Goal: Information Seeking & Learning: Learn about a topic

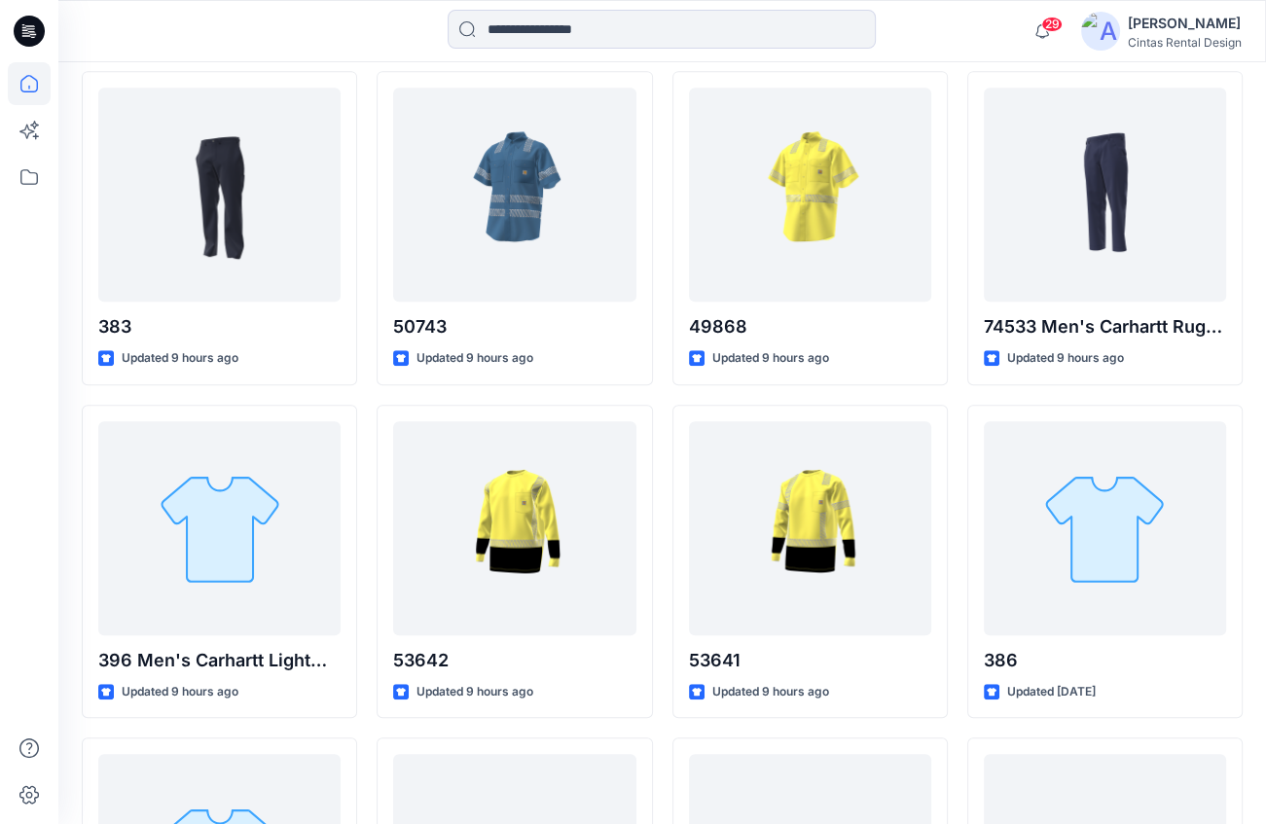
scroll to position [934, 0]
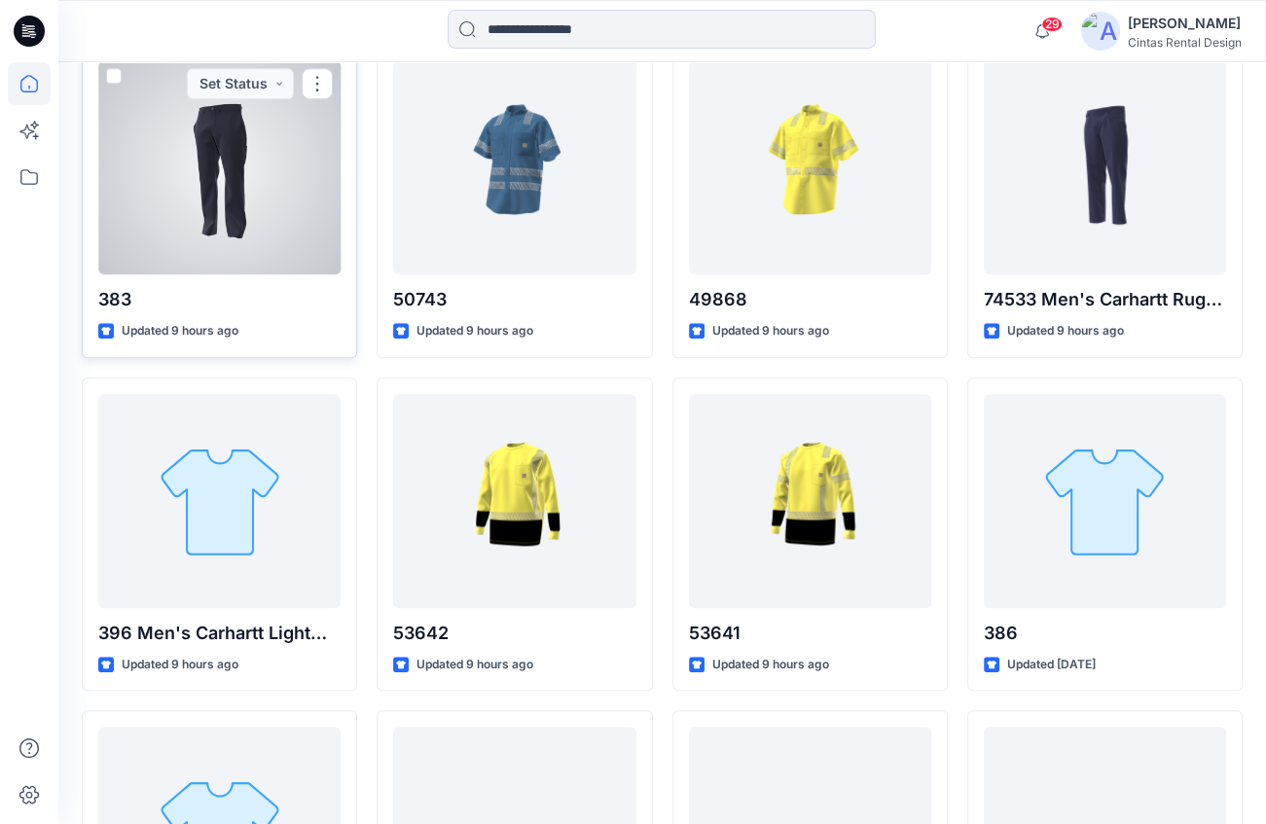
click at [259, 213] on div at bounding box center [219, 167] width 242 height 214
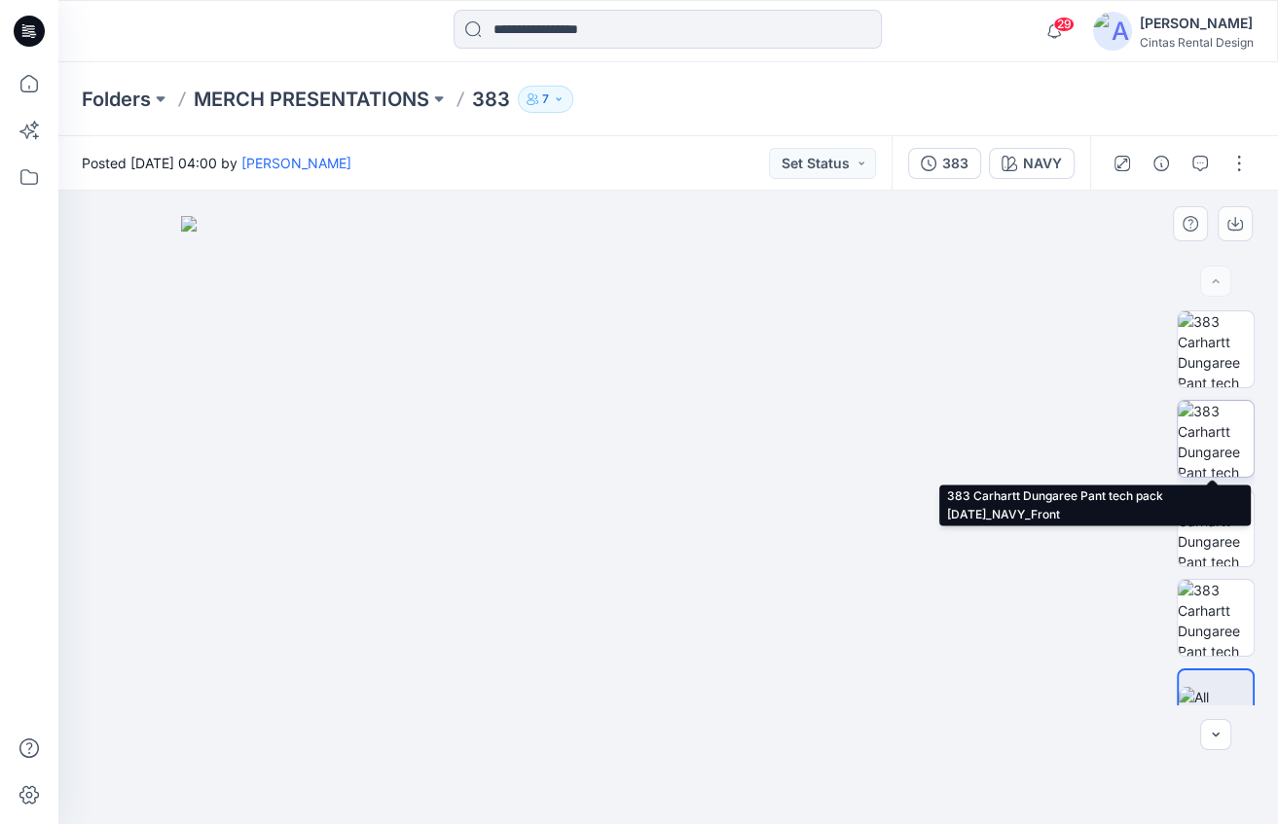
click at [1211, 440] on img at bounding box center [1216, 439] width 76 height 76
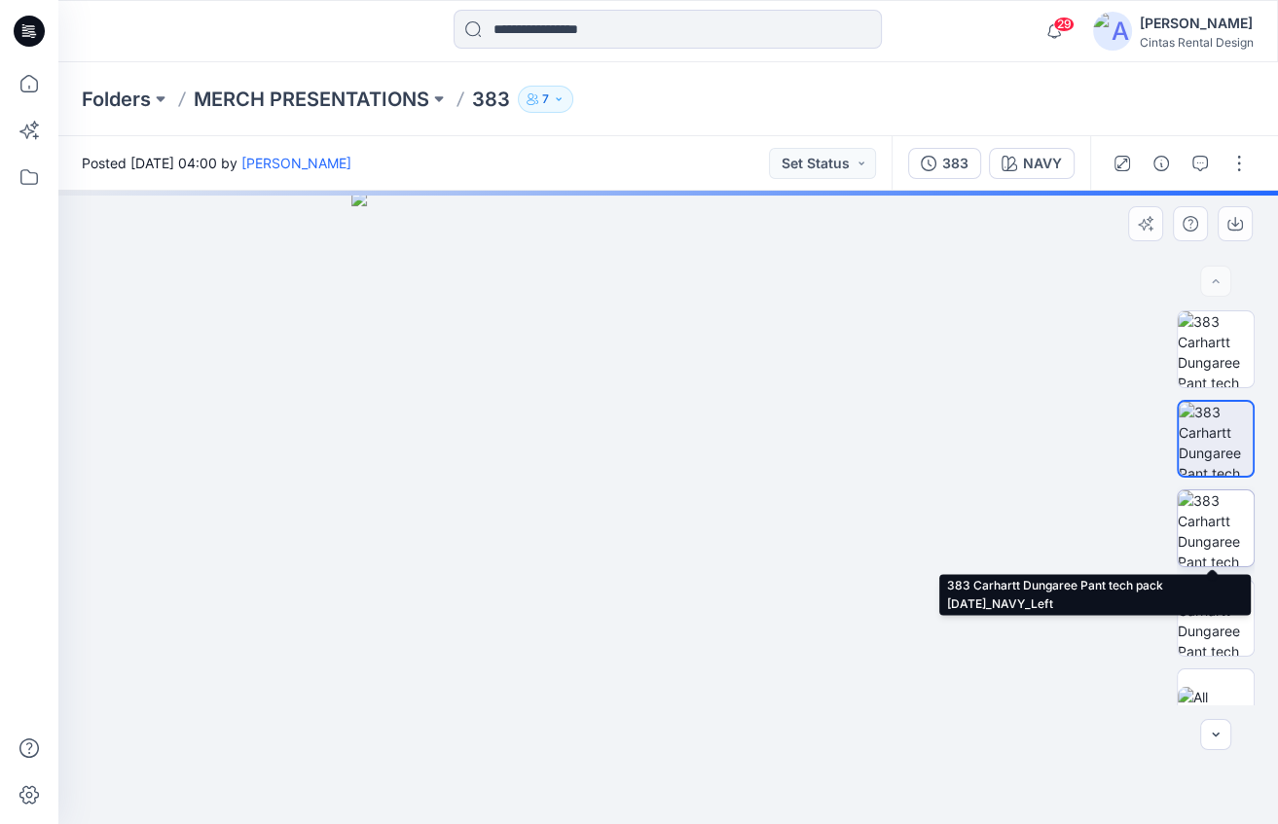
click at [1230, 550] on img at bounding box center [1216, 528] width 76 height 76
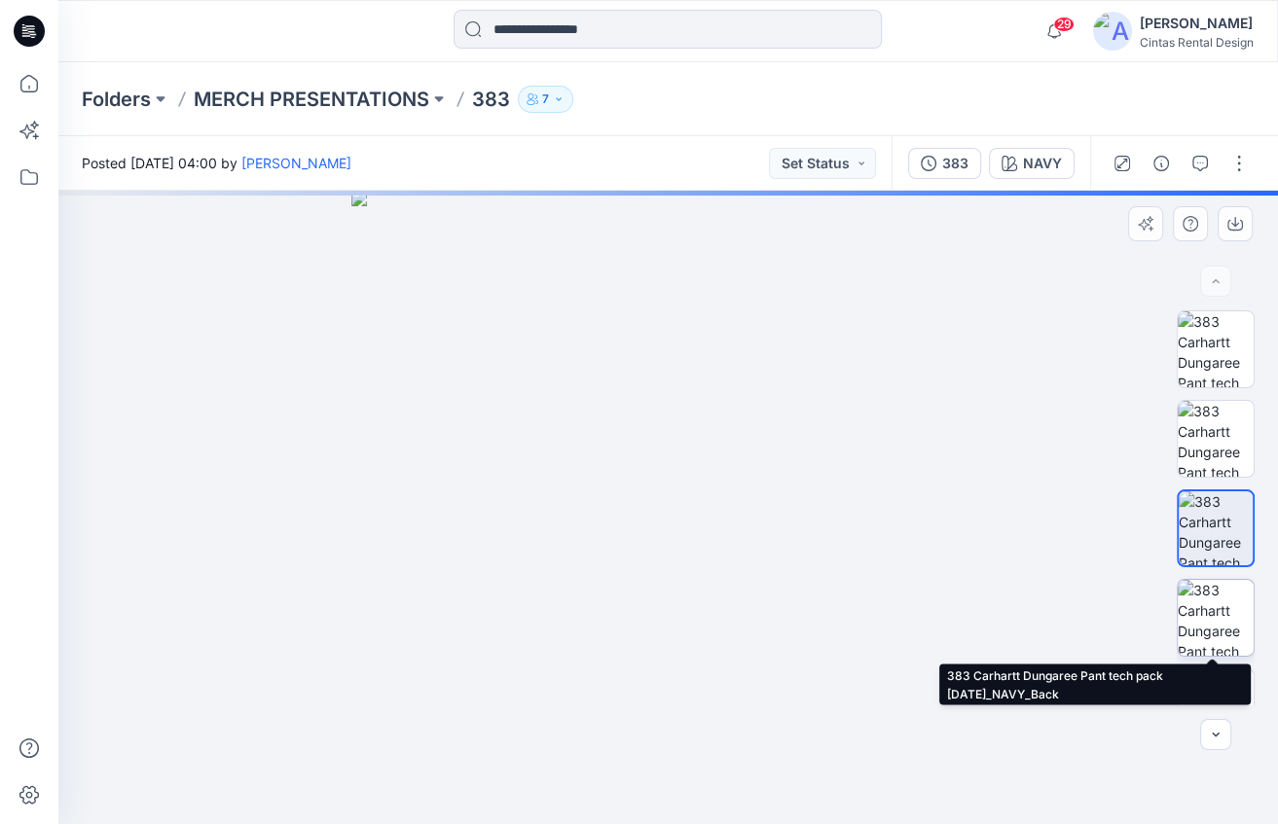
click at [1218, 603] on img at bounding box center [1216, 618] width 76 height 76
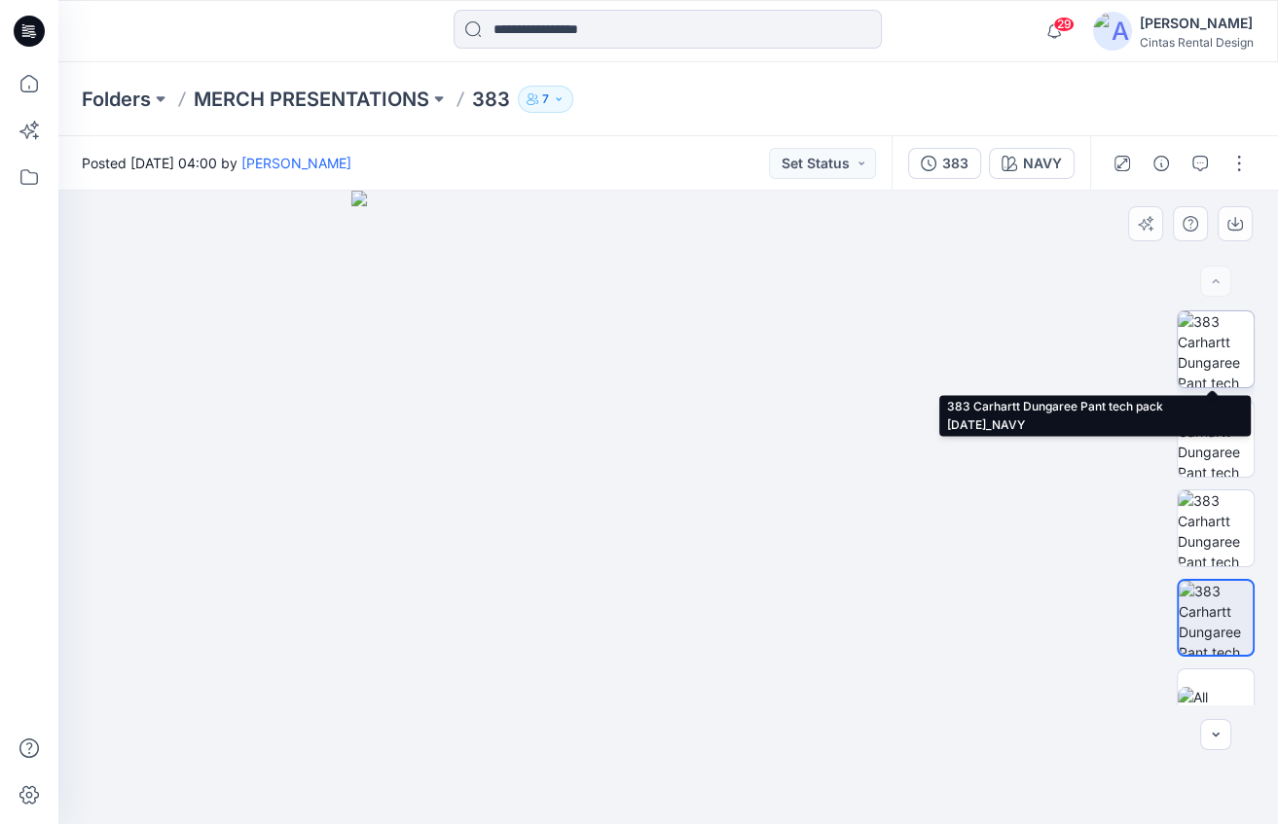
click at [1200, 349] on img at bounding box center [1216, 349] width 76 height 76
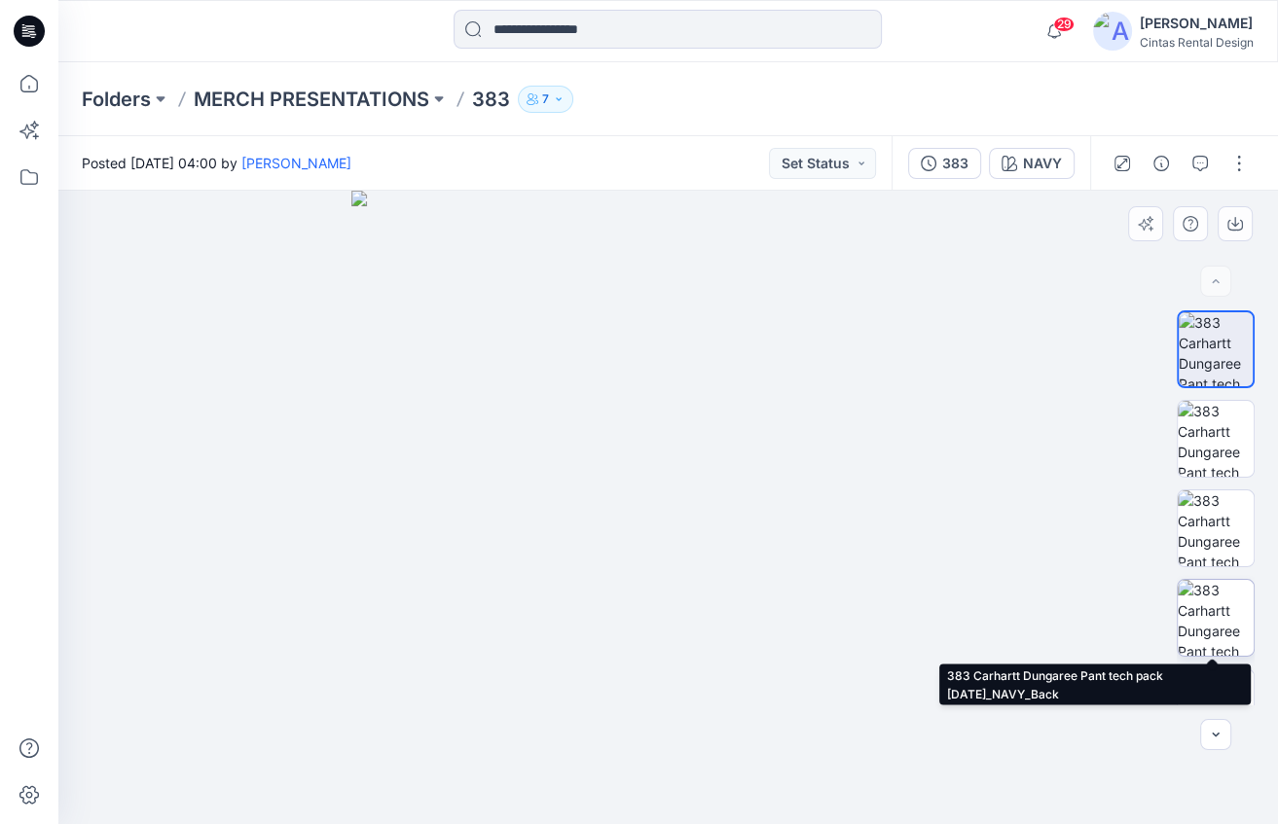
scroll to position [40, 0]
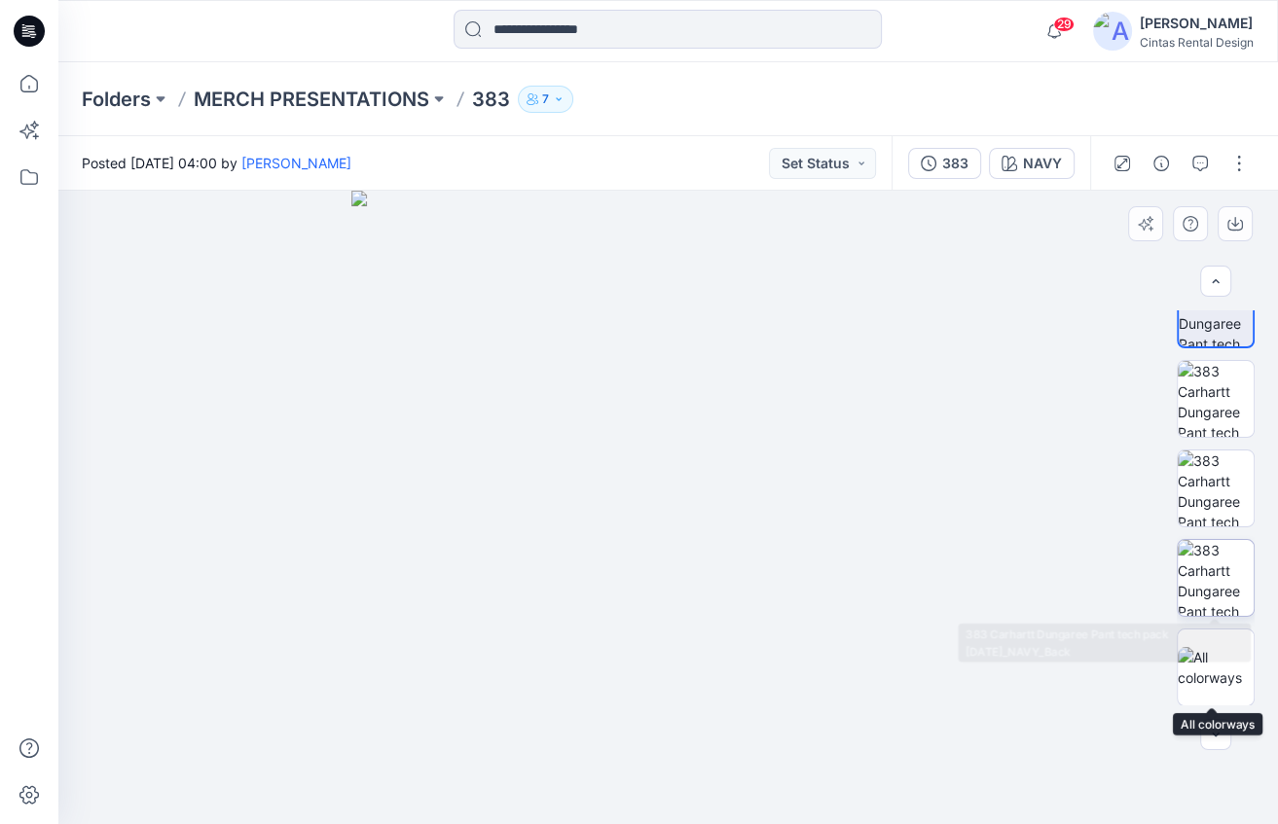
click at [1229, 580] on img at bounding box center [1216, 578] width 76 height 76
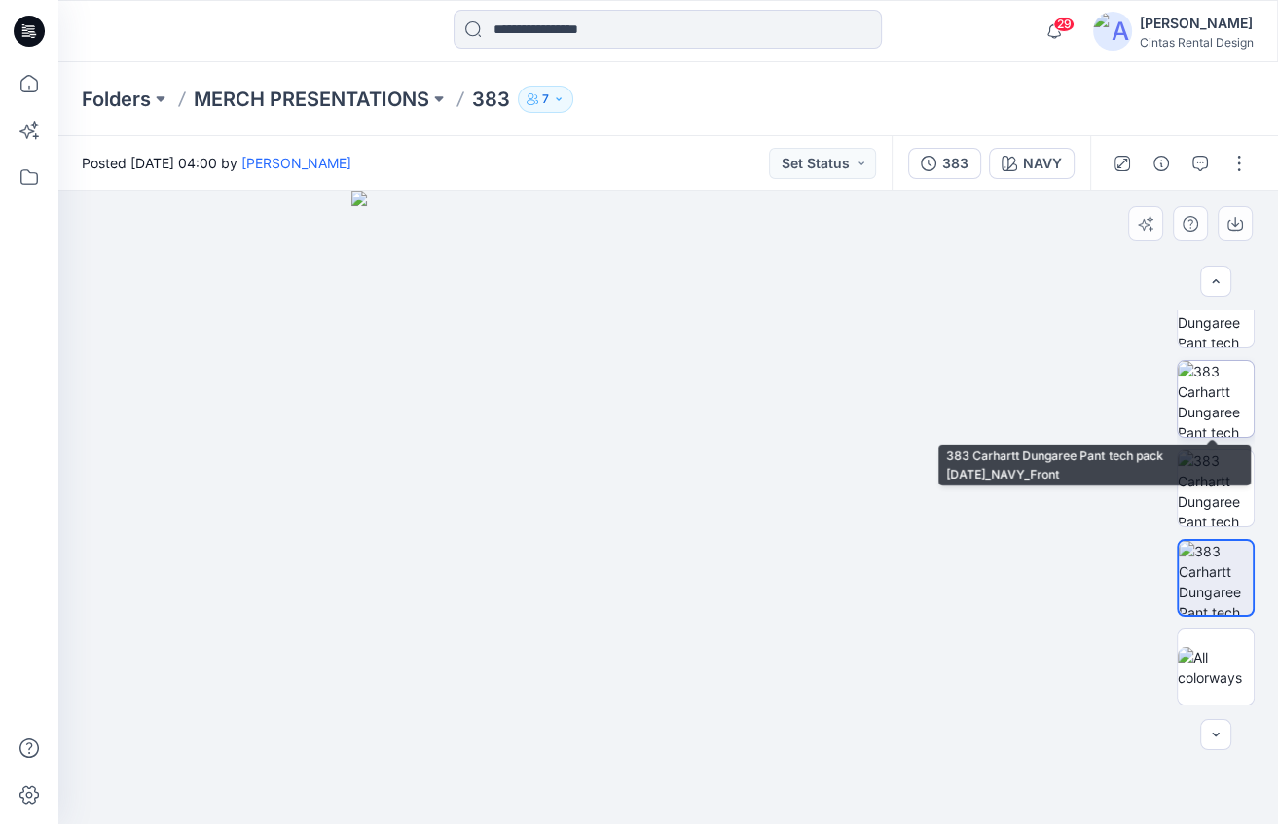
click at [1221, 413] on img at bounding box center [1216, 399] width 76 height 76
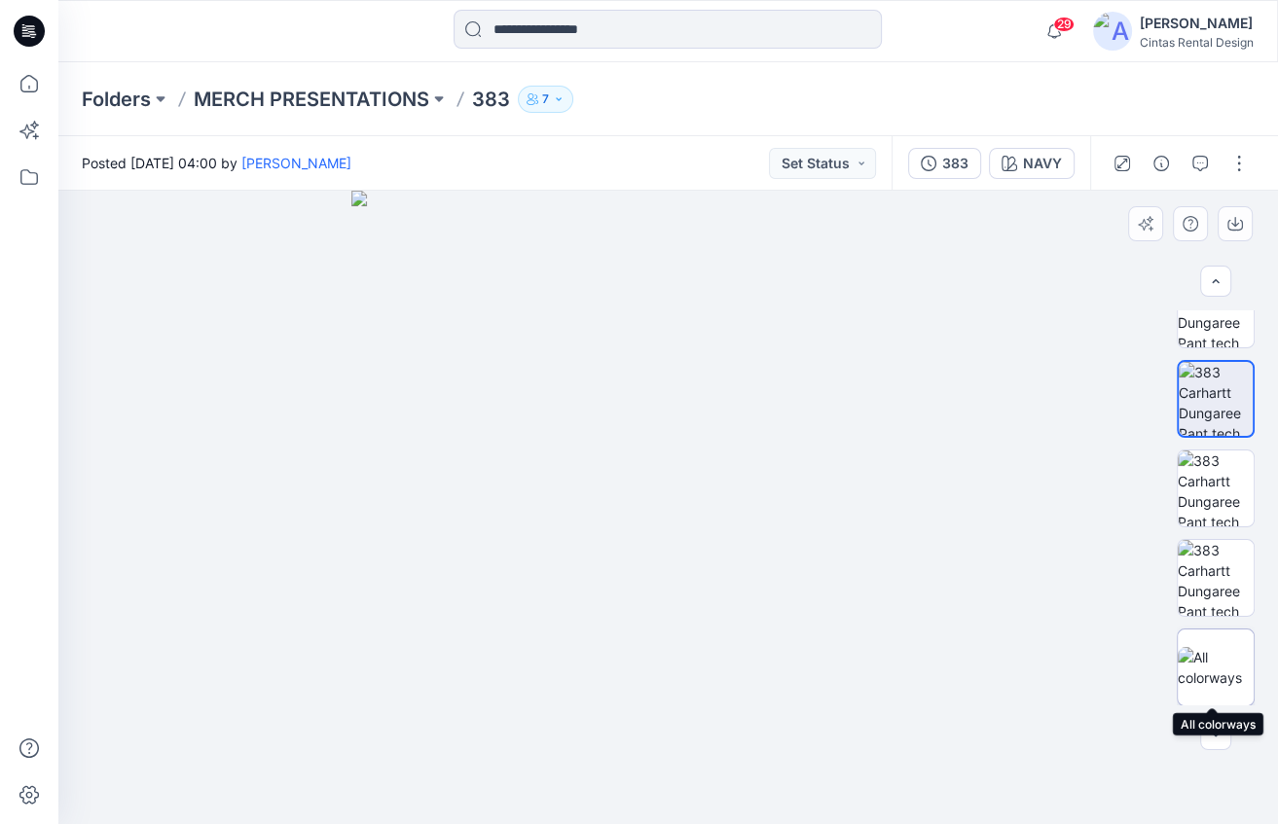
click at [1195, 674] on img at bounding box center [1216, 667] width 76 height 41
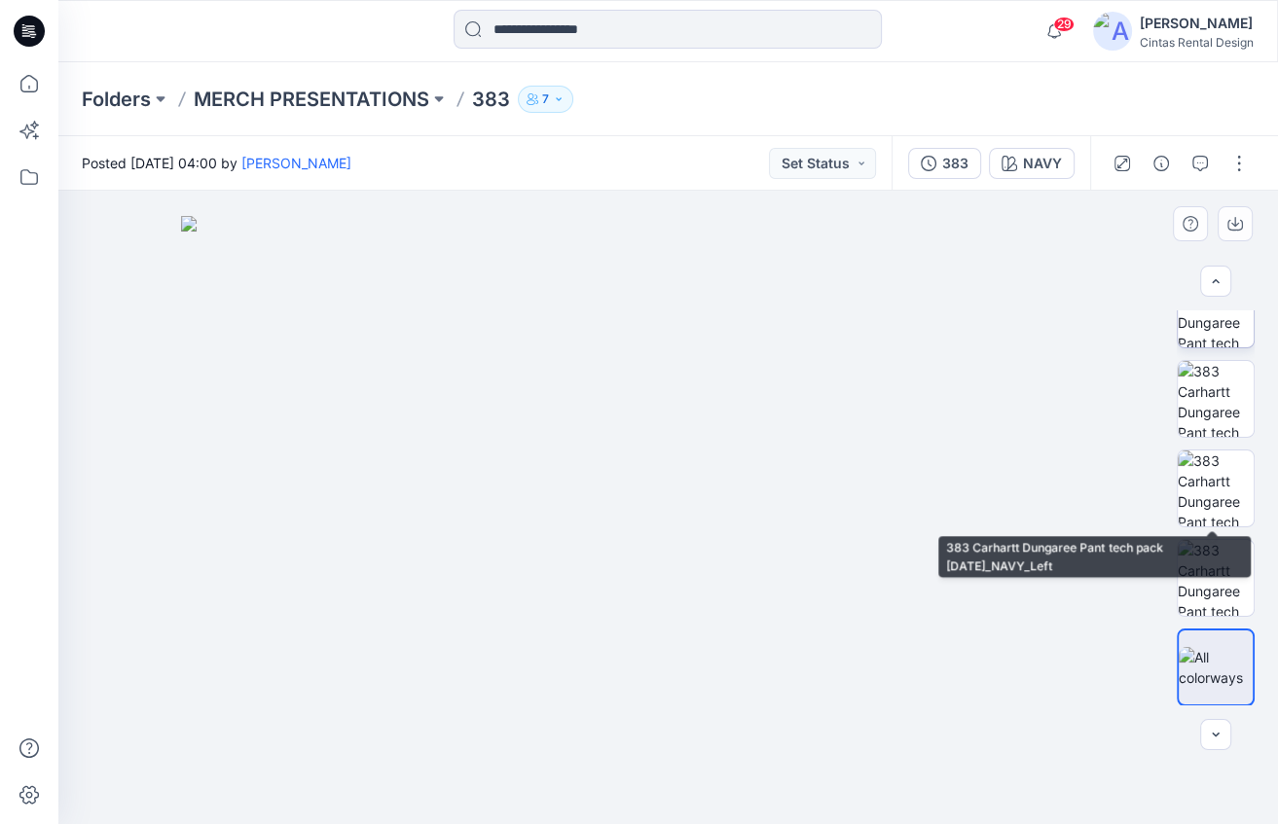
scroll to position [0, 0]
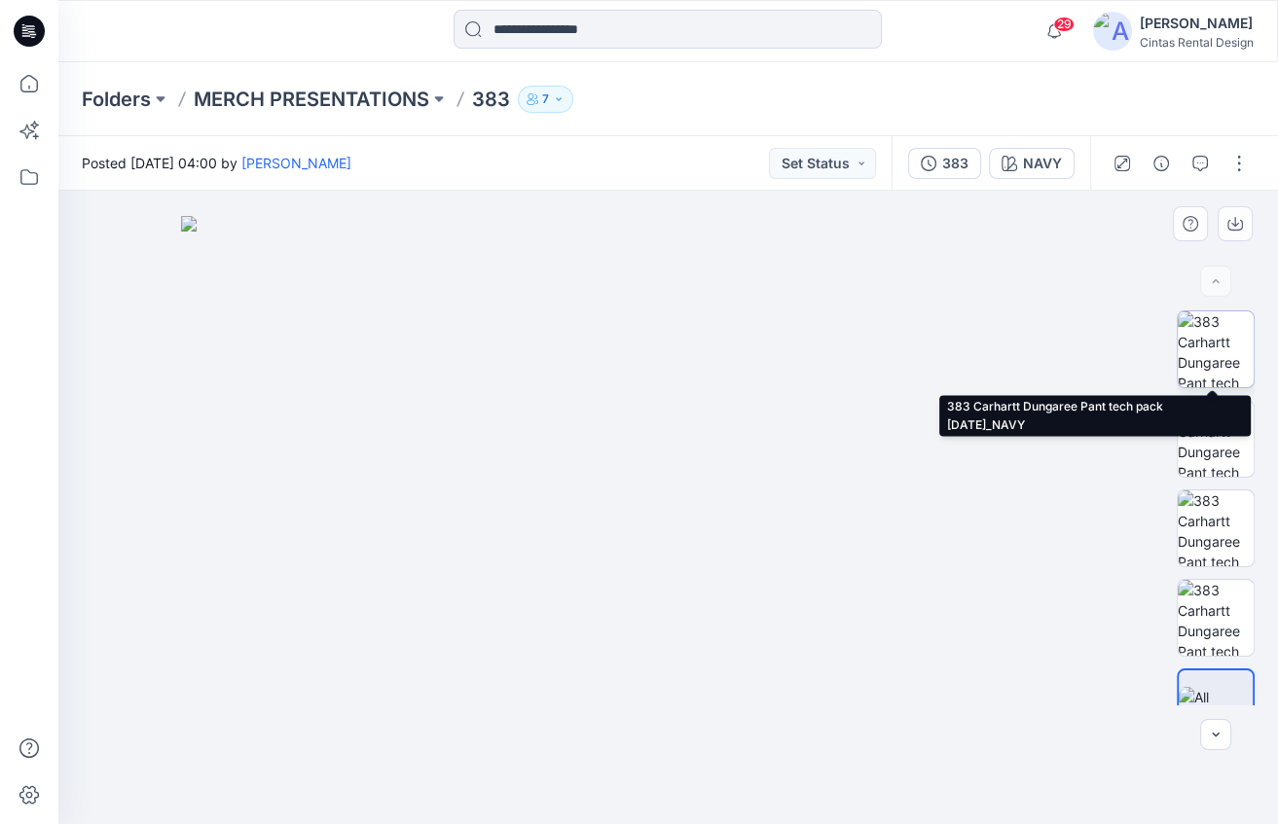
click at [1246, 367] on img at bounding box center [1216, 349] width 76 height 76
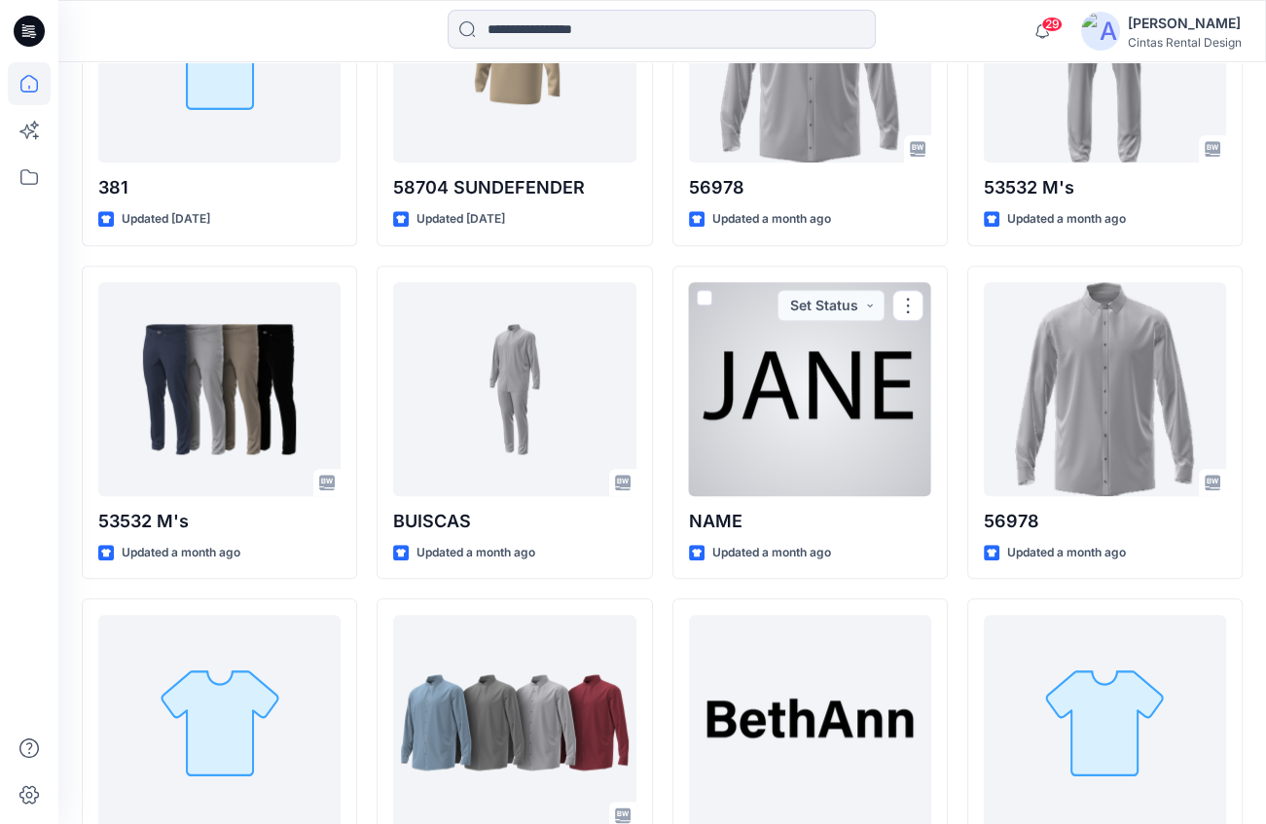
scroll to position [1791, 0]
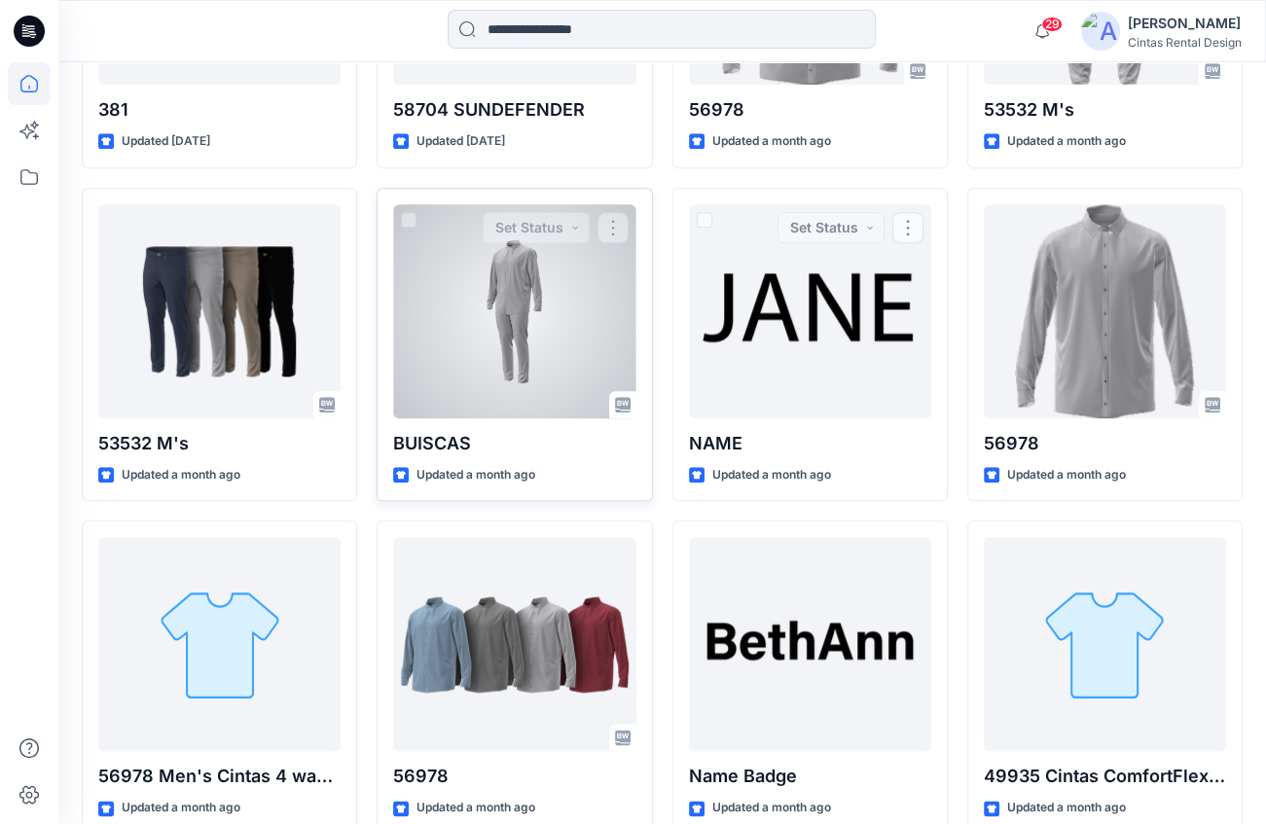
click at [498, 340] on div at bounding box center [514, 311] width 242 height 214
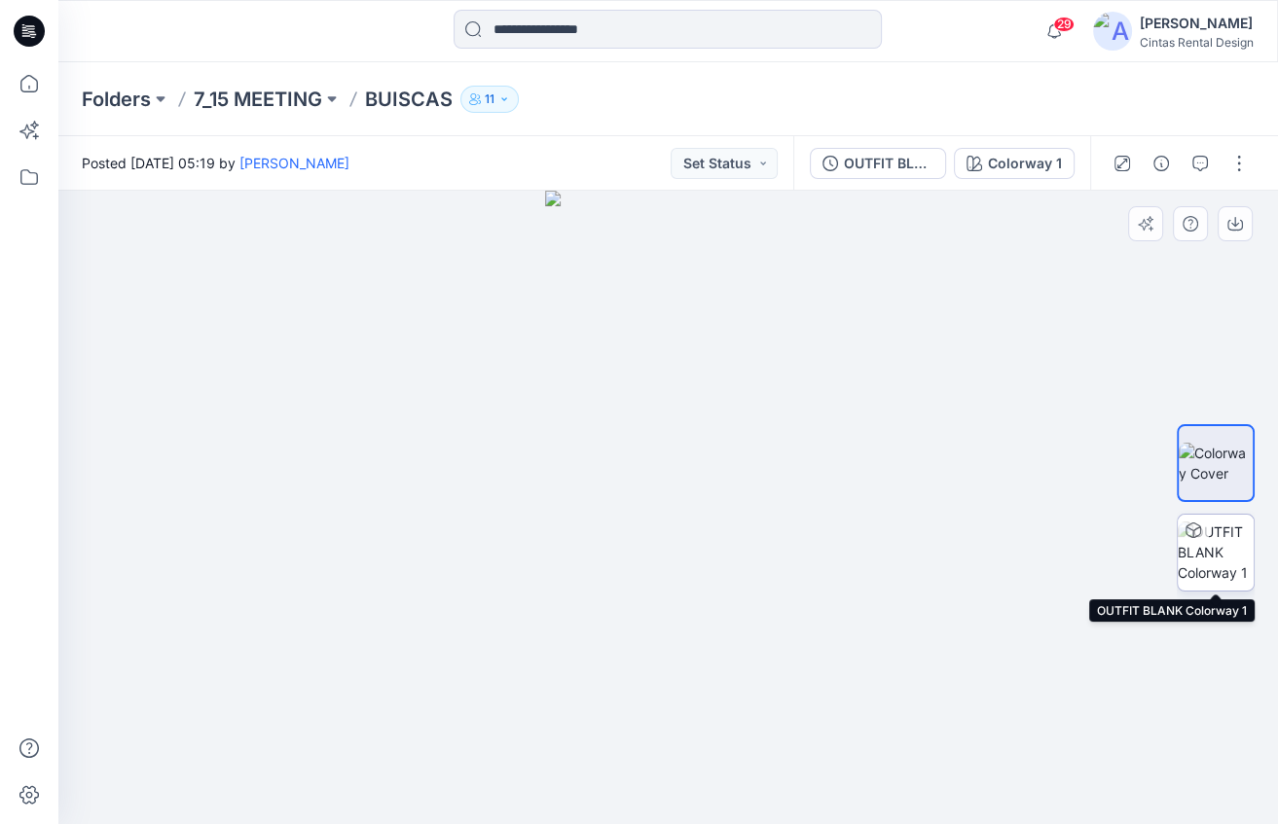
click at [1183, 550] on img at bounding box center [1216, 552] width 76 height 61
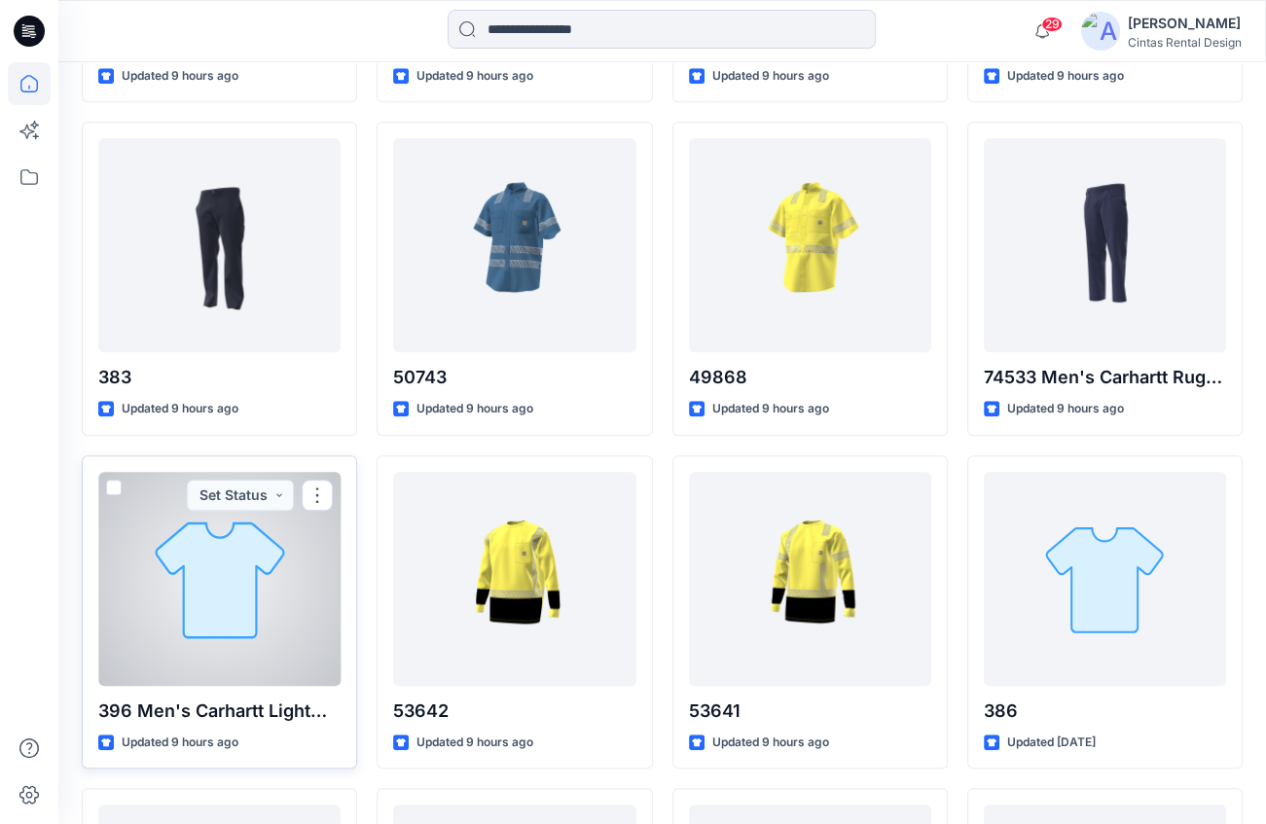
scroll to position [1012, 0]
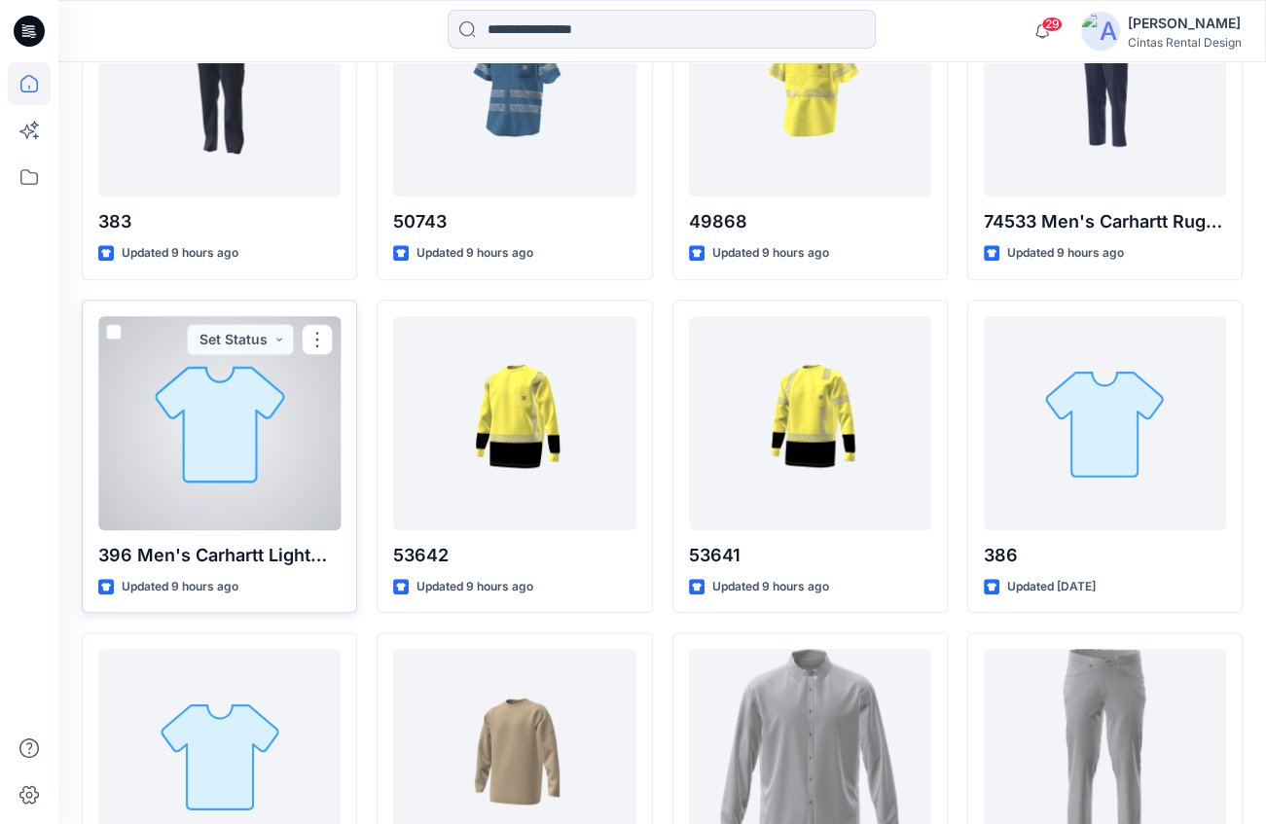
click at [246, 489] on div at bounding box center [219, 423] width 242 height 214
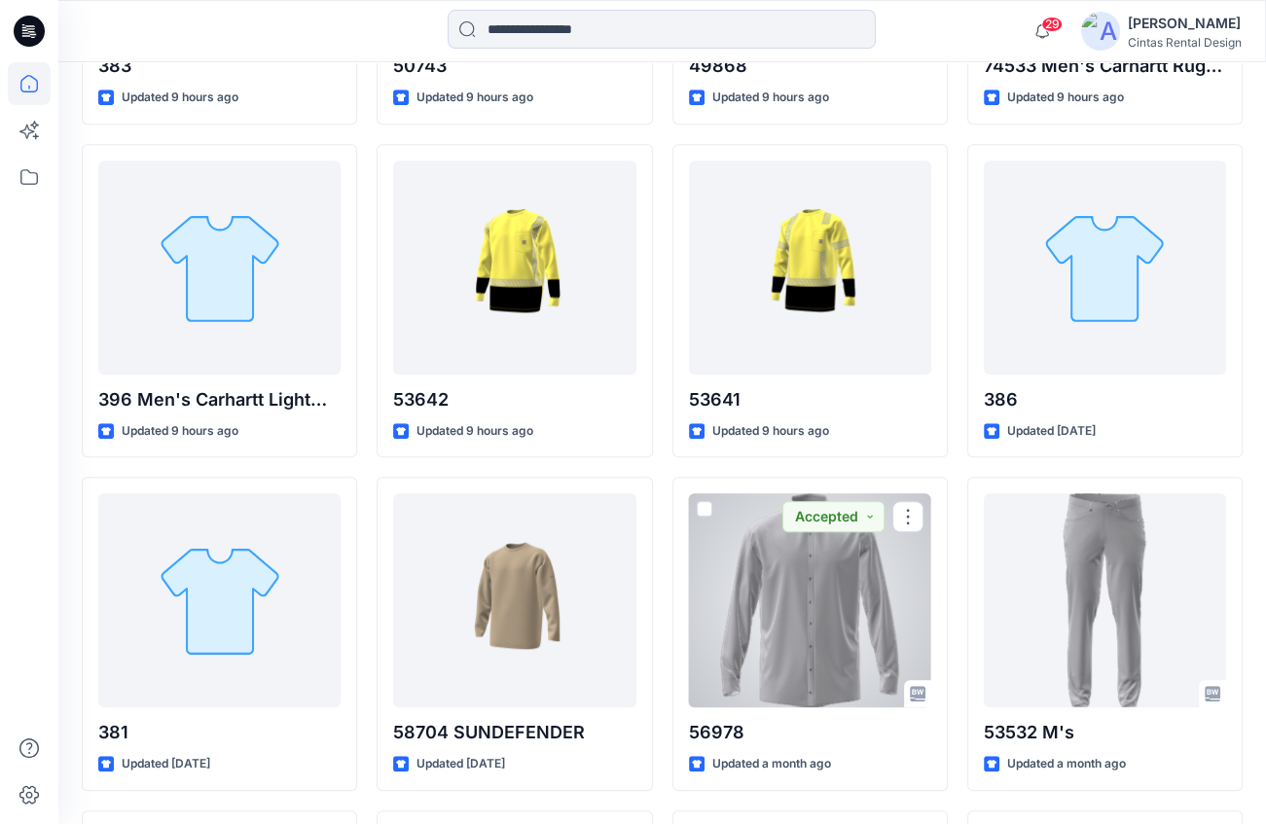
scroll to position [1246, 0]
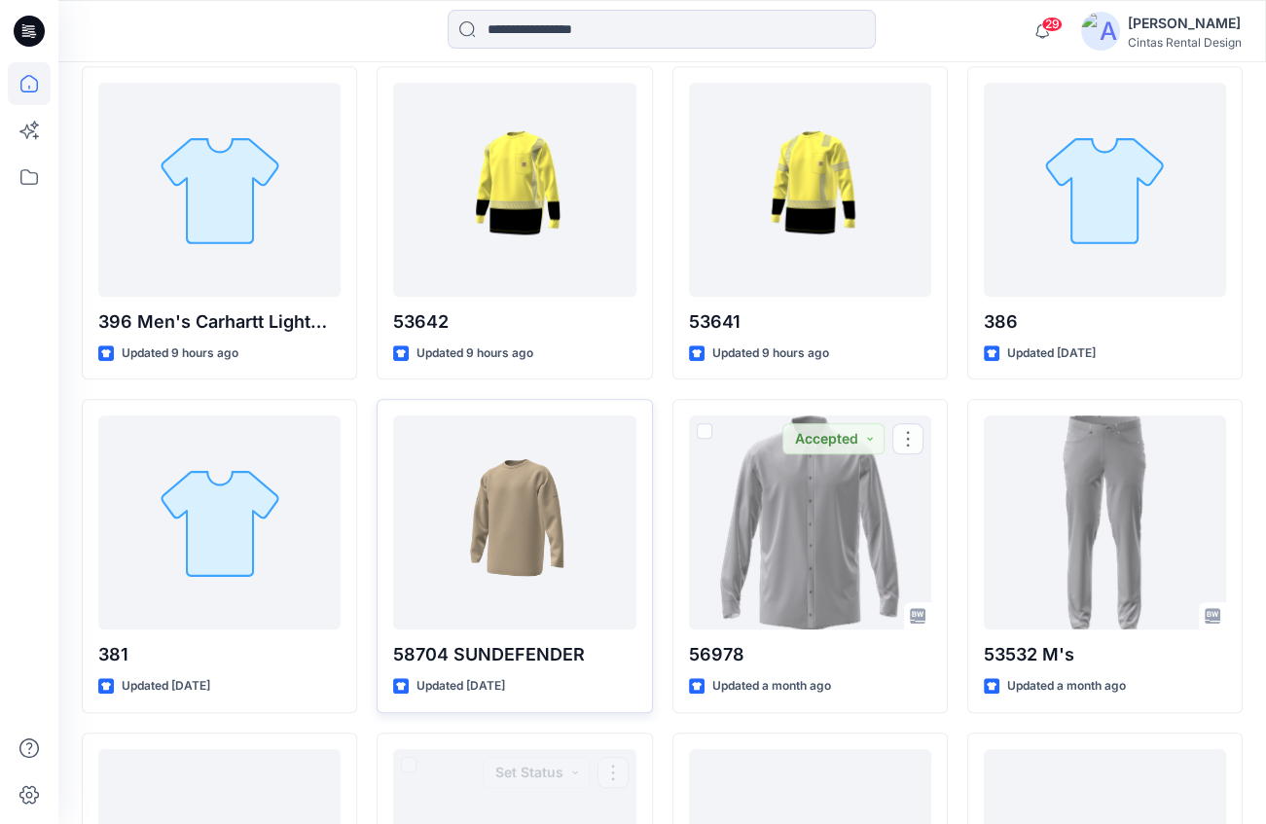
click at [506, 487] on div at bounding box center [514, 523] width 242 height 214
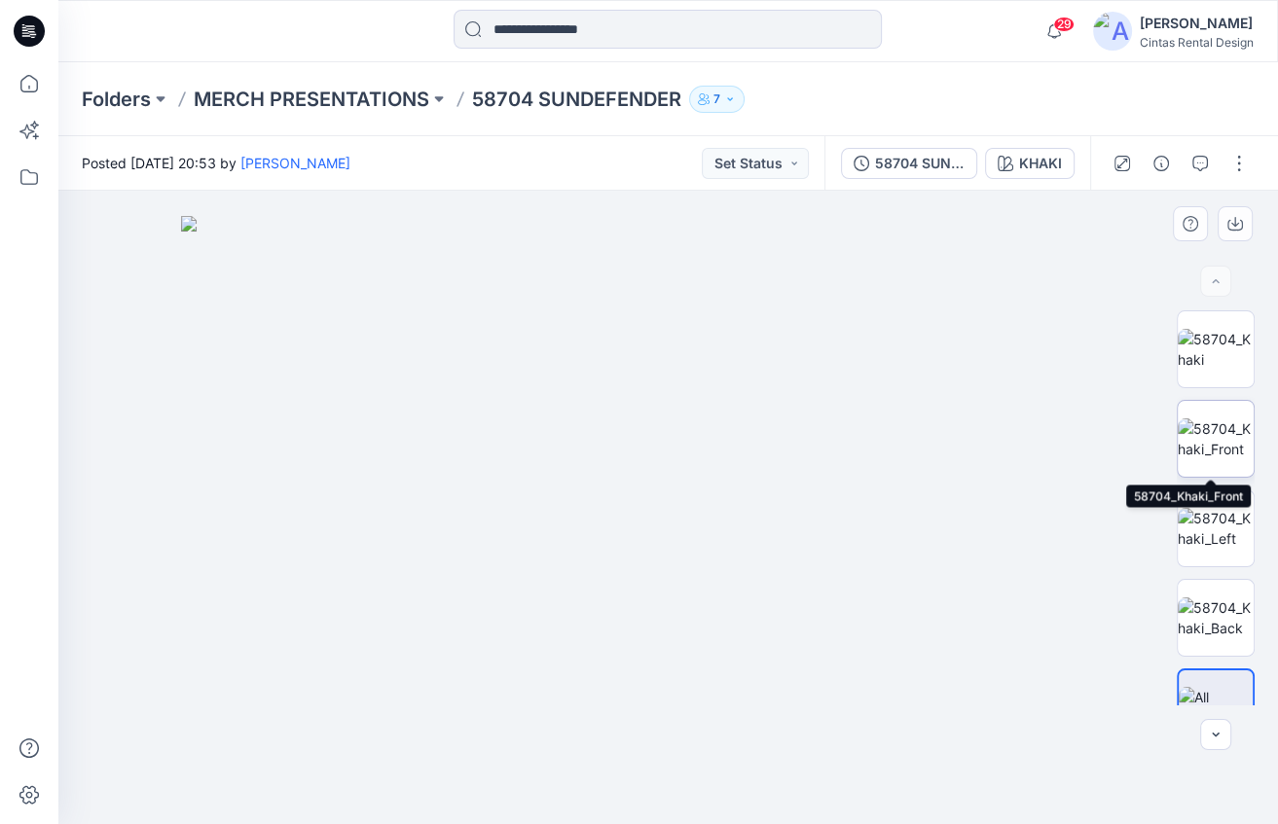
click at [1211, 448] on img at bounding box center [1216, 438] width 76 height 41
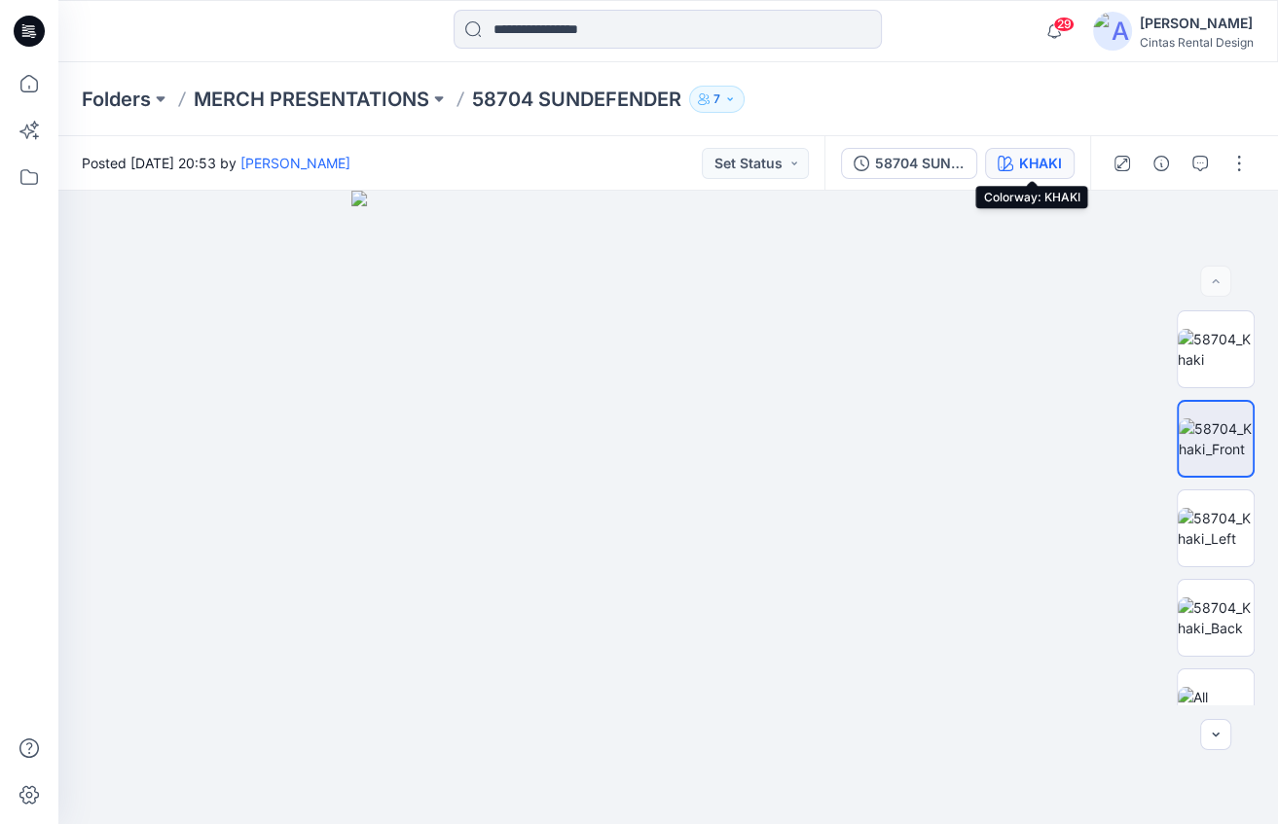
click at [1052, 156] on div "KHAKI" at bounding box center [1040, 163] width 43 height 21
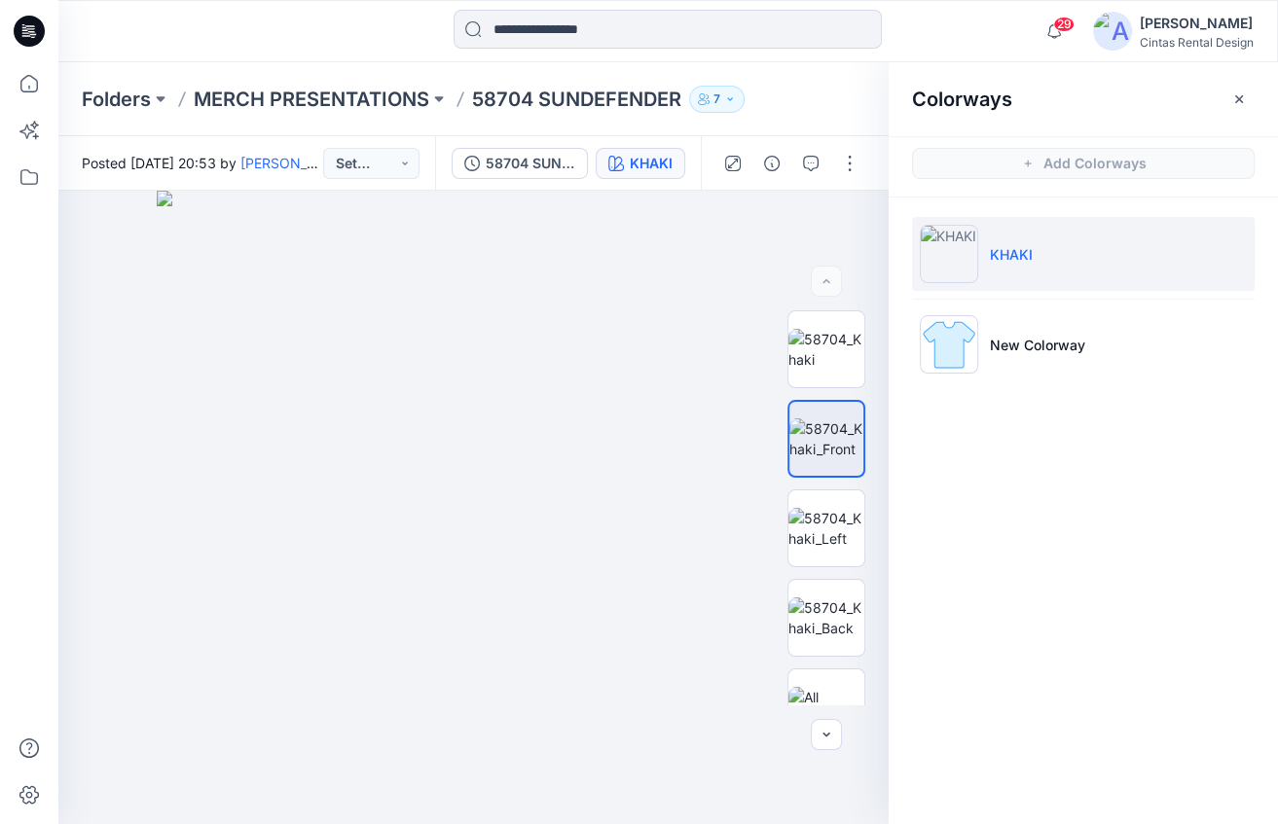
click at [1025, 386] on ul "KHAKI New Colorway" at bounding box center [1083, 299] width 389 height 203
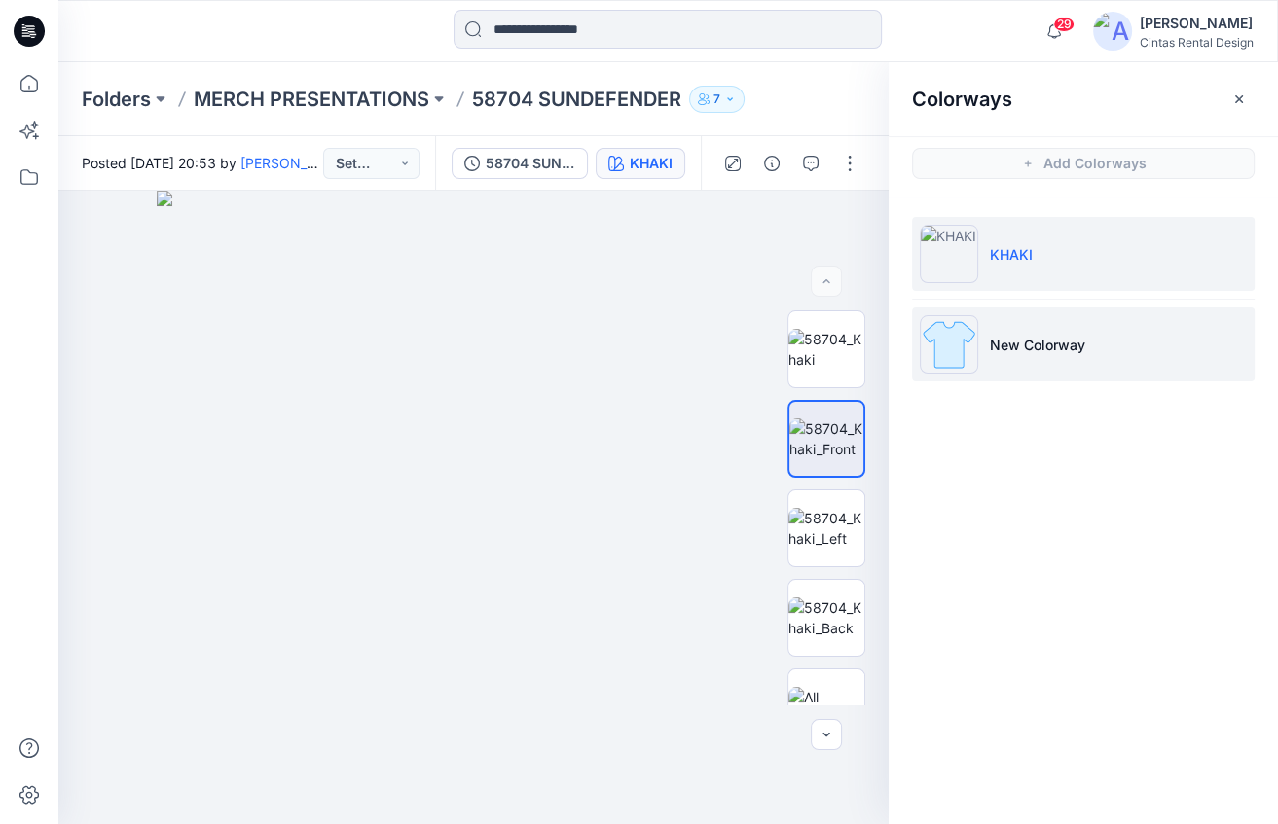
click at [1036, 356] on li "New Colorway" at bounding box center [1083, 345] width 343 height 74
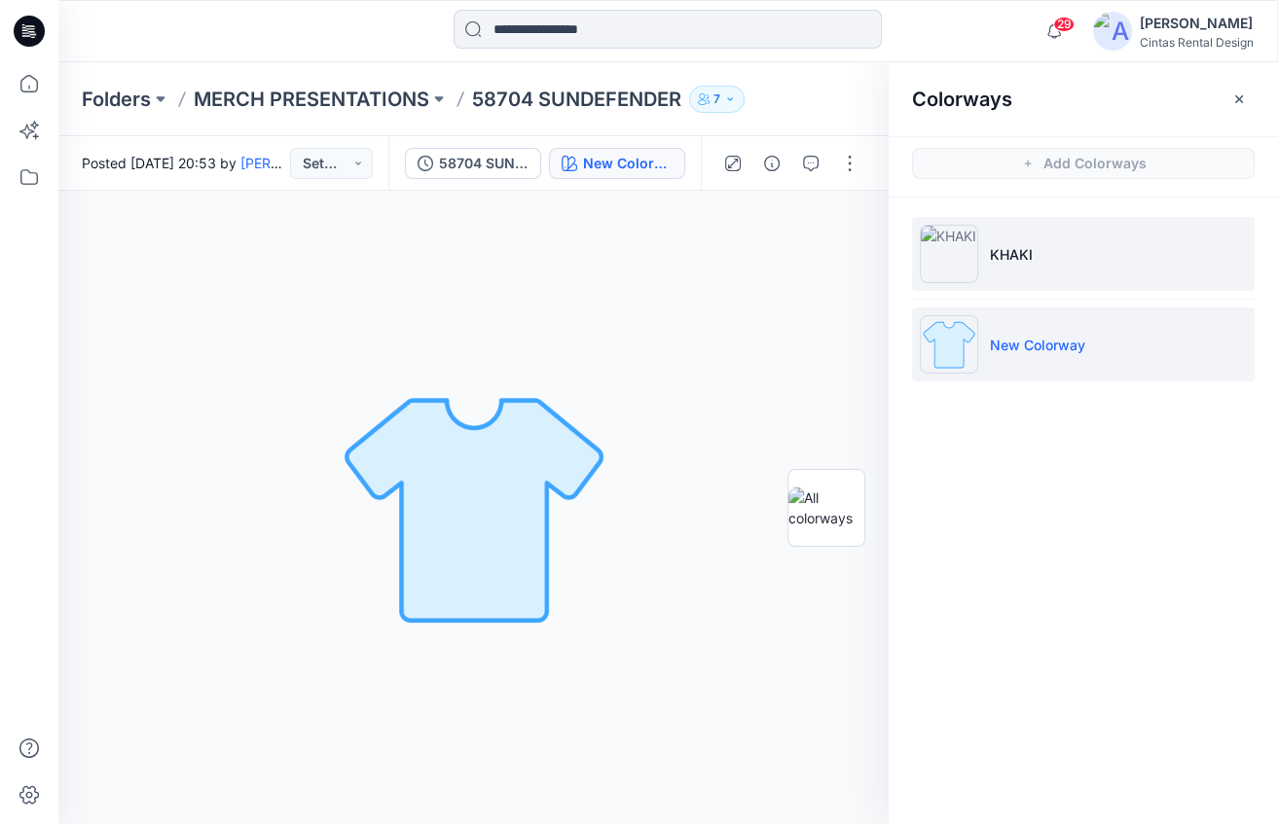
click at [1030, 288] on li "KHAKI" at bounding box center [1083, 254] width 343 height 74
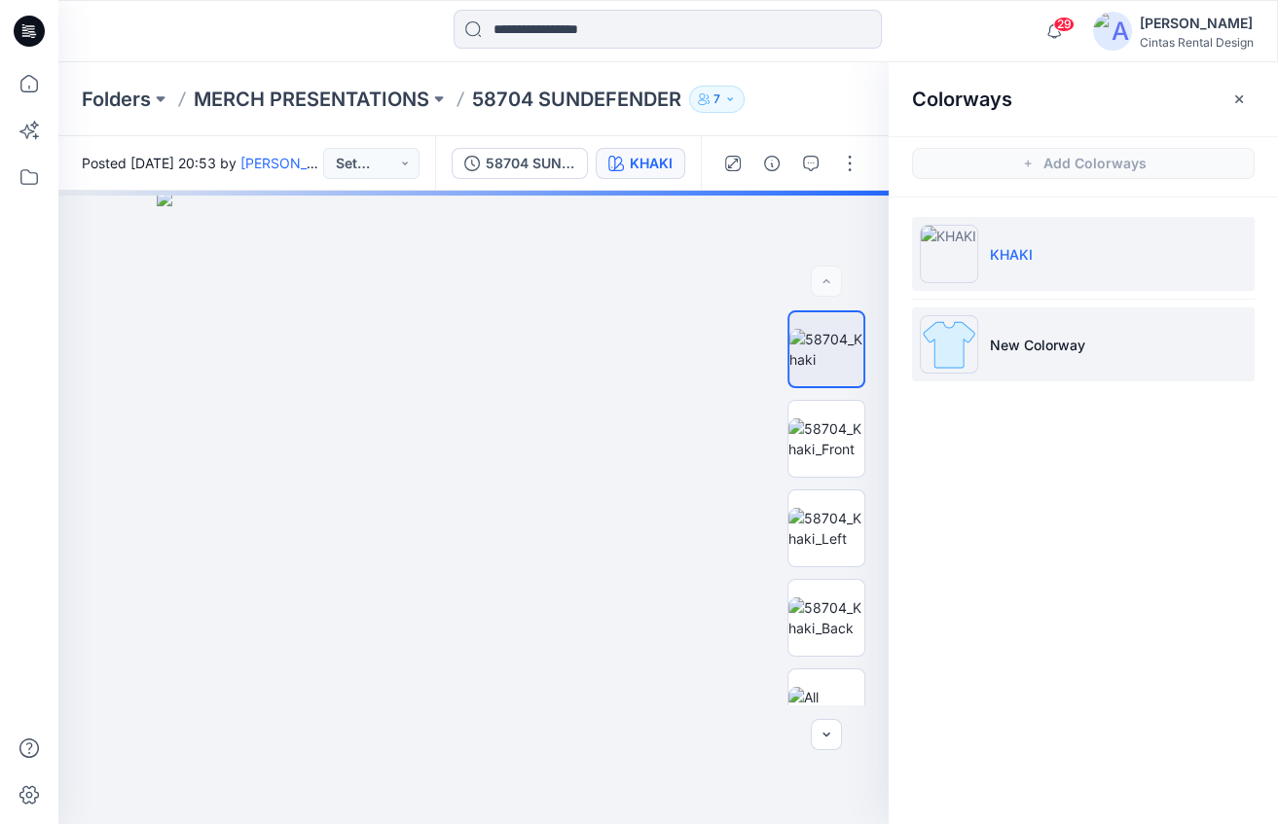
click at [1011, 351] on p "New Colorway" at bounding box center [1037, 345] width 95 height 20
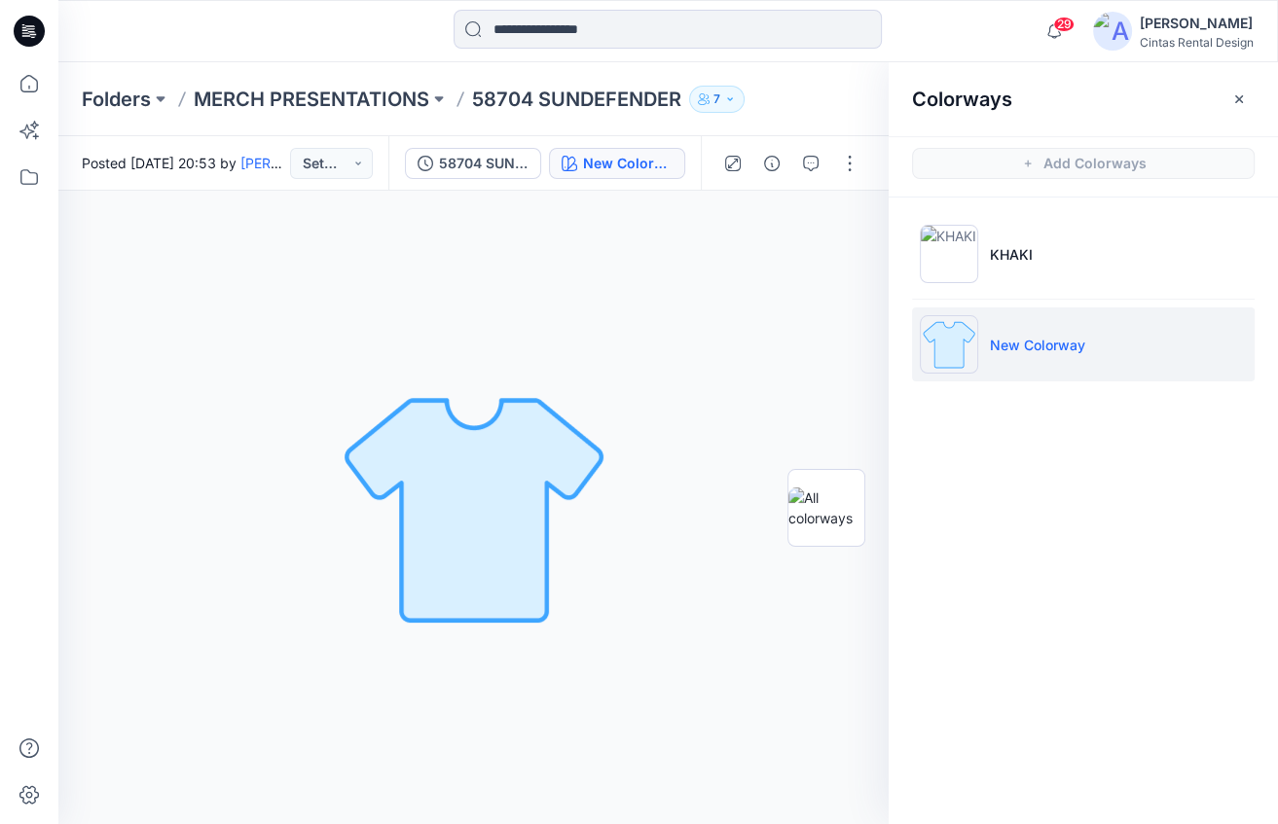
click at [1005, 321] on li "New Colorway" at bounding box center [1083, 345] width 343 height 74
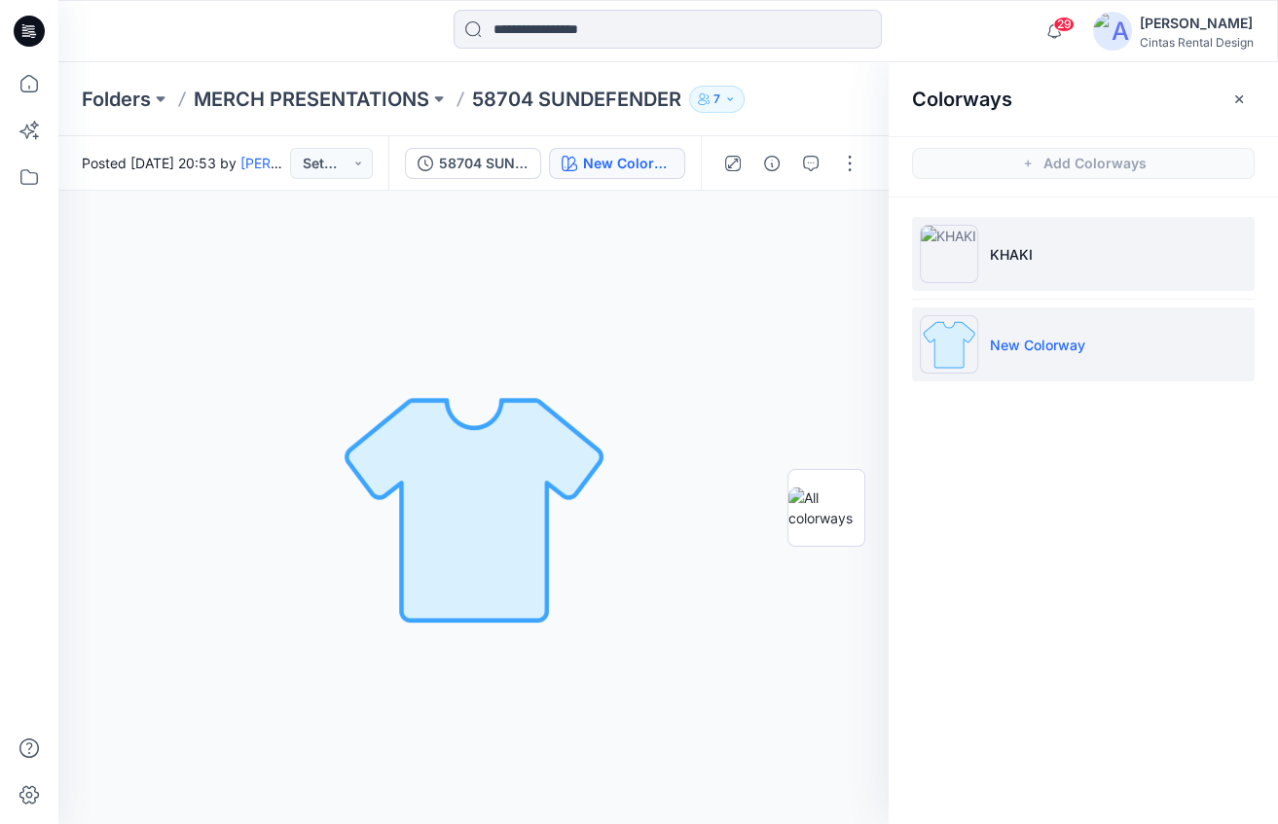
click at [999, 256] on p "KHAKI" at bounding box center [1011, 254] width 43 height 20
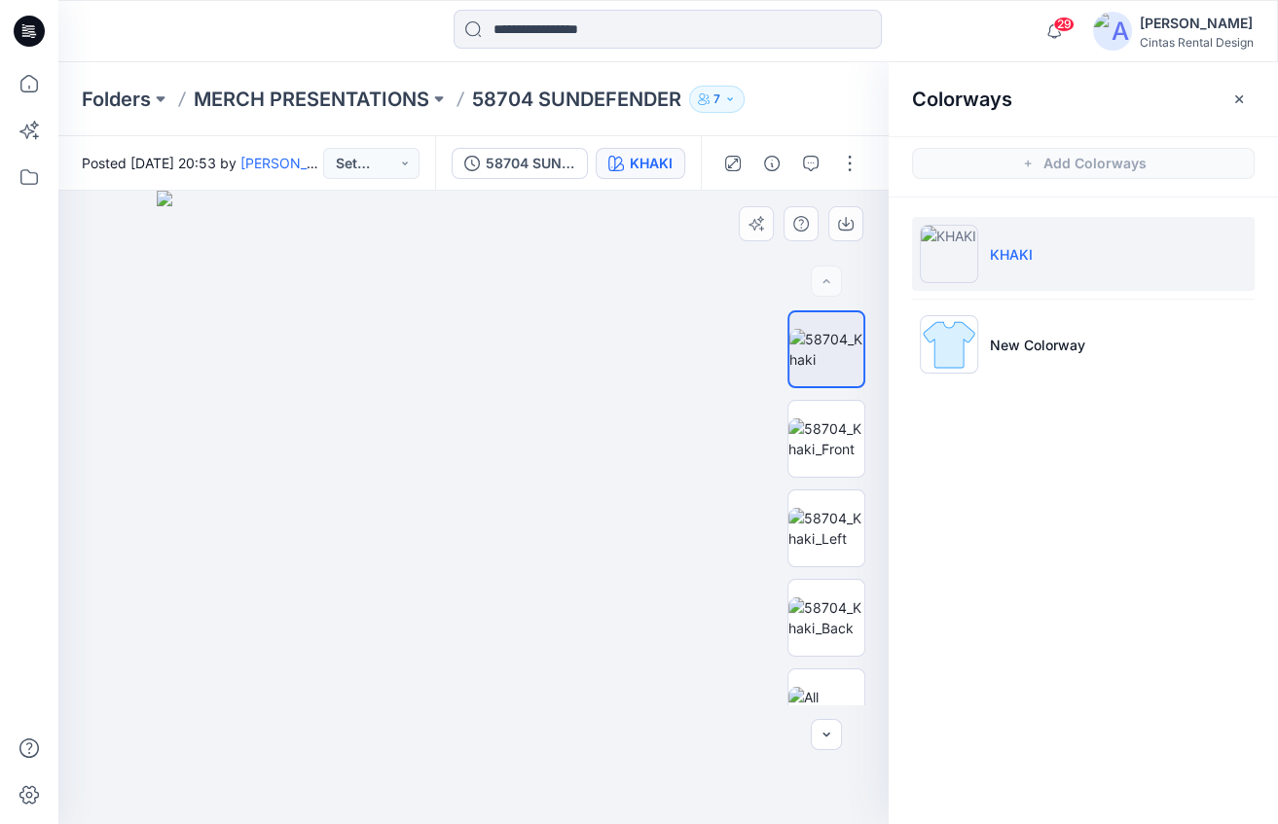
drag, startPoint x: 618, startPoint y: 428, endPoint x: 433, endPoint y: 418, distance: 185.2
click at [433, 418] on img at bounding box center [474, 508] width 634 height 634
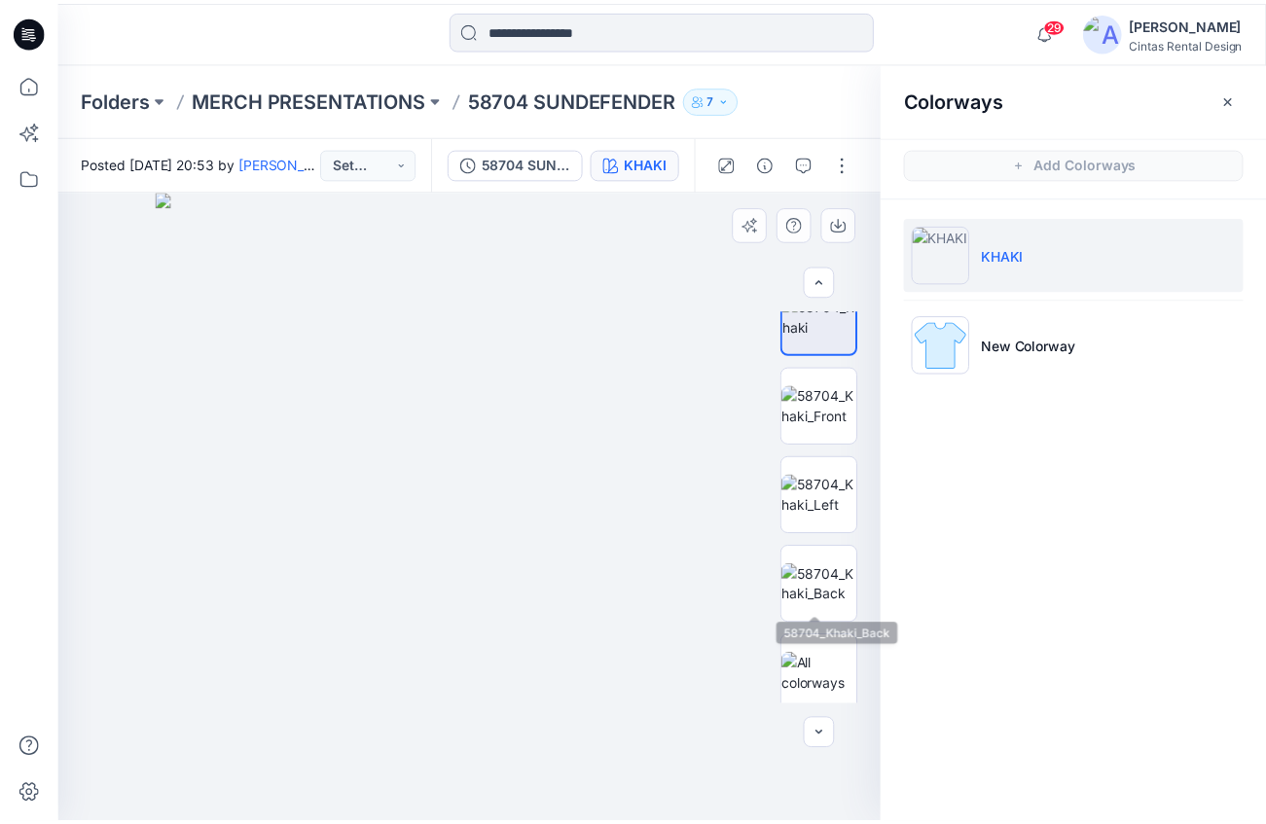
scroll to position [40, 0]
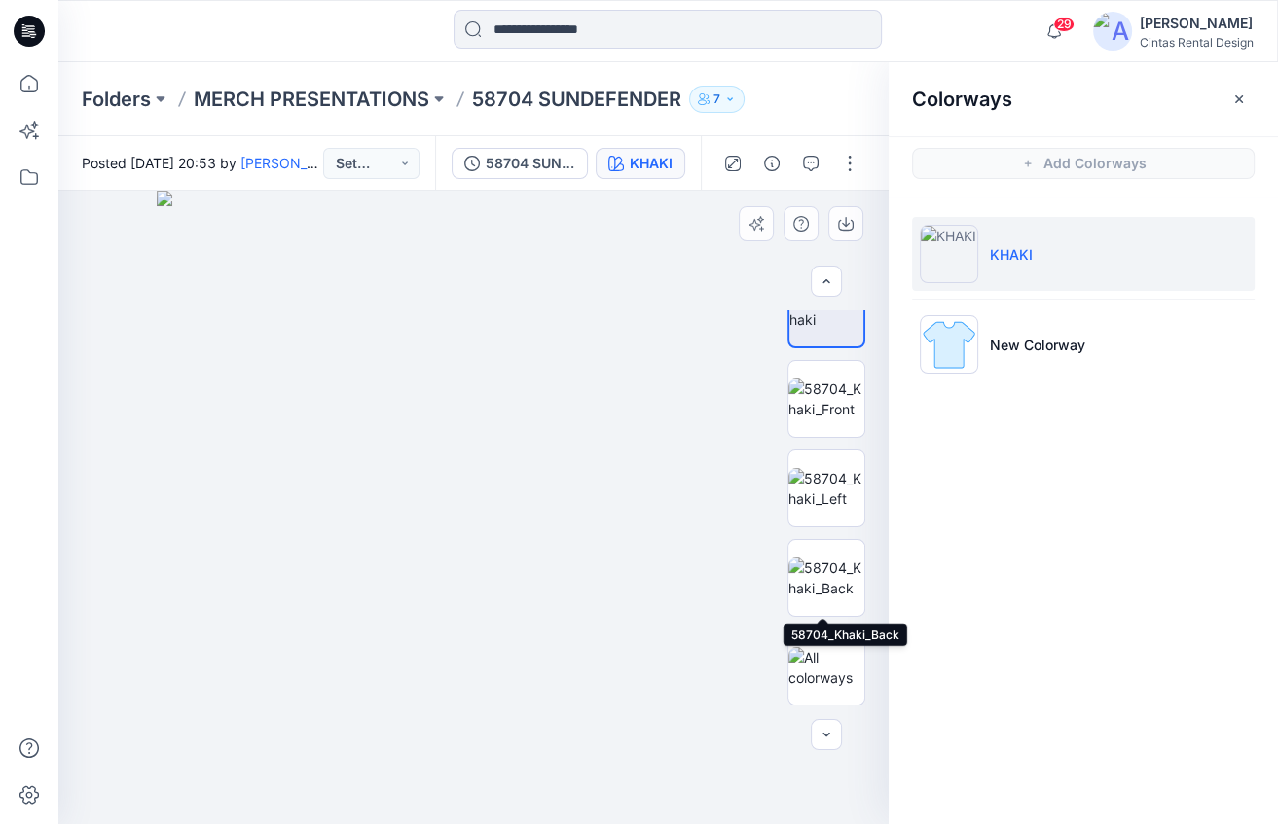
click at [814, 575] on img at bounding box center [826, 578] width 76 height 41
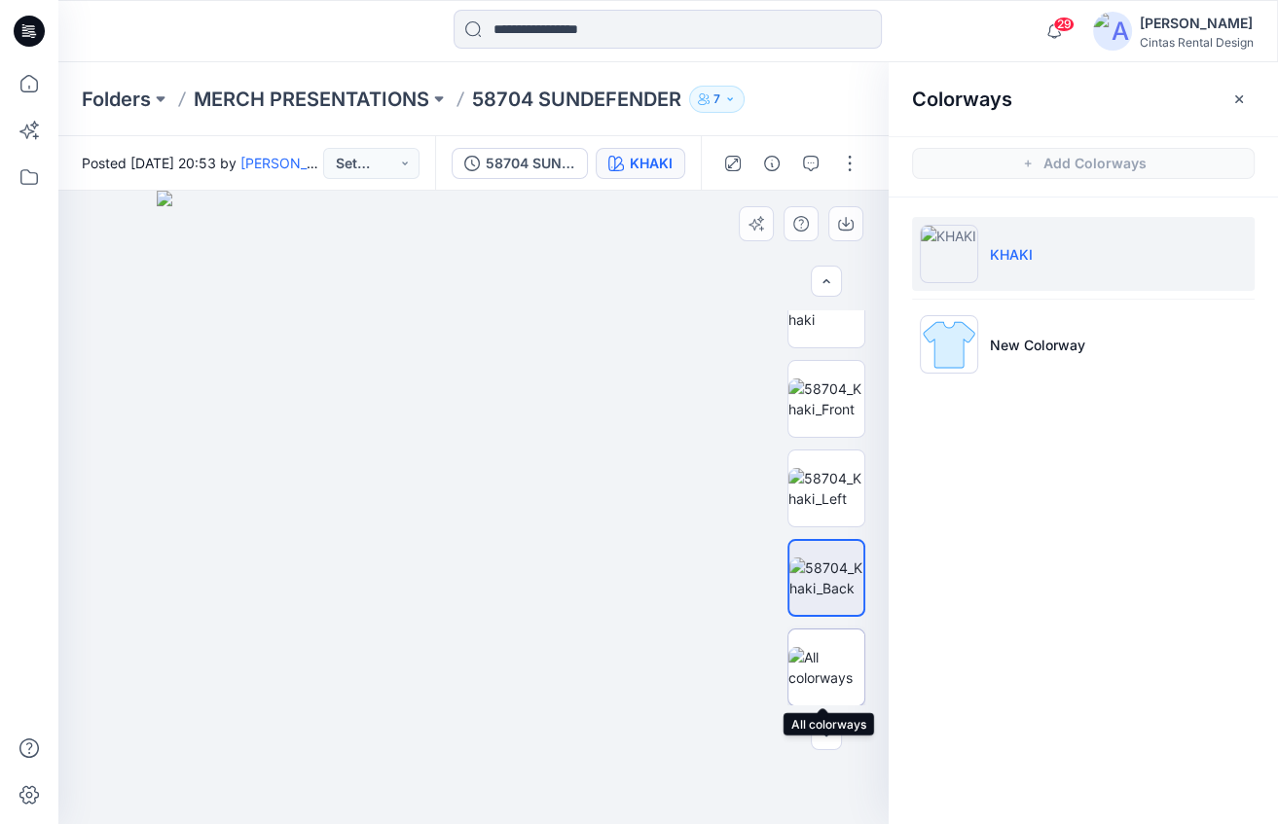
click at [849, 677] on img at bounding box center [826, 667] width 76 height 41
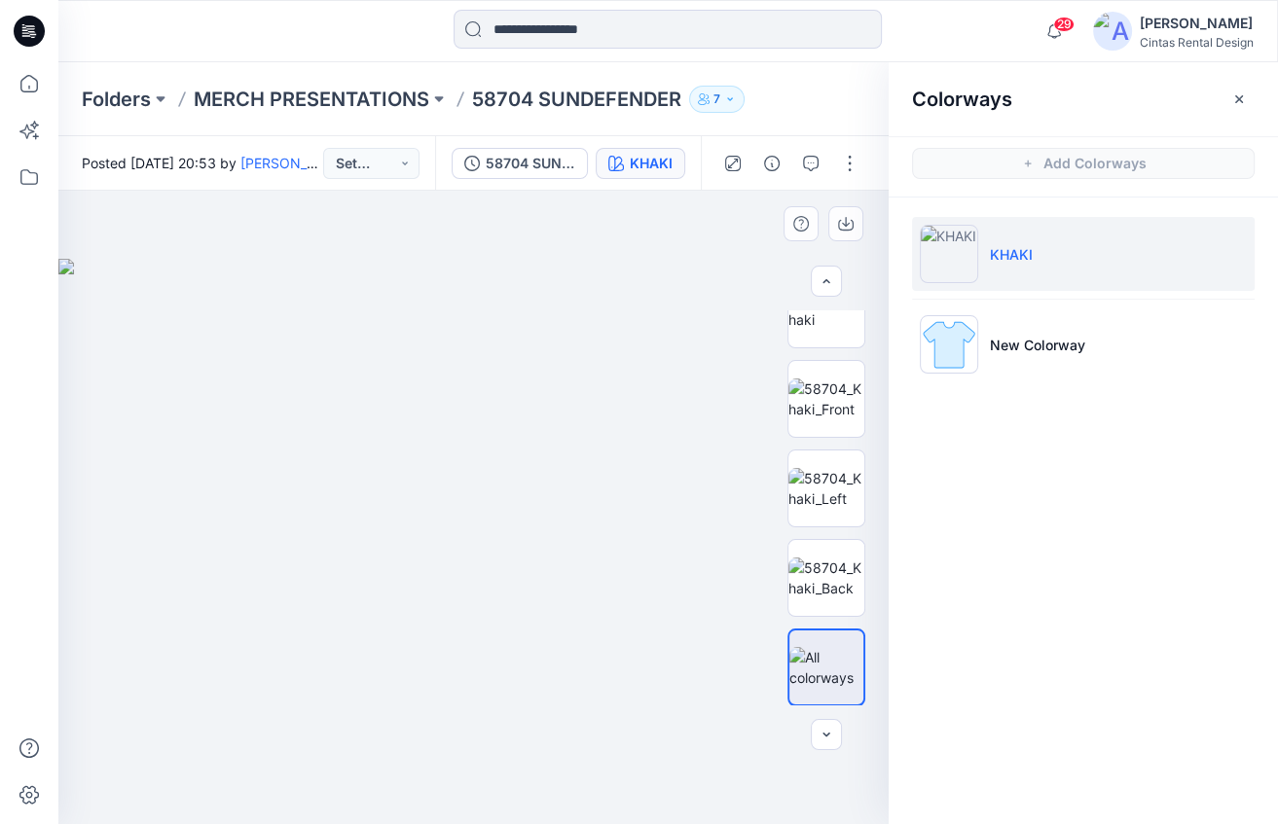
click at [184, 794] on div at bounding box center [473, 508] width 830 height 634
click at [1226, 104] on button "button" at bounding box center [1238, 99] width 31 height 31
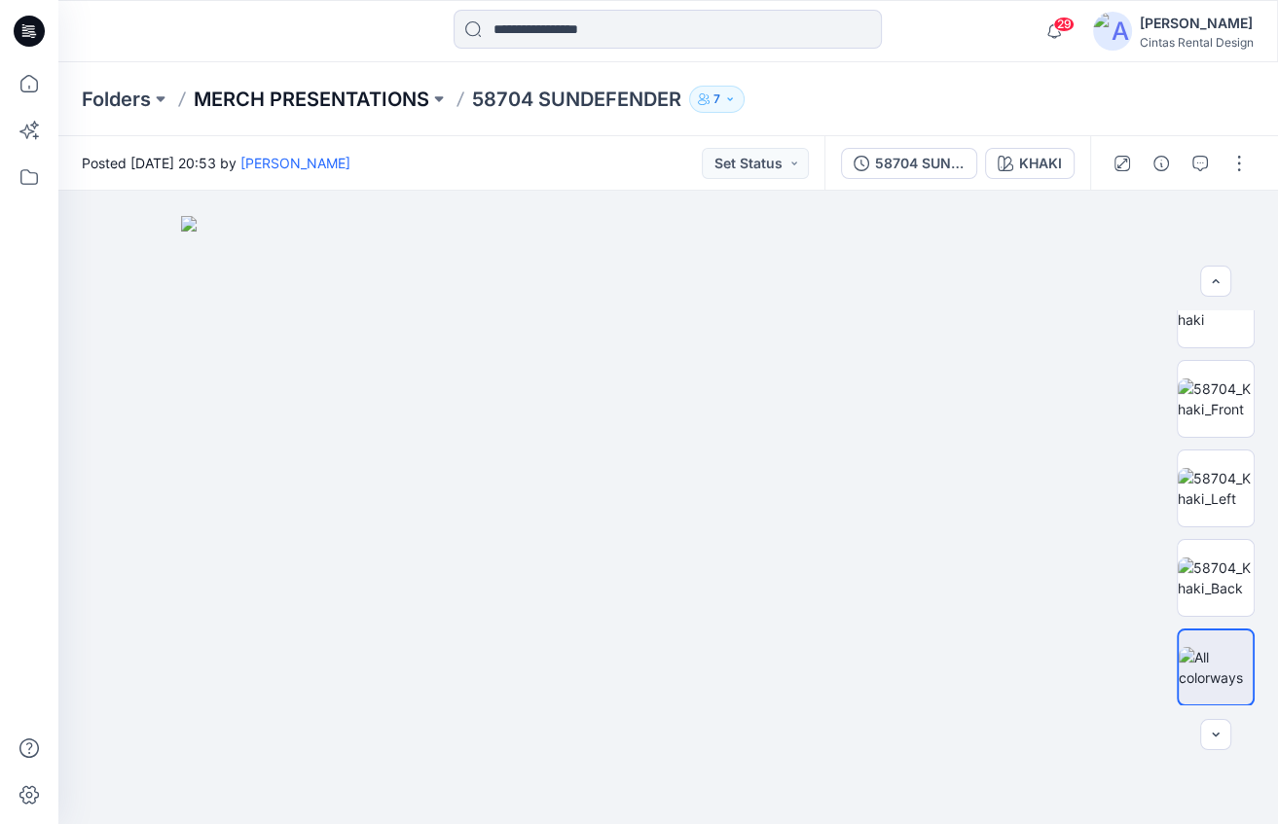
click at [350, 109] on p "MERCH PRESENTATIONS" at bounding box center [312, 99] width 236 height 27
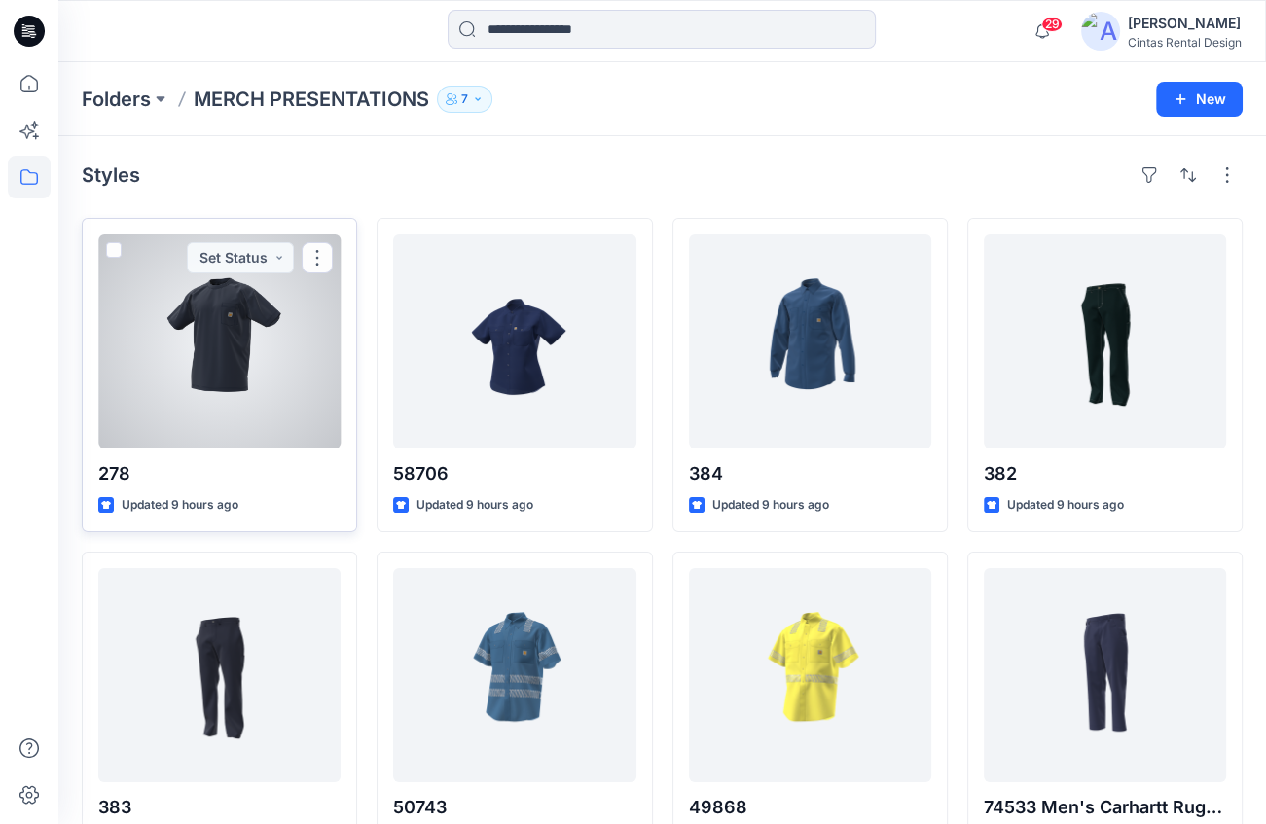
click at [222, 352] on div at bounding box center [219, 342] width 242 height 214
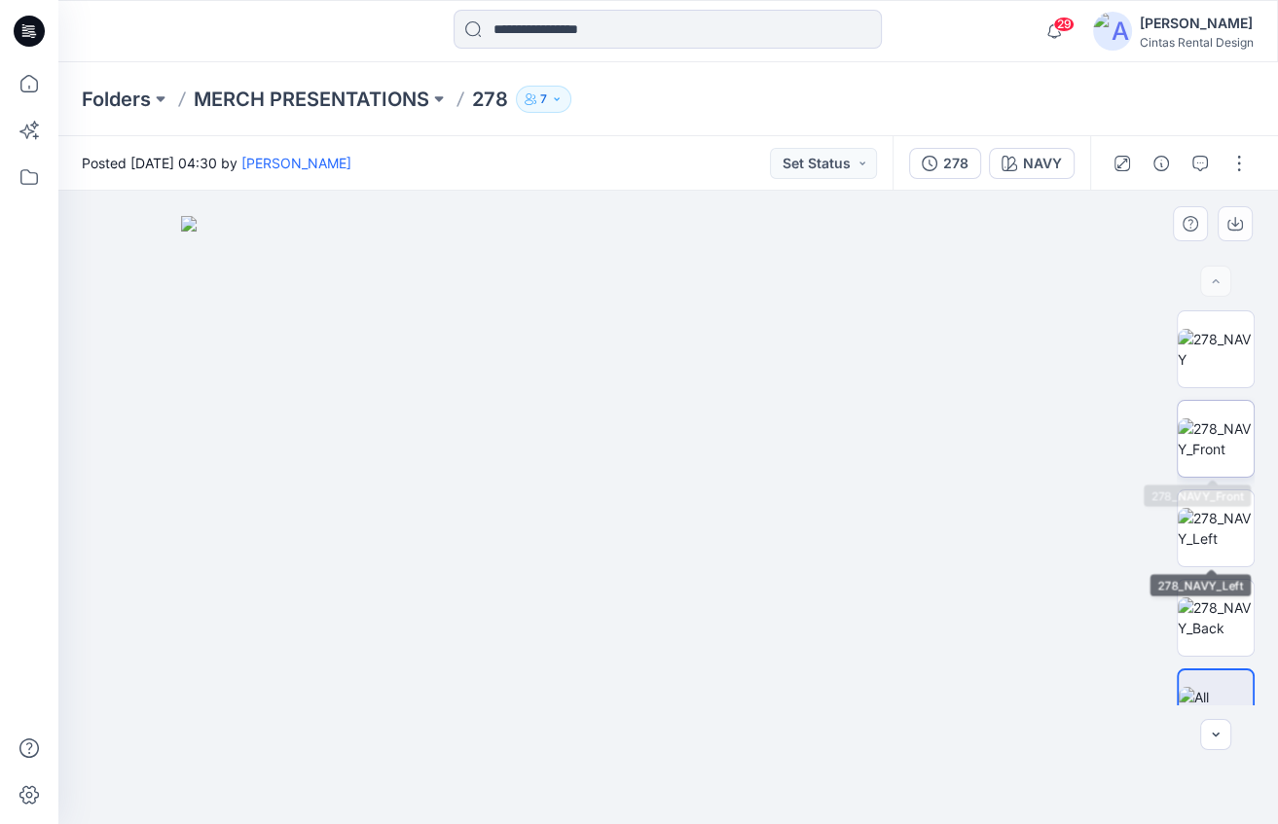
click at [1240, 448] on img at bounding box center [1216, 438] width 76 height 41
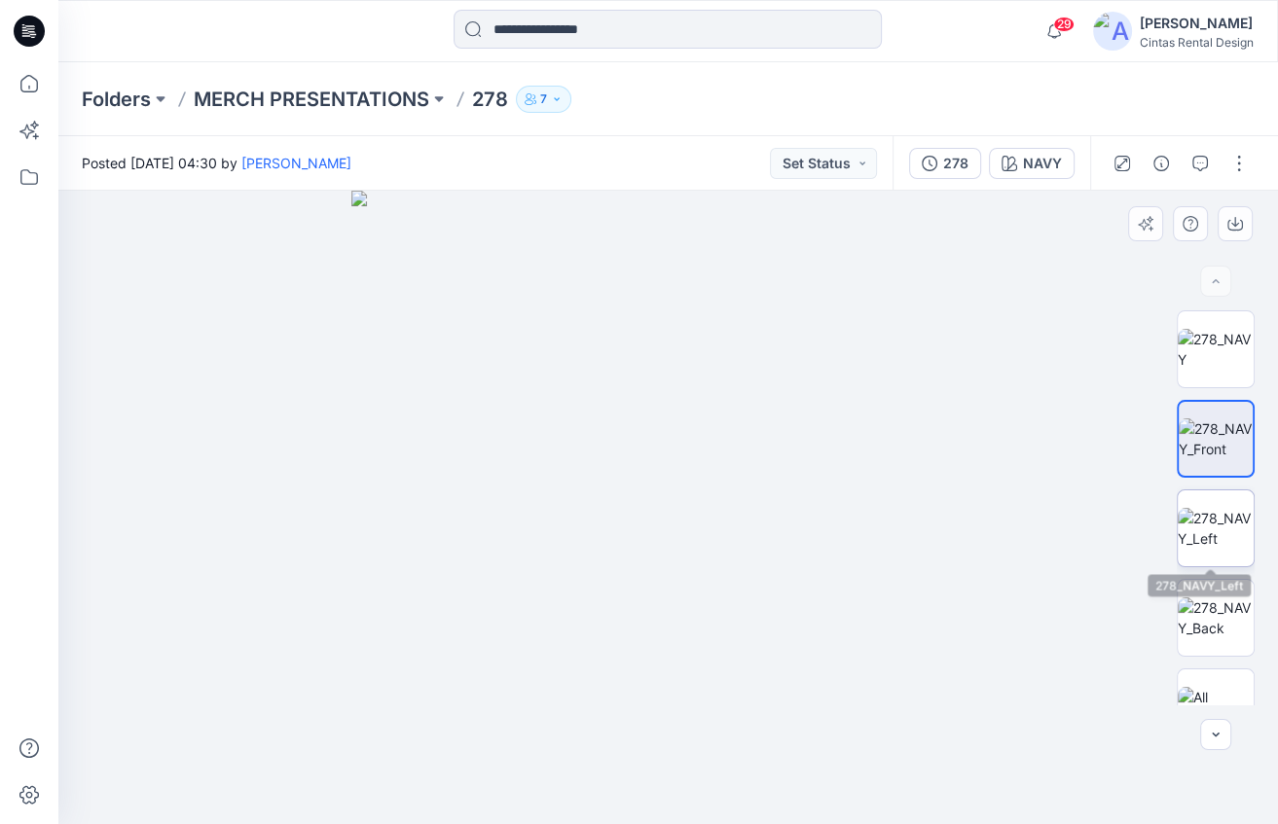
click at [1210, 533] on img at bounding box center [1216, 528] width 76 height 41
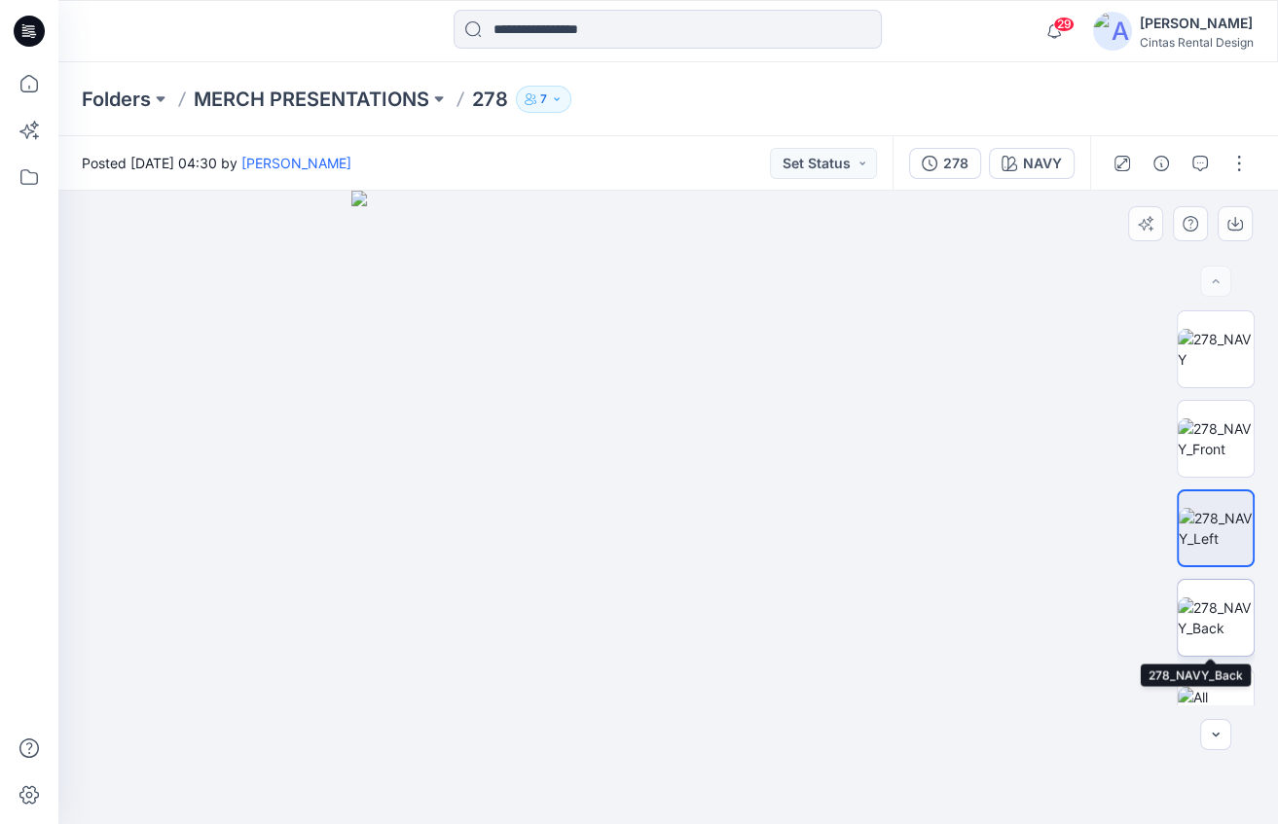
click at [1228, 615] on img at bounding box center [1216, 618] width 76 height 41
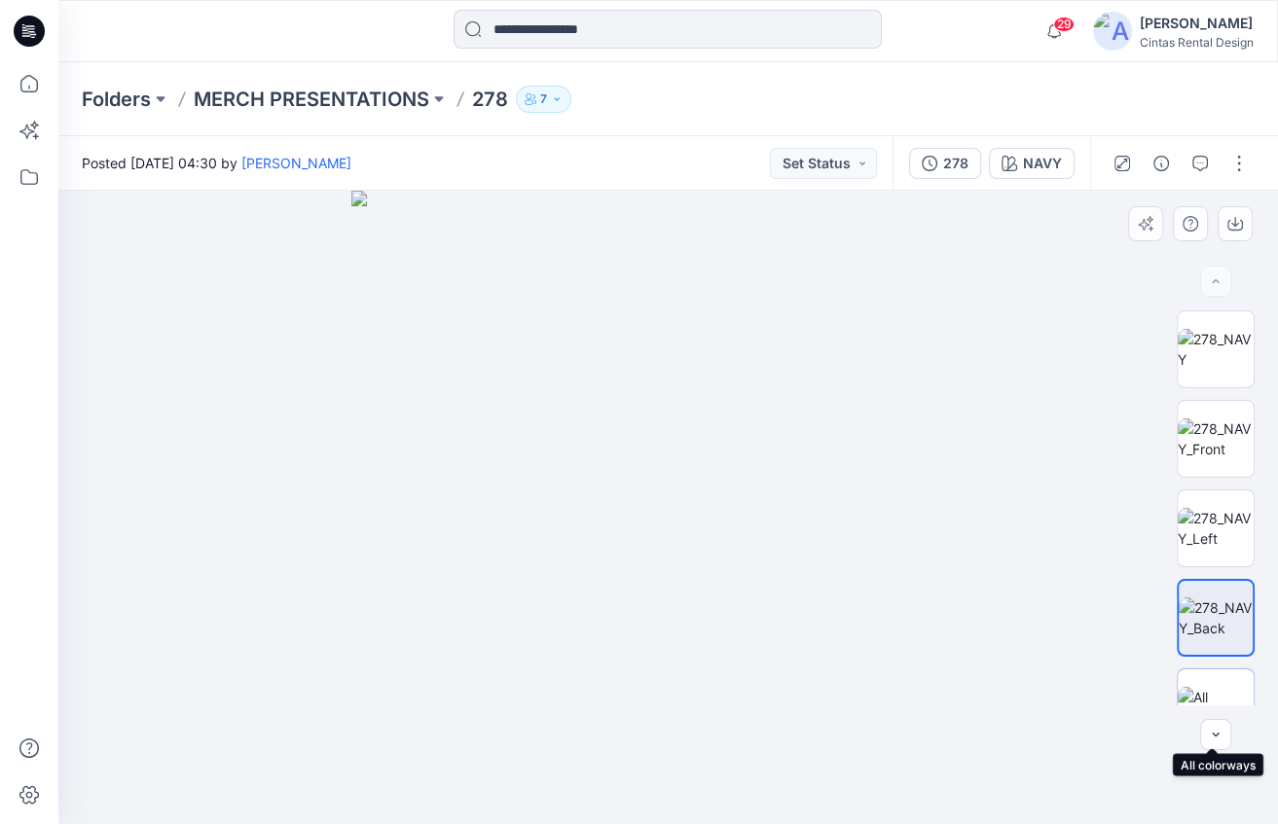
click at [1218, 687] on img at bounding box center [1216, 707] width 76 height 41
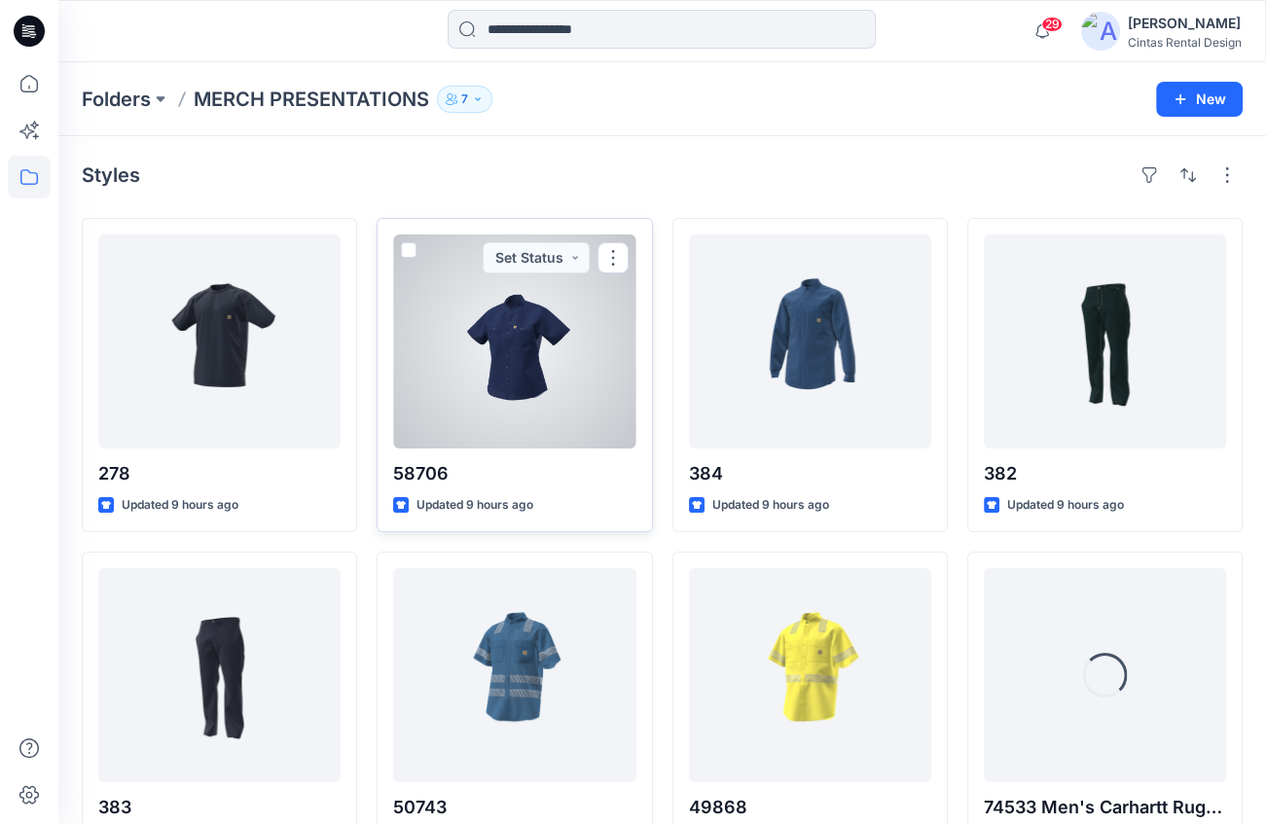
click at [533, 418] on div at bounding box center [514, 342] width 242 height 214
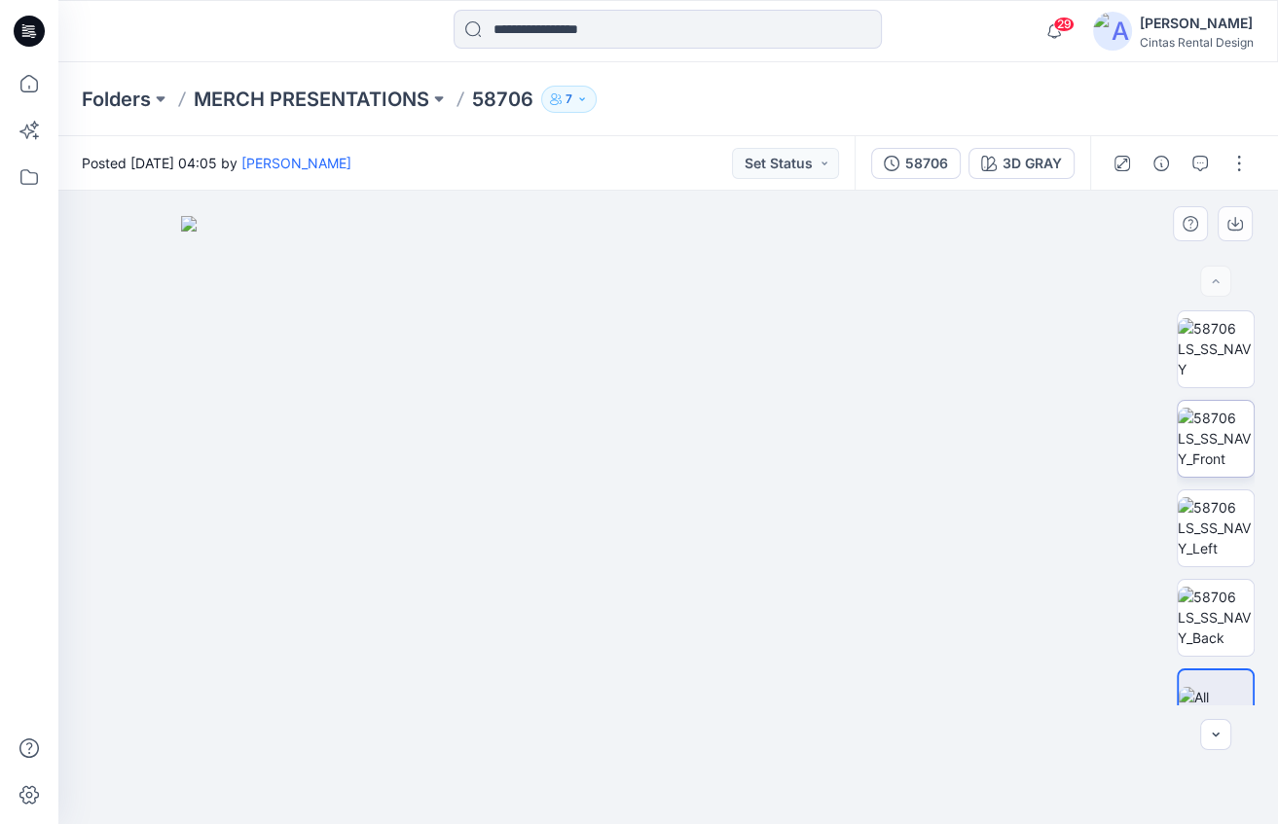
click at [1187, 444] on img at bounding box center [1216, 438] width 76 height 61
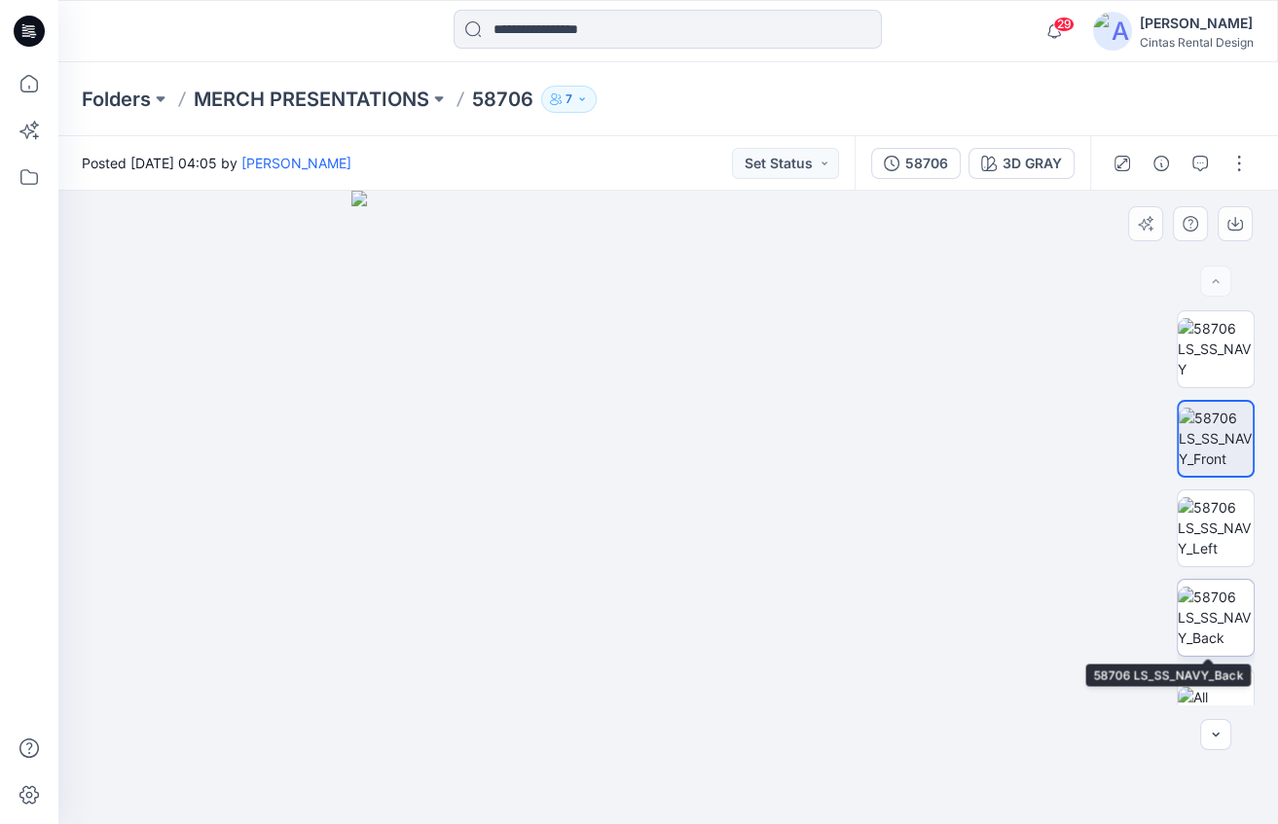
click at [1216, 617] on img at bounding box center [1216, 617] width 76 height 61
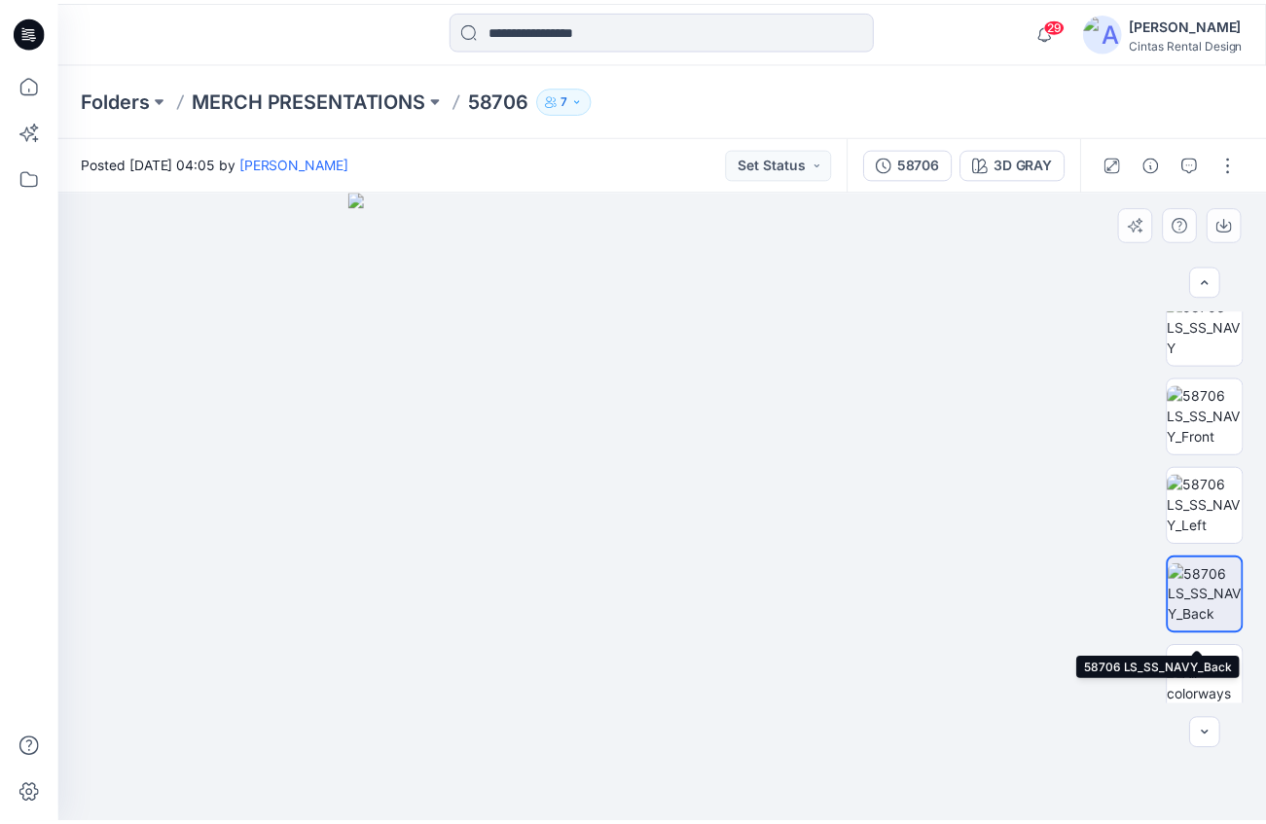
scroll to position [40, 0]
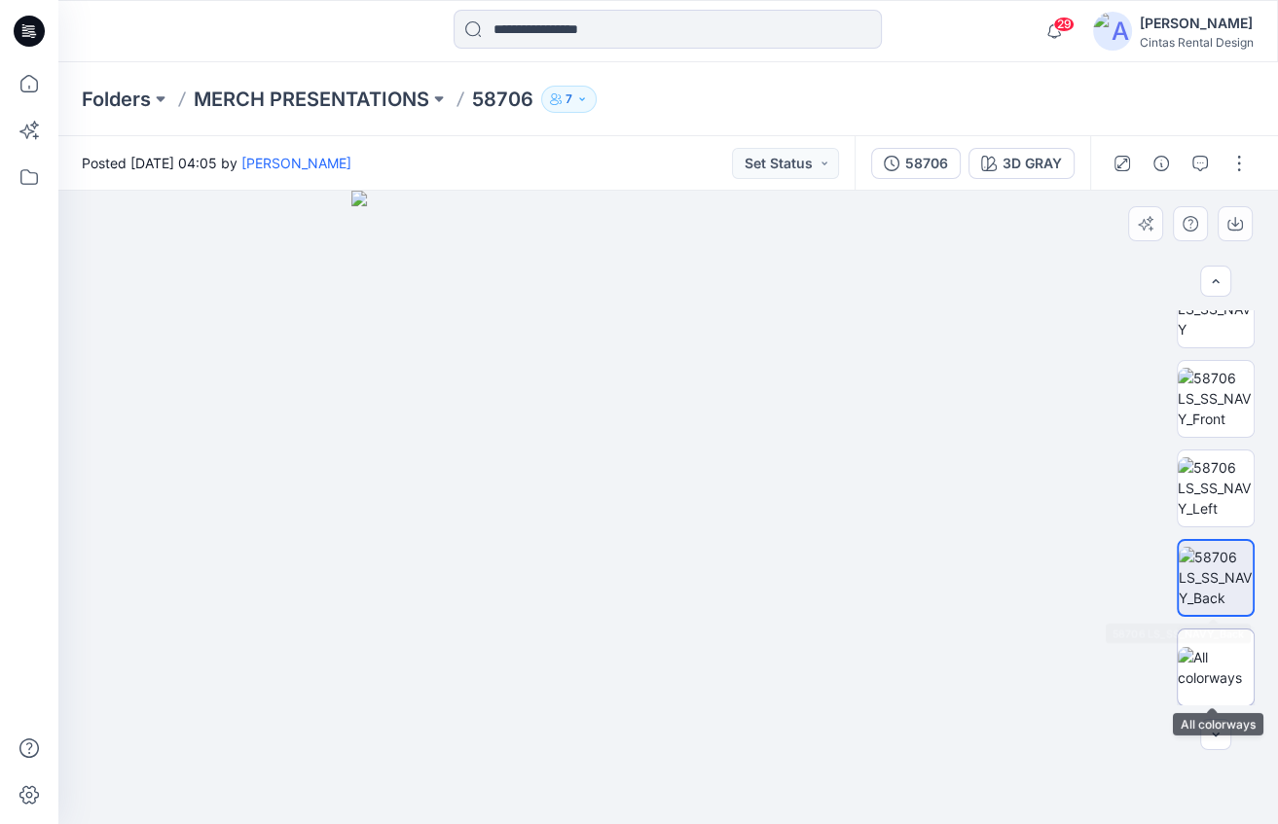
click at [1225, 669] on img at bounding box center [1216, 667] width 76 height 41
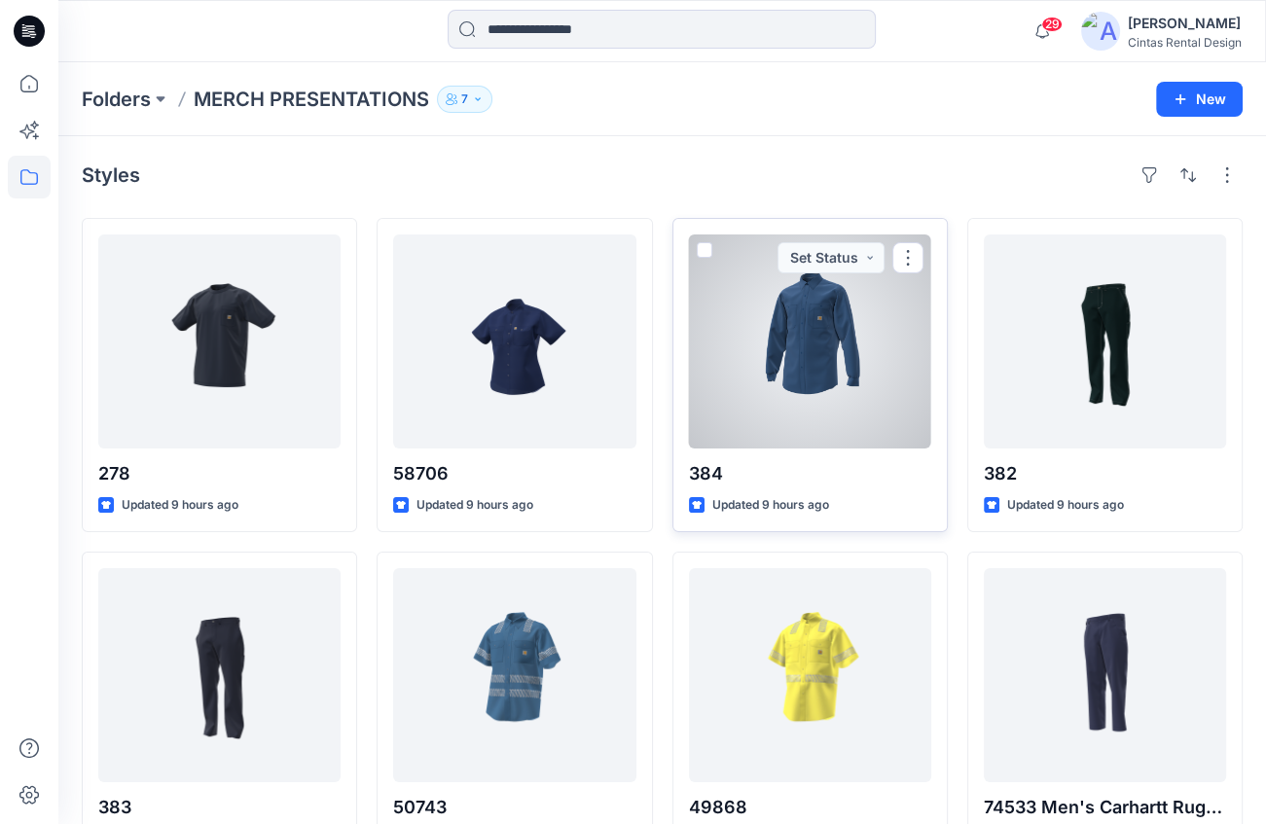
click at [794, 318] on div at bounding box center [810, 342] width 242 height 214
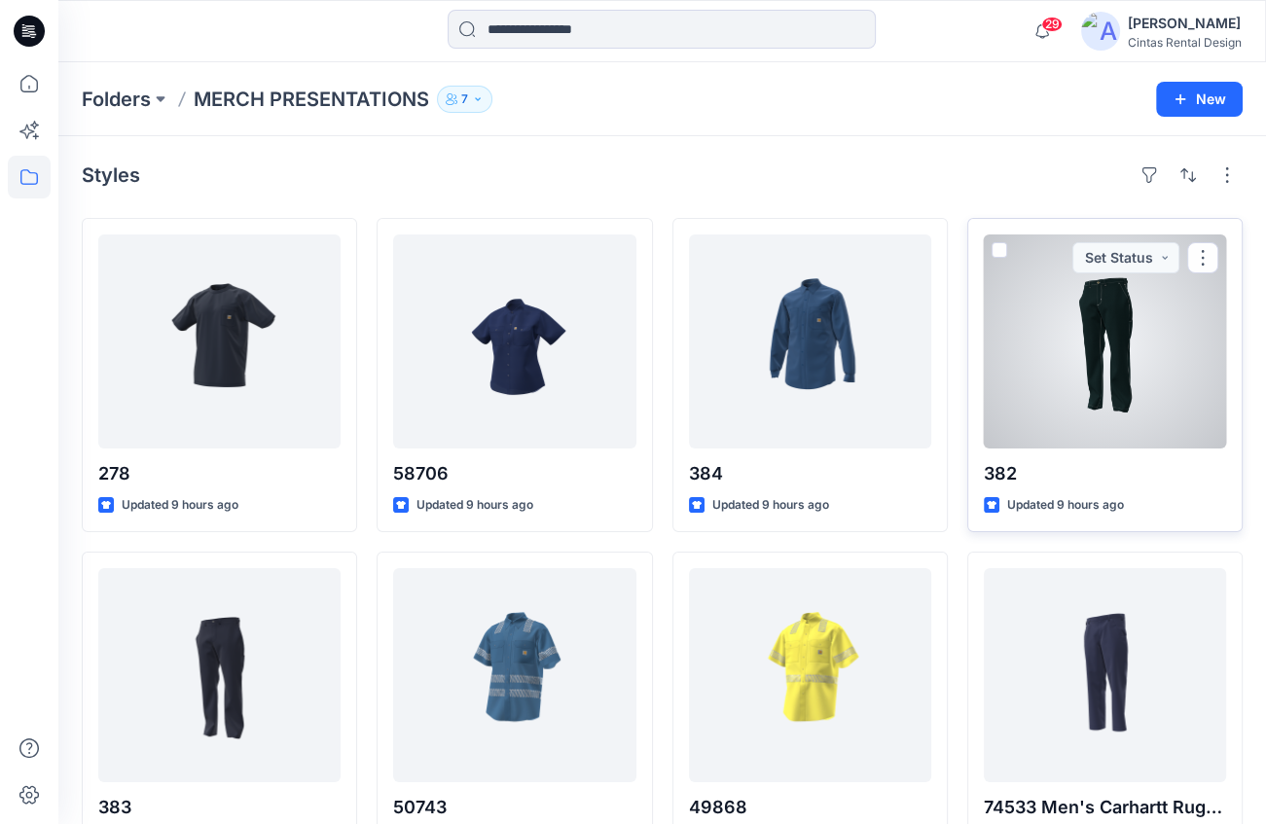
click at [1114, 352] on div at bounding box center [1105, 342] width 242 height 214
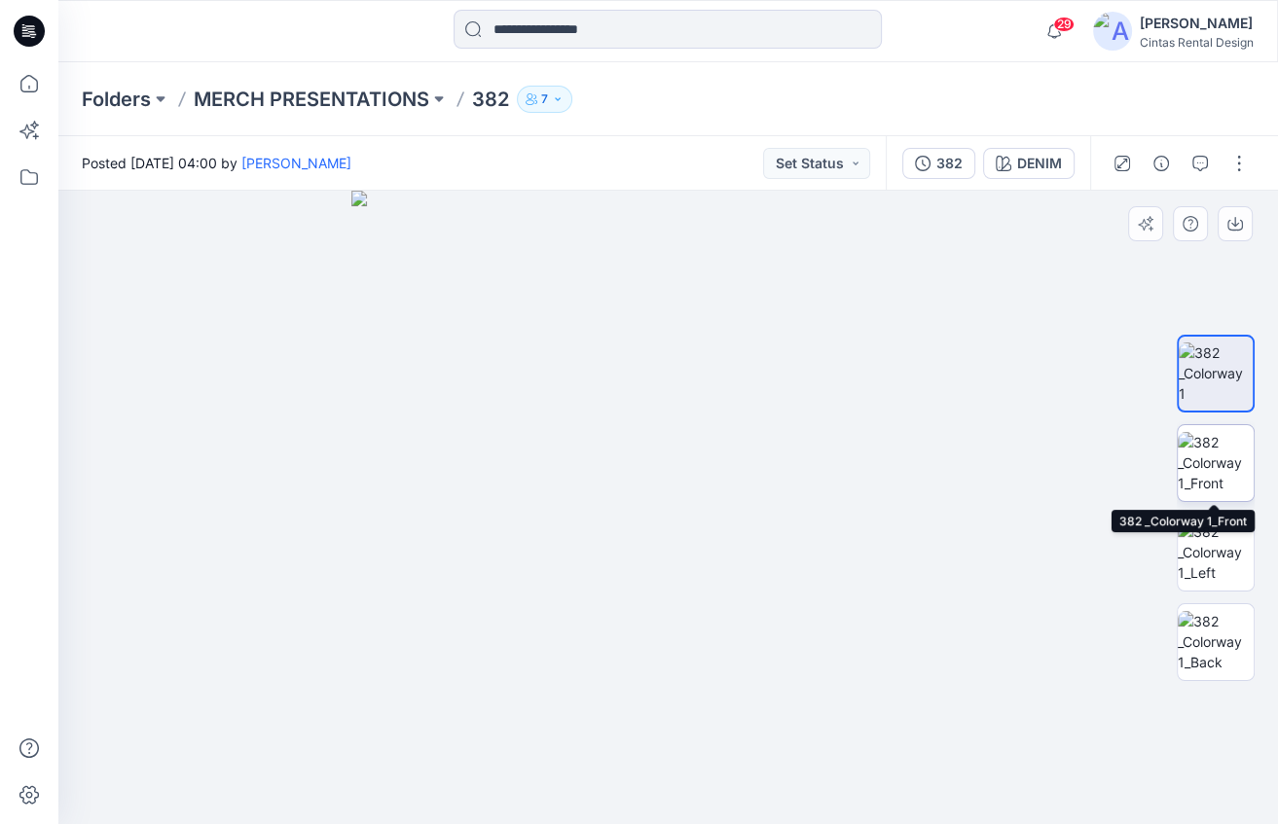
click at [1239, 458] on img at bounding box center [1216, 462] width 76 height 61
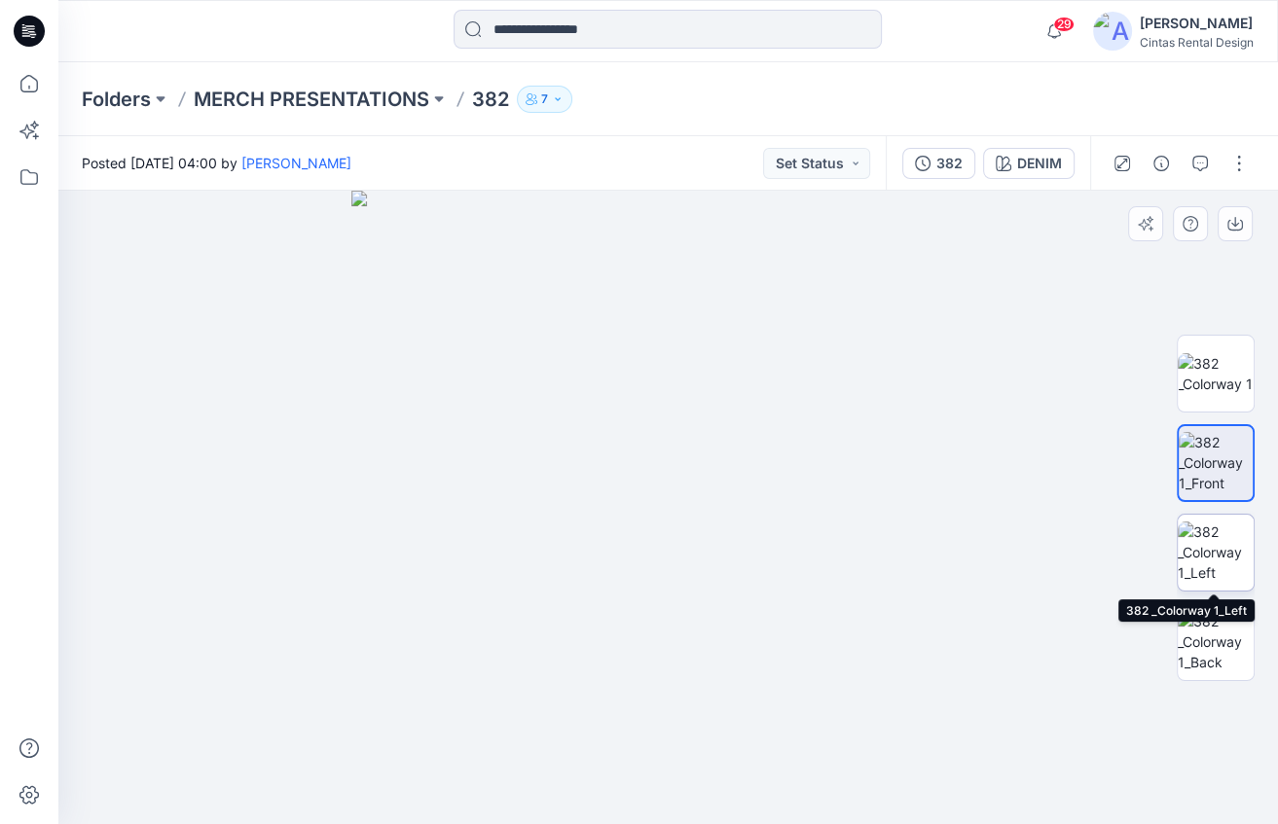
click at [1217, 564] on img at bounding box center [1216, 552] width 76 height 61
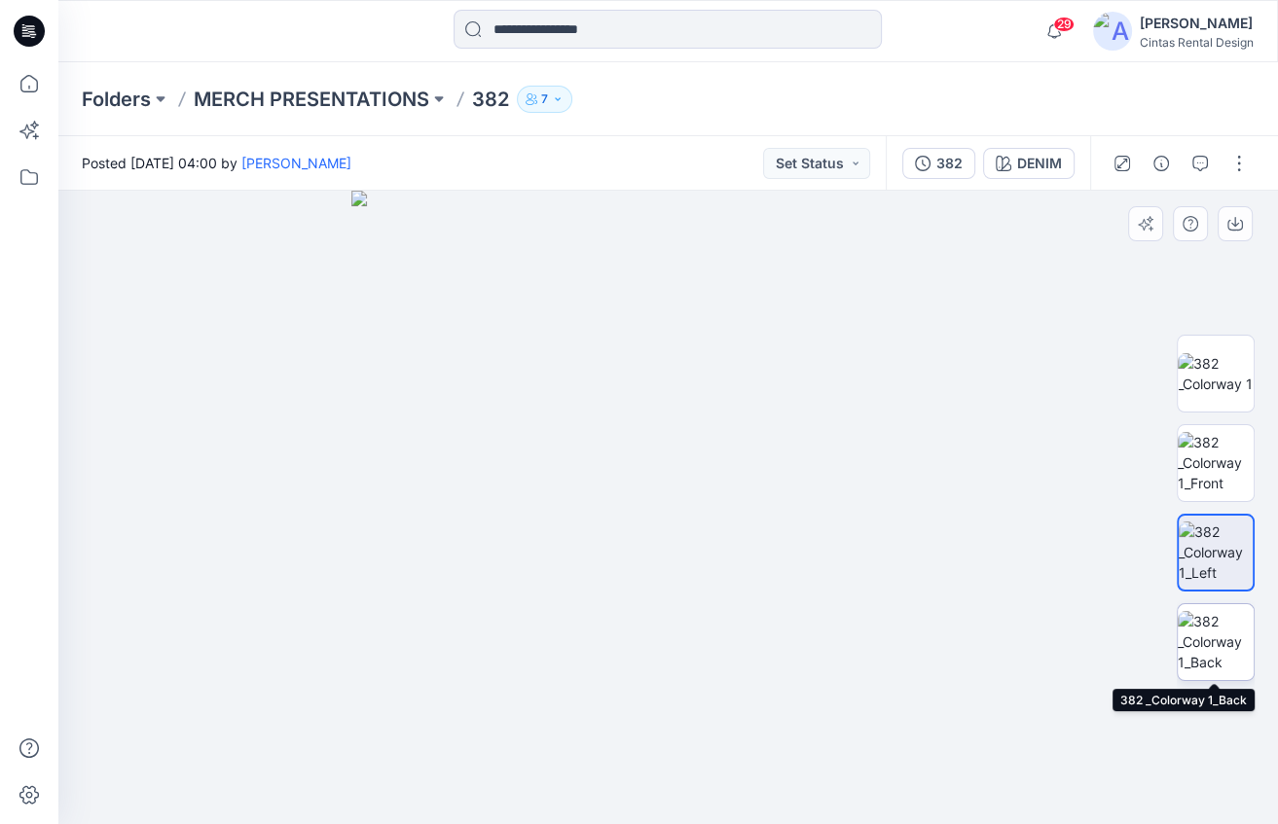
click at [1217, 620] on img at bounding box center [1216, 641] width 76 height 61
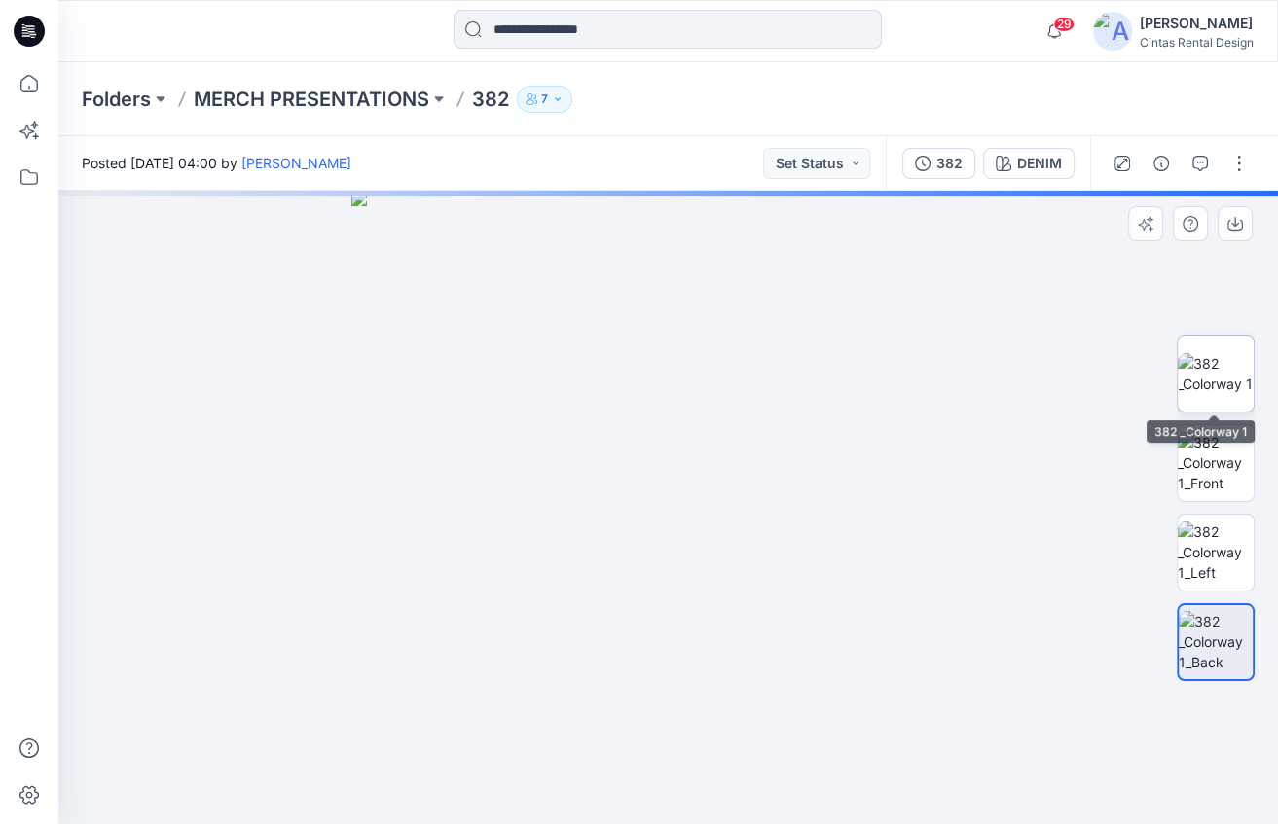
click at [1220, 382] on img at bounding box center [1216, 373] width 76 height 41
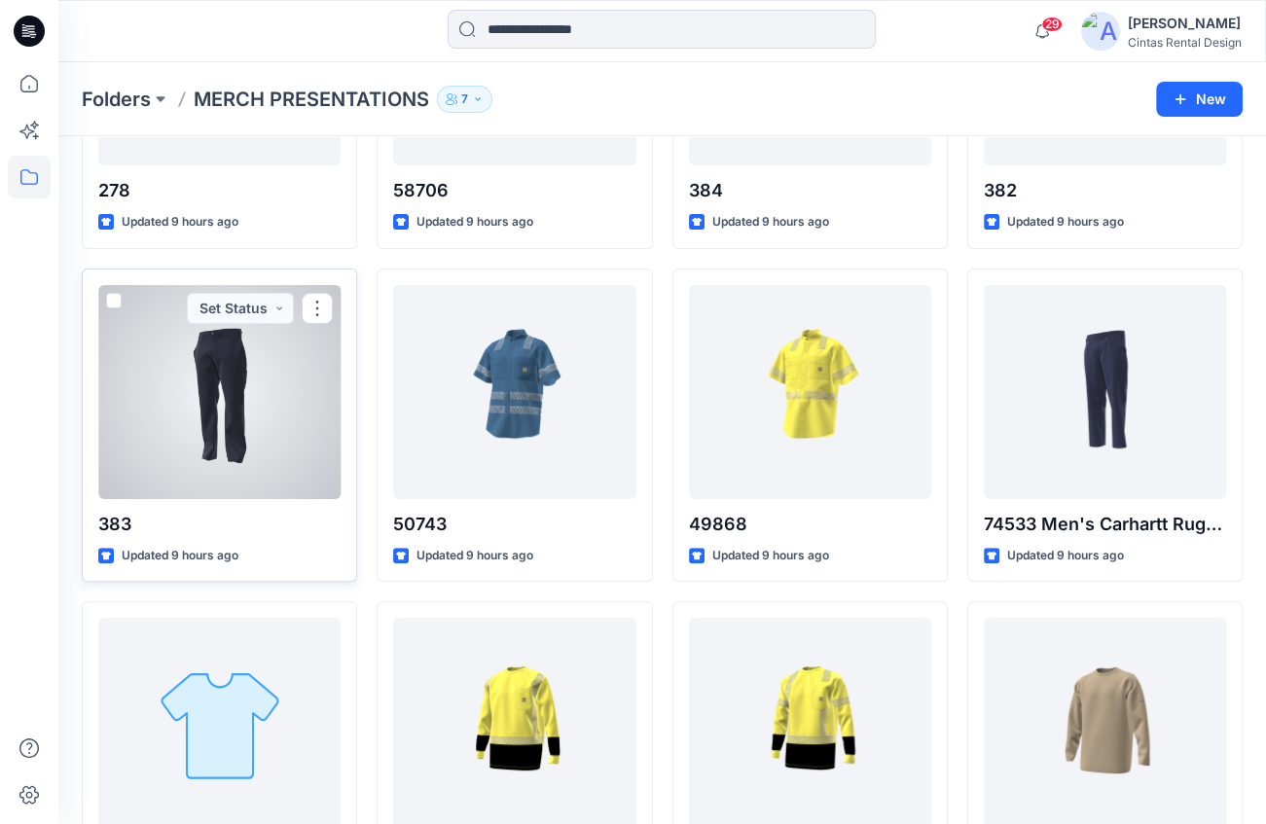
scroll to position [311, 0]
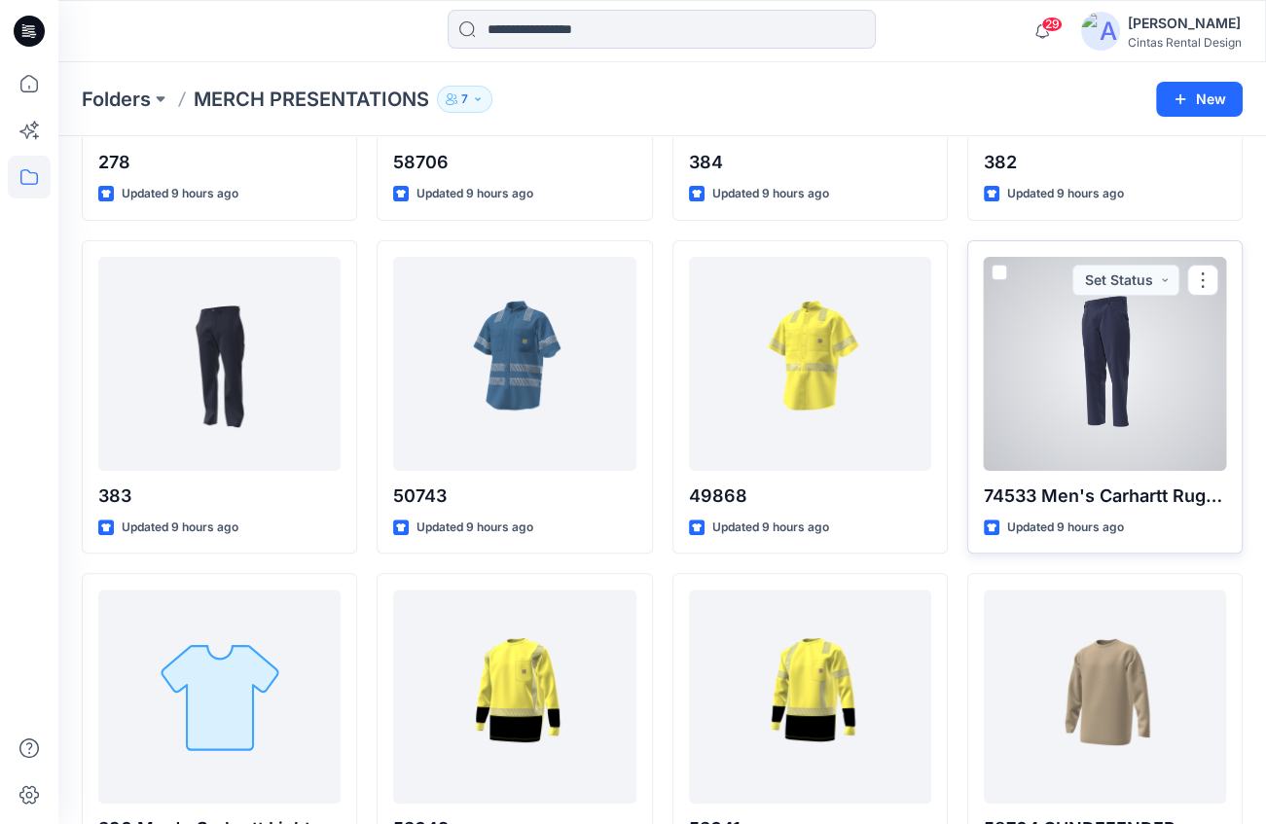
click at [1182, 404] on div at bounding box center [1105, 364] width 242 height 214
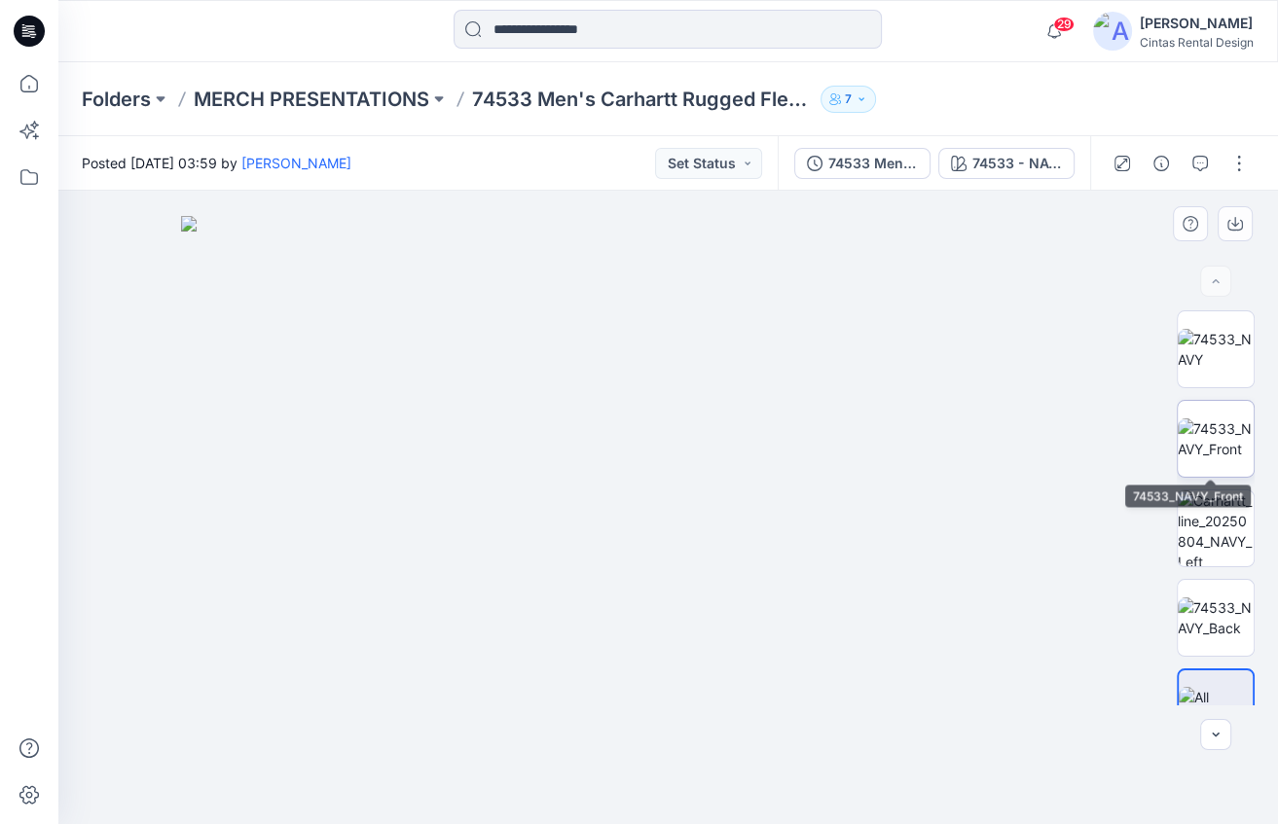
click at [1187, 436] on img at bounding box center [1216, 438] width 76 height 41
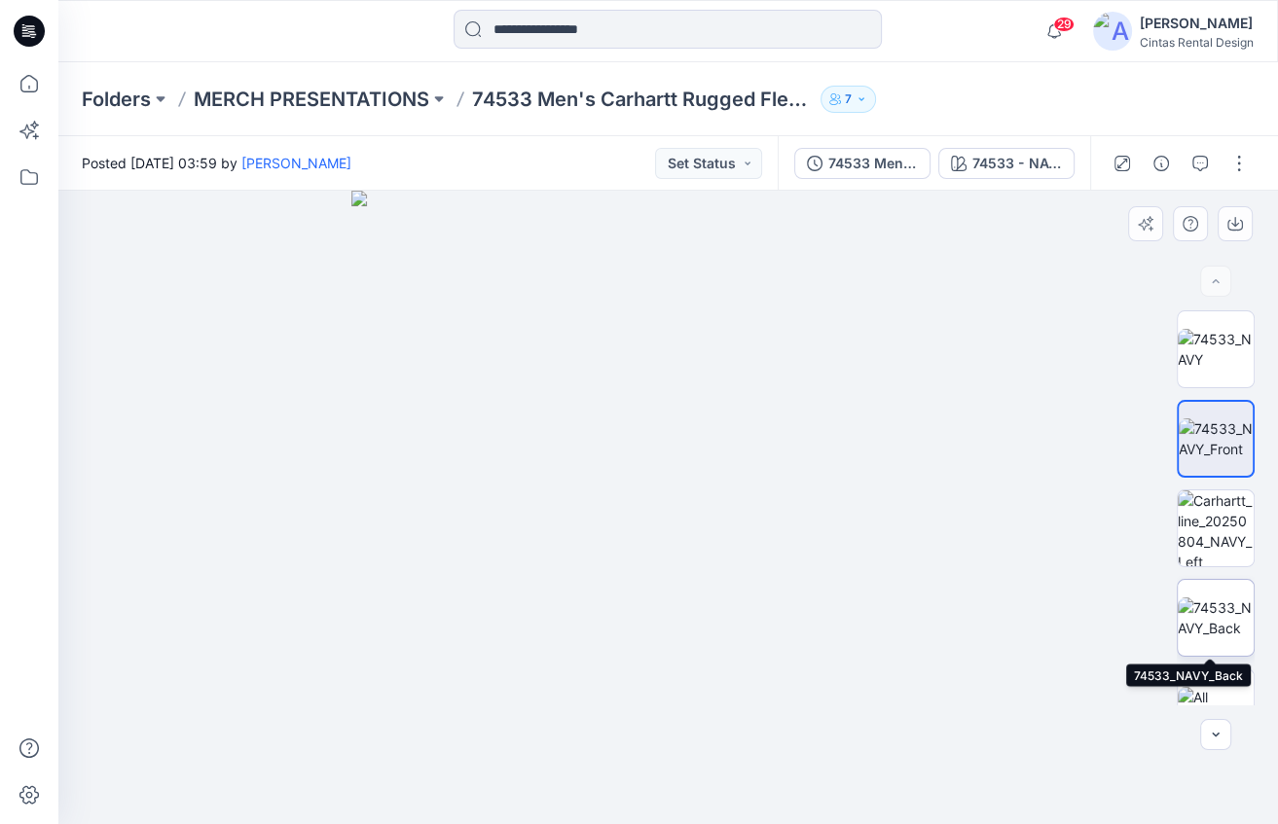
click at [1203, 598] on img at bounding box center [1216, 618] width 76 height 41
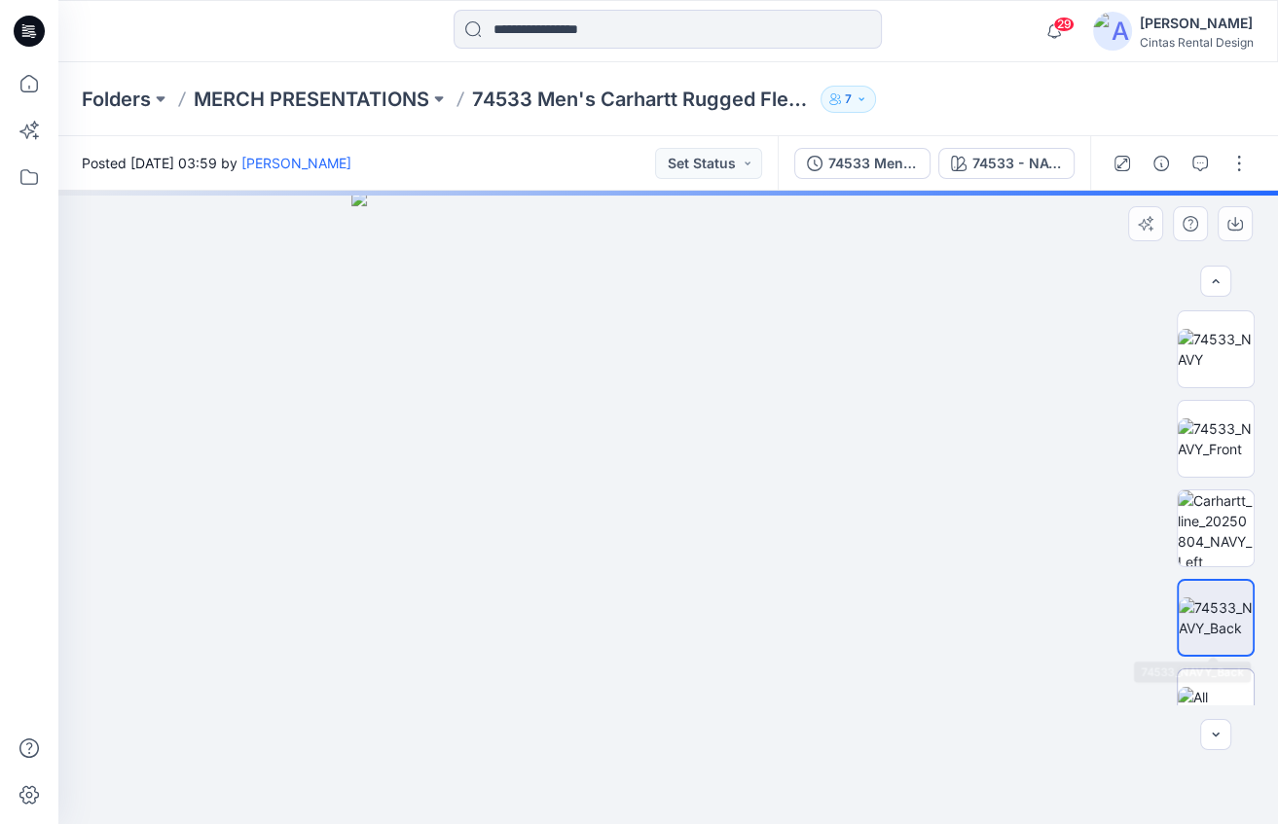
scroll to position [40, 0]
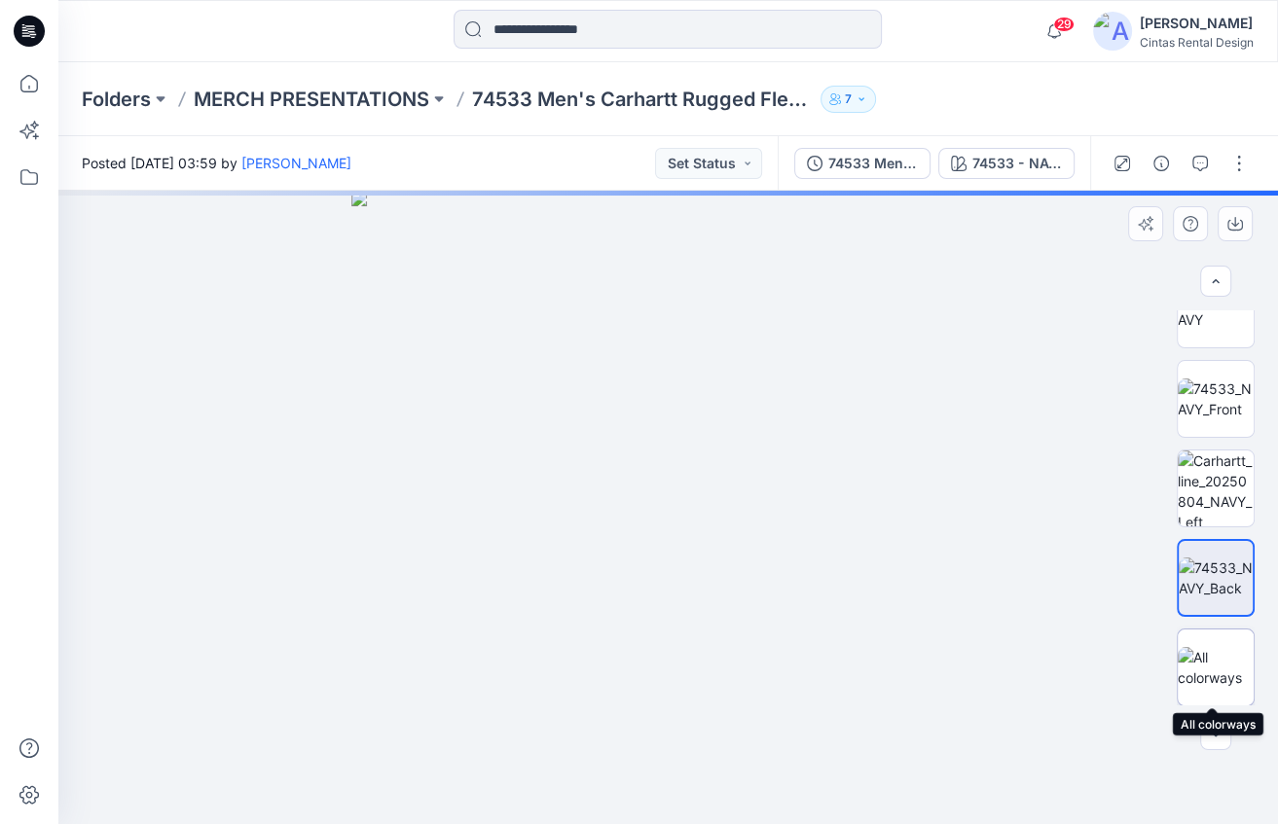
click at [1213, 677] on img at bounding box center [1216, 667] width 76 height 41
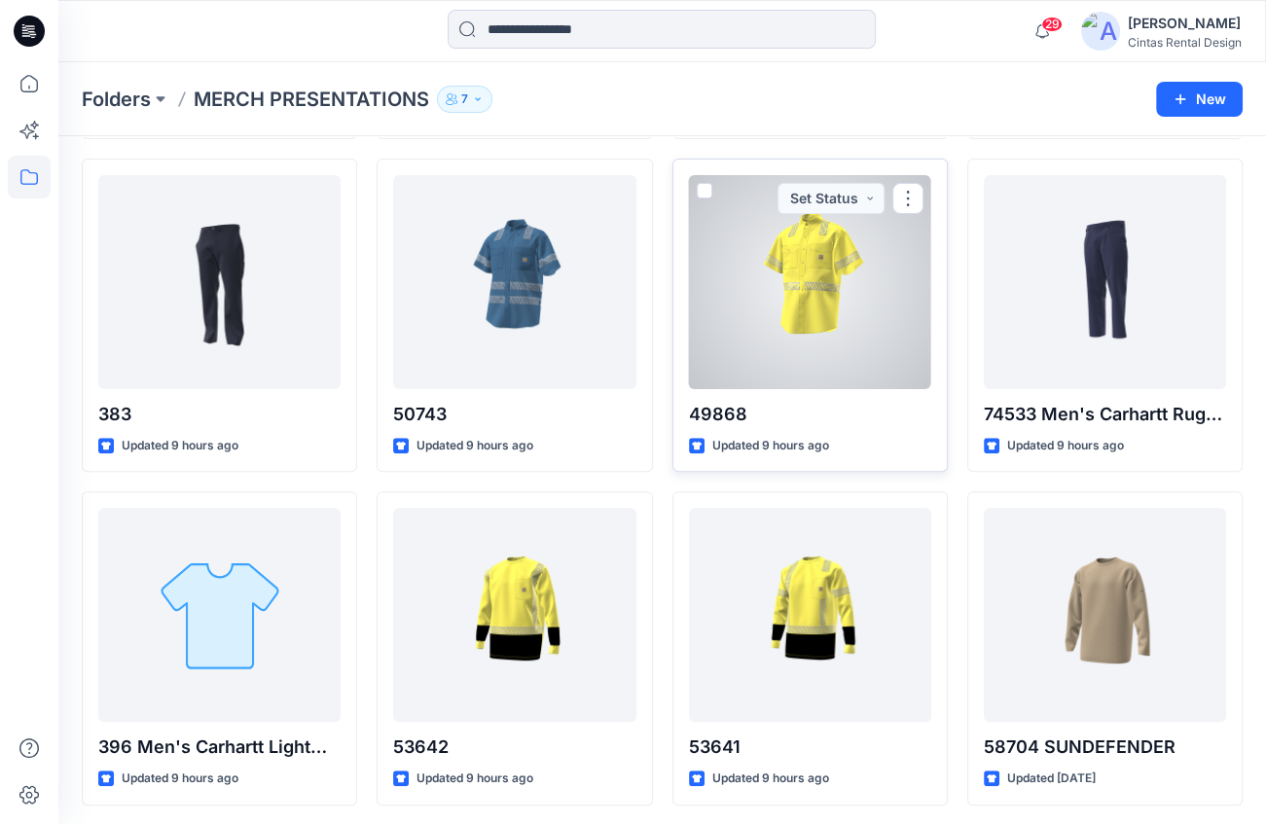
scroll to position [396, 0]
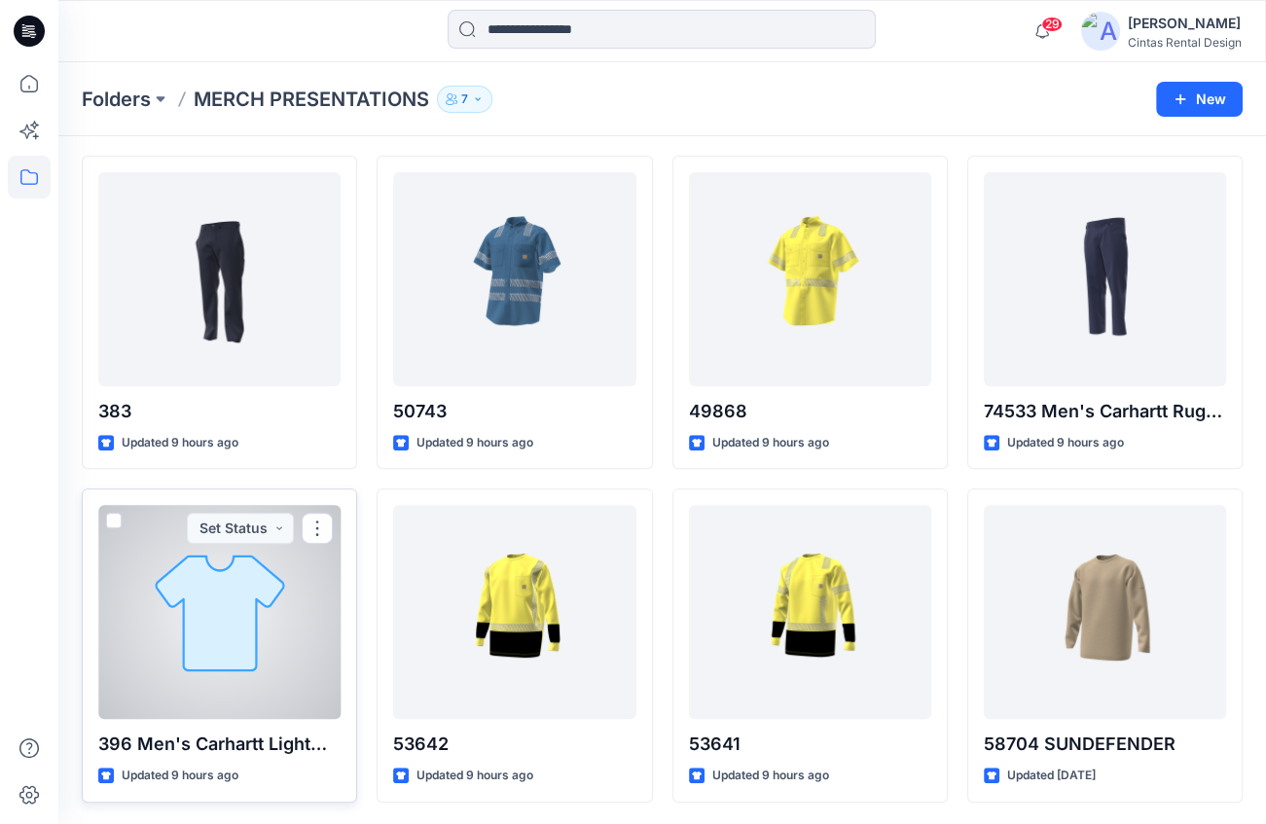
click at [231, 605] on div at bounding box center [219, 612] width 242 height 214
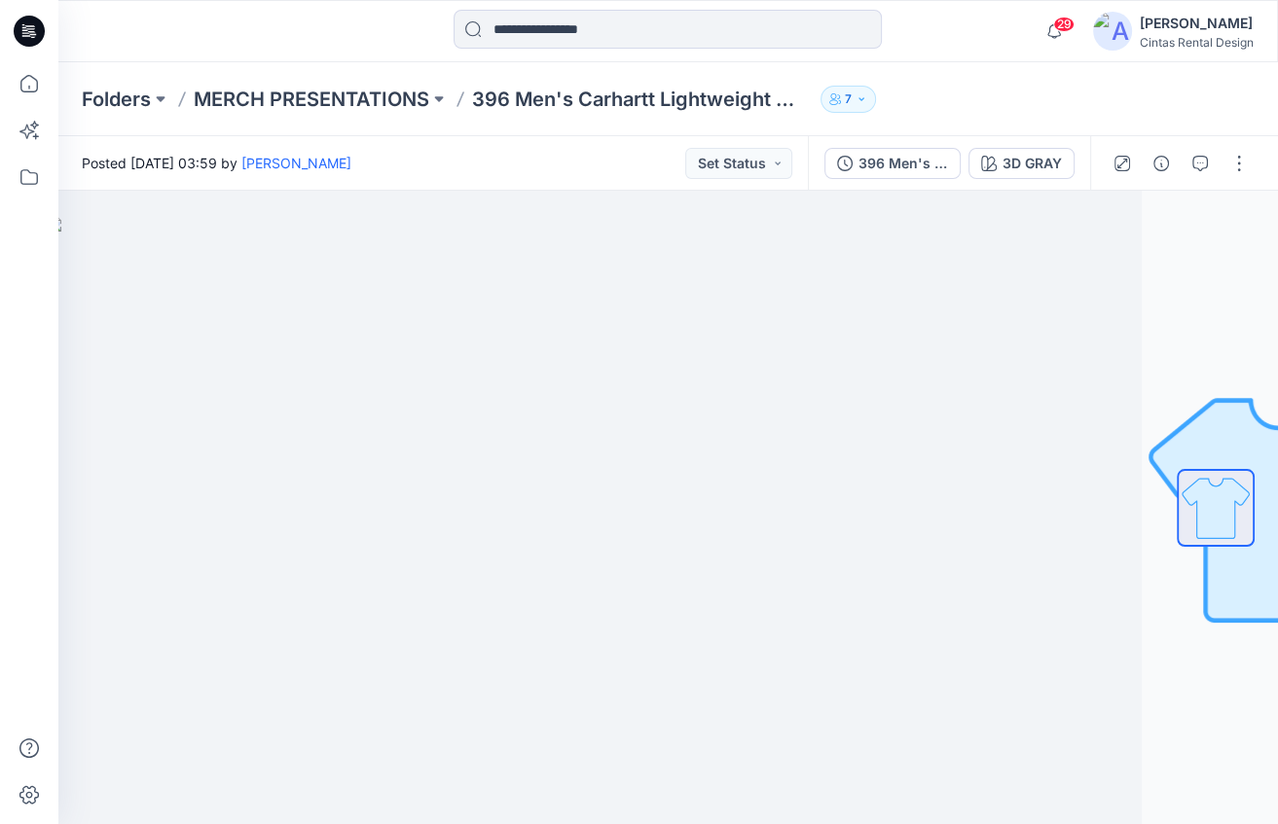
click at [319, 76] on div "Folders MERCH PRESENTATIONS 396 Men's Carhartt Lightweight Workshirt LS/SS 7" at bounding box center [667, 99] width 1219 height 74
click at [319, 97] on p "MERCH PRESENTATIONS" at bounding box center [312, 99] width 236 height 27
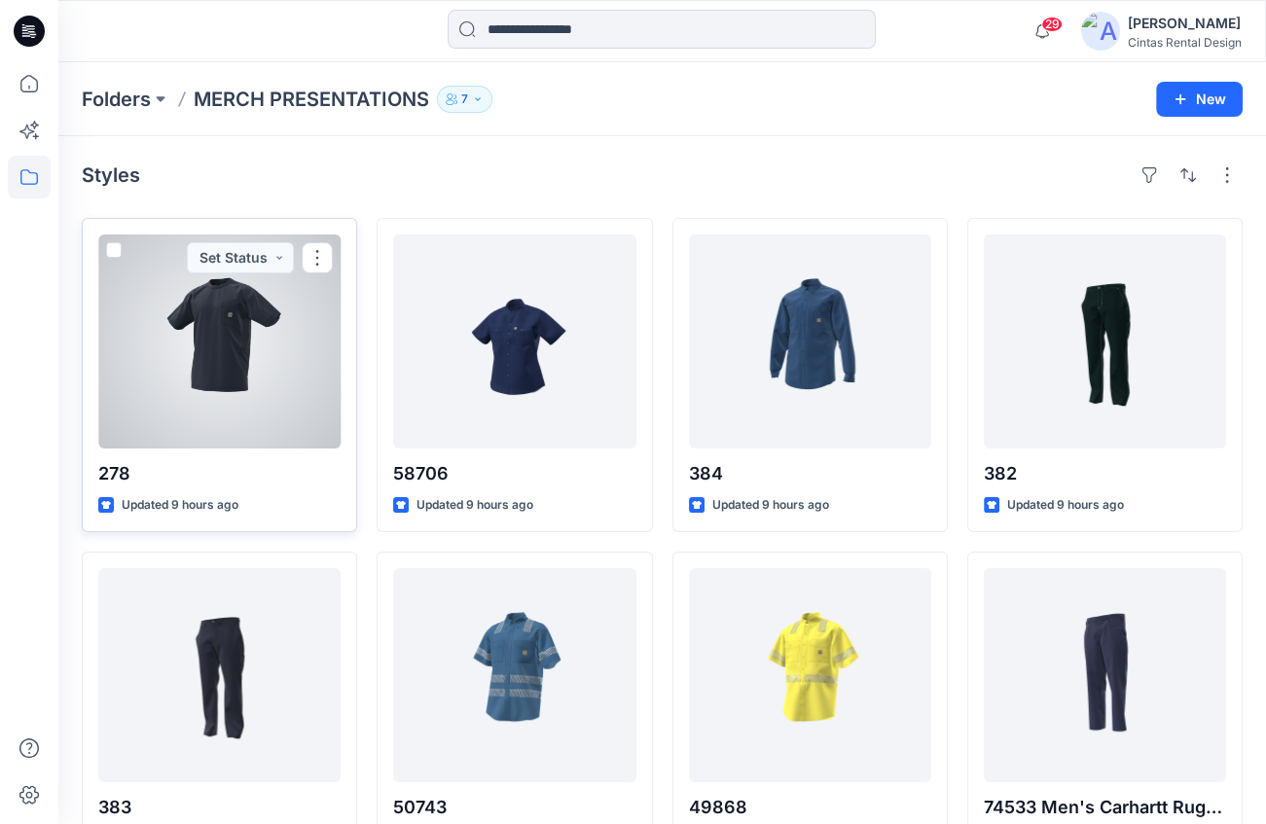
click at [219, 361] on div at bounding box center [219, 342] width 242 height 214
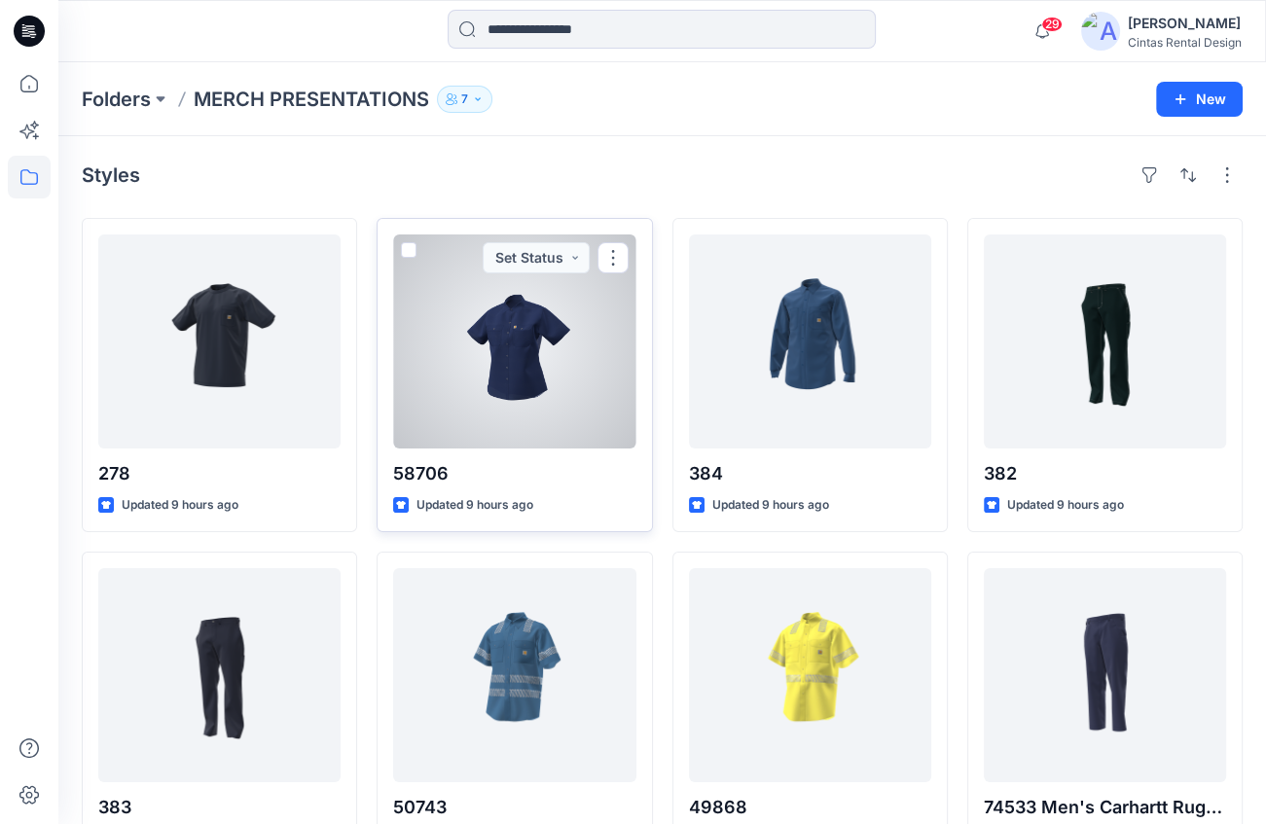
click at [552, 345] on div at bounding box center [514, 342] width 242 height 214
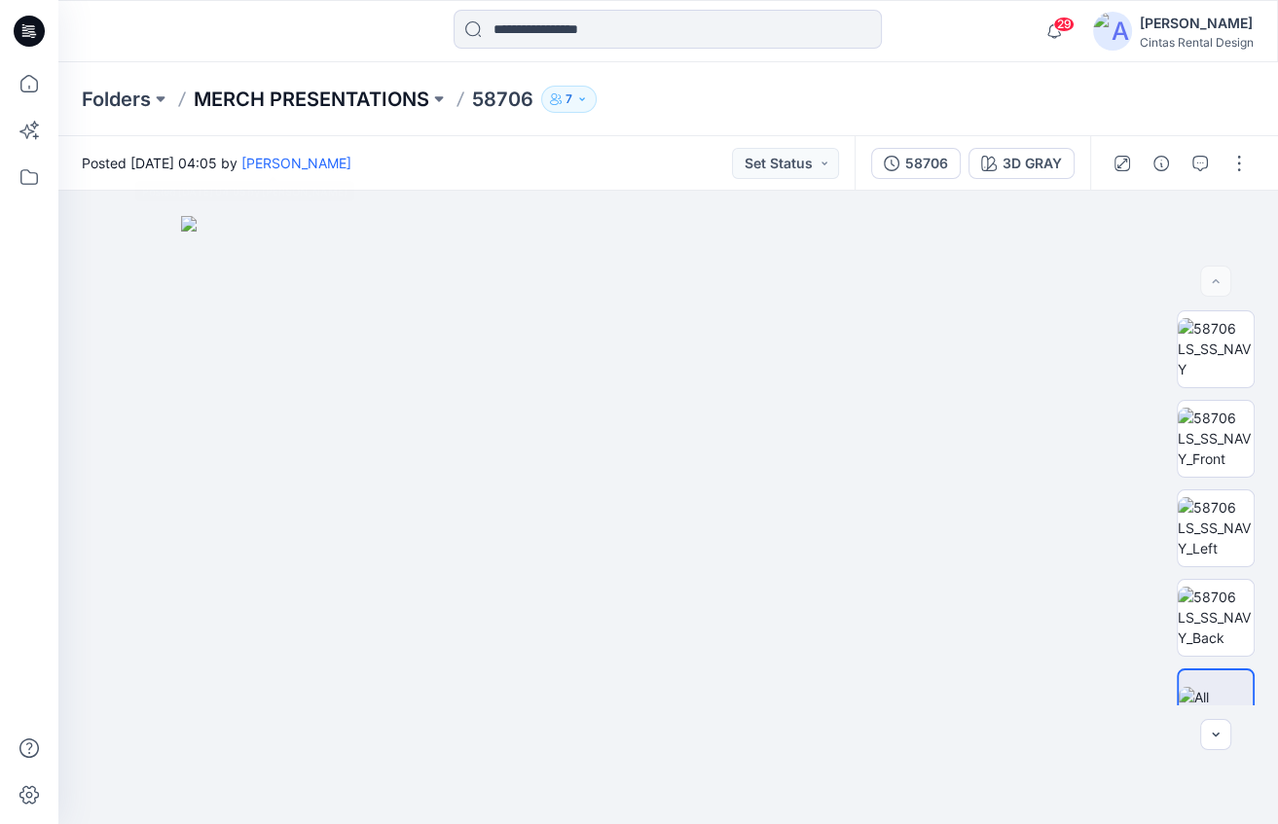
click at [245, 93] on p "MERCH PRESENTATIONS" at bounding box center [312, 99] width 236 height 27
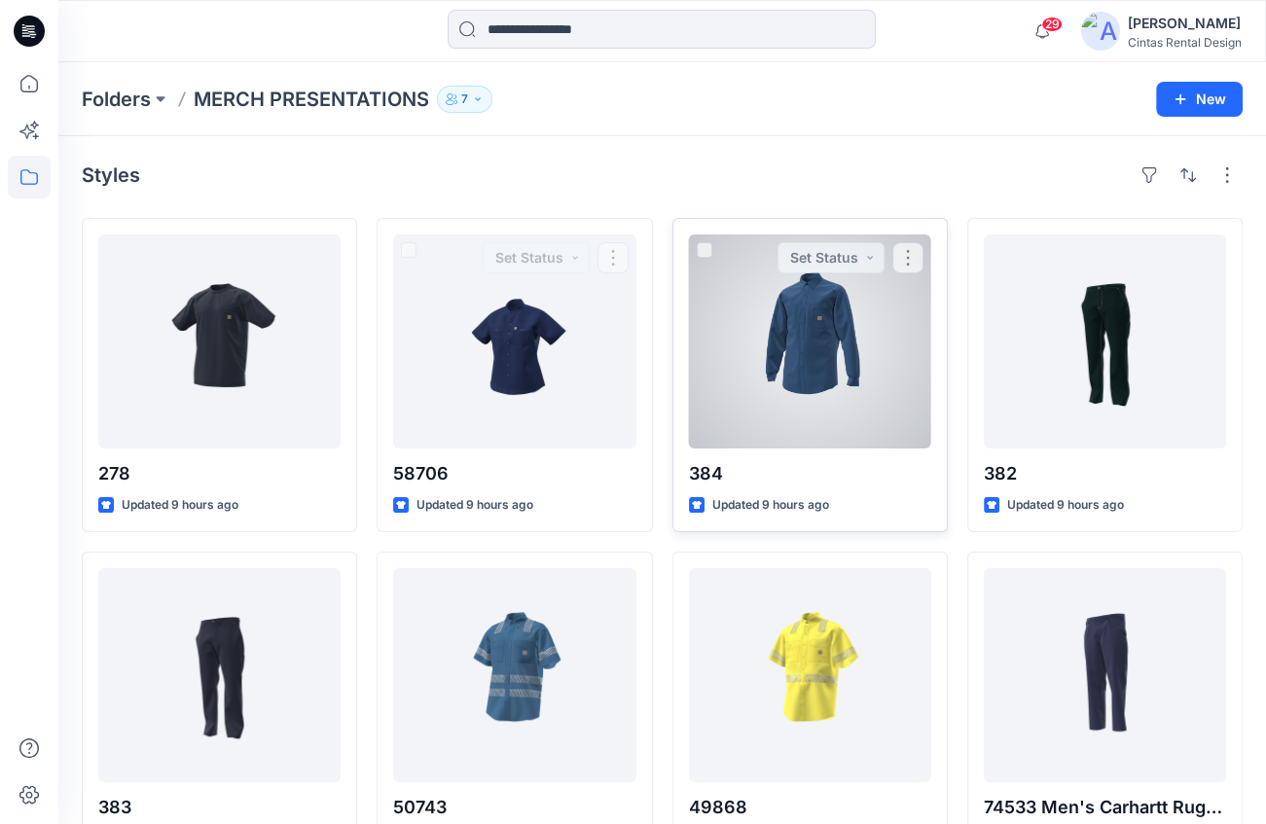
click at [778, 419] on div at bounding box center [810, 342] width 242 height 214
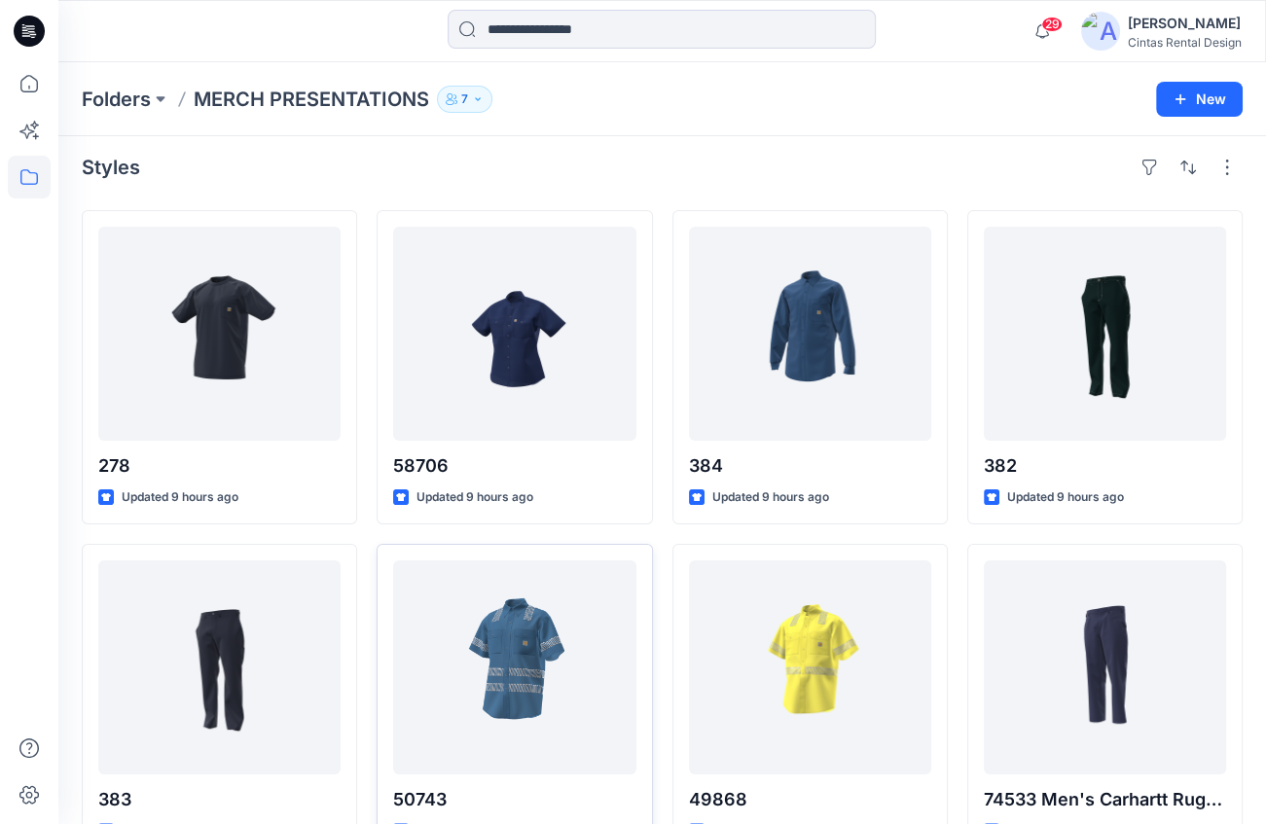
scroll to position [7, 0]
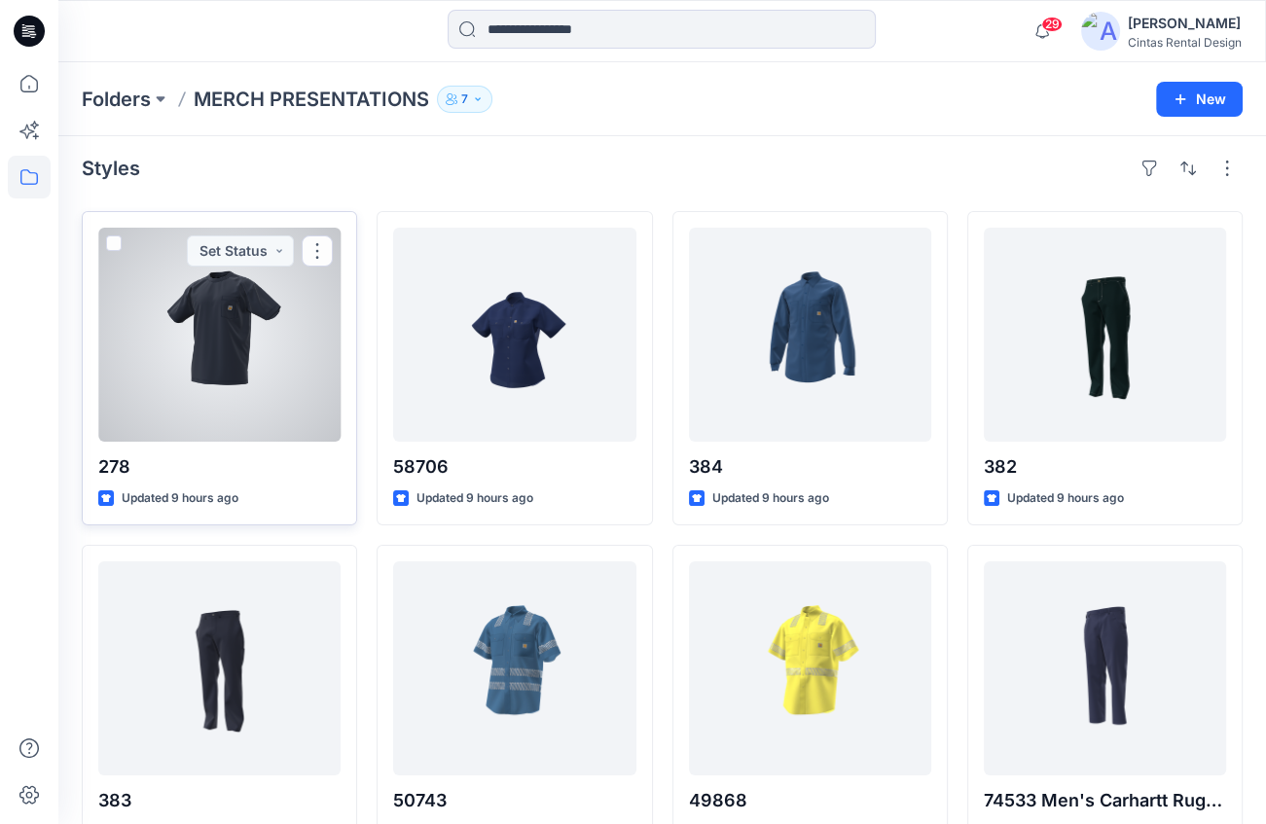
click at [237, 355] on div at bounding box center [219, 335] width 242 height 214
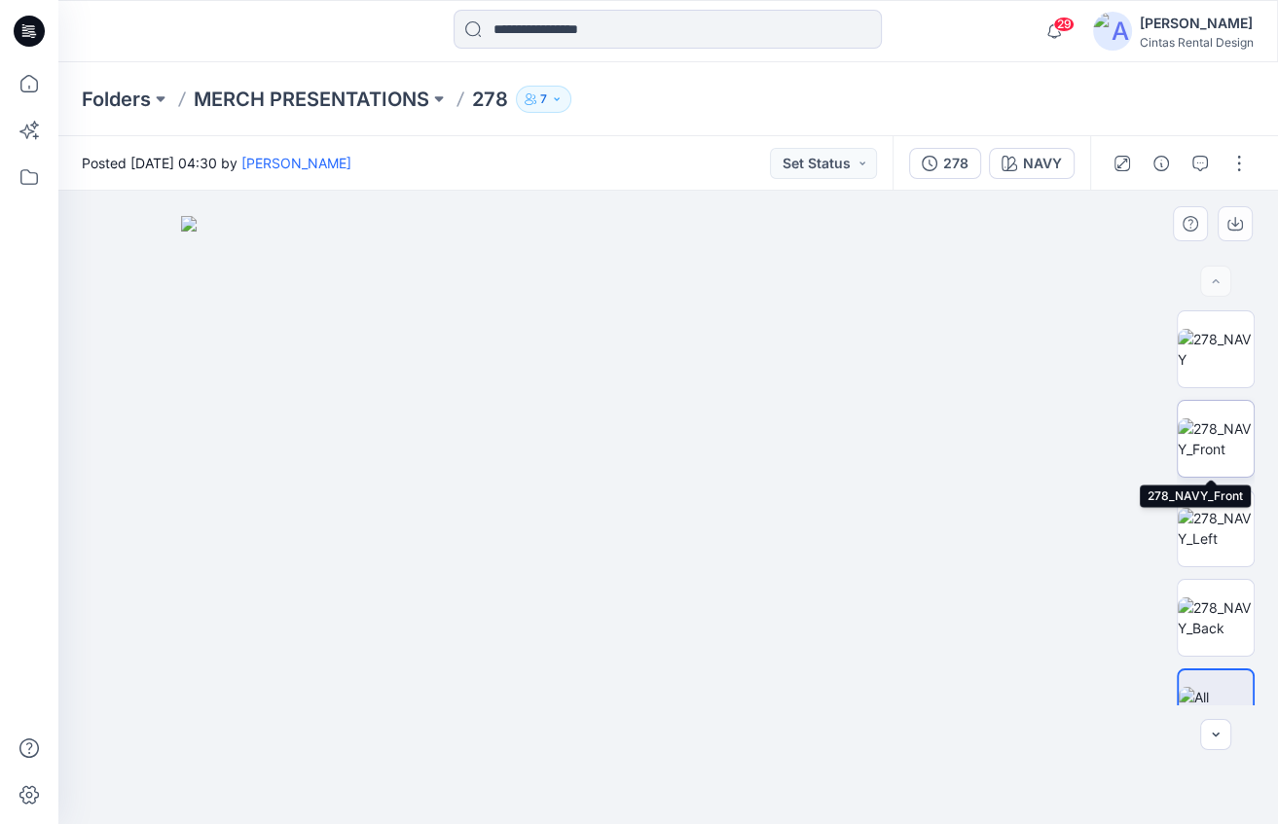
click at [1198, 445] on img at bounding box center [1216, 438] width 76 height 41
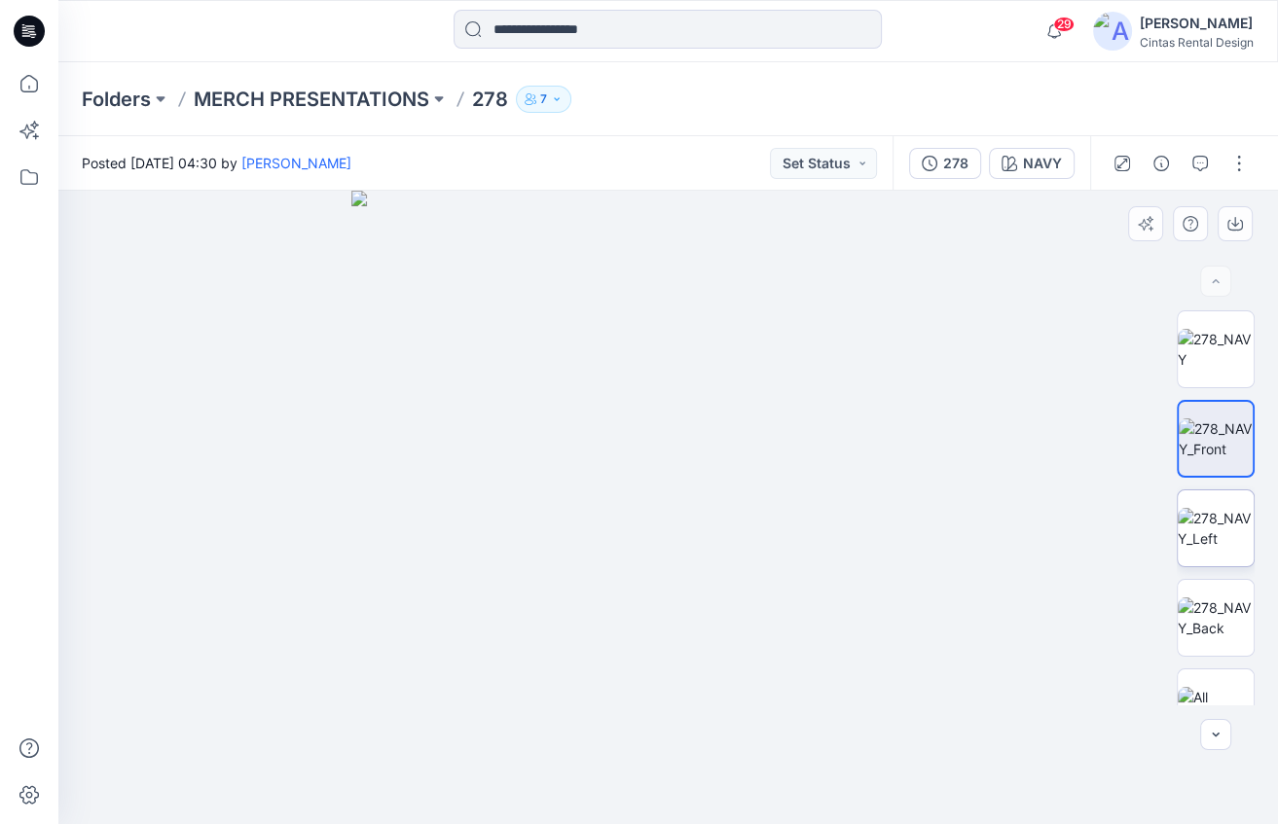
click at [1202, 549] on img at bounding box center [1216, 528] width 76 height 41
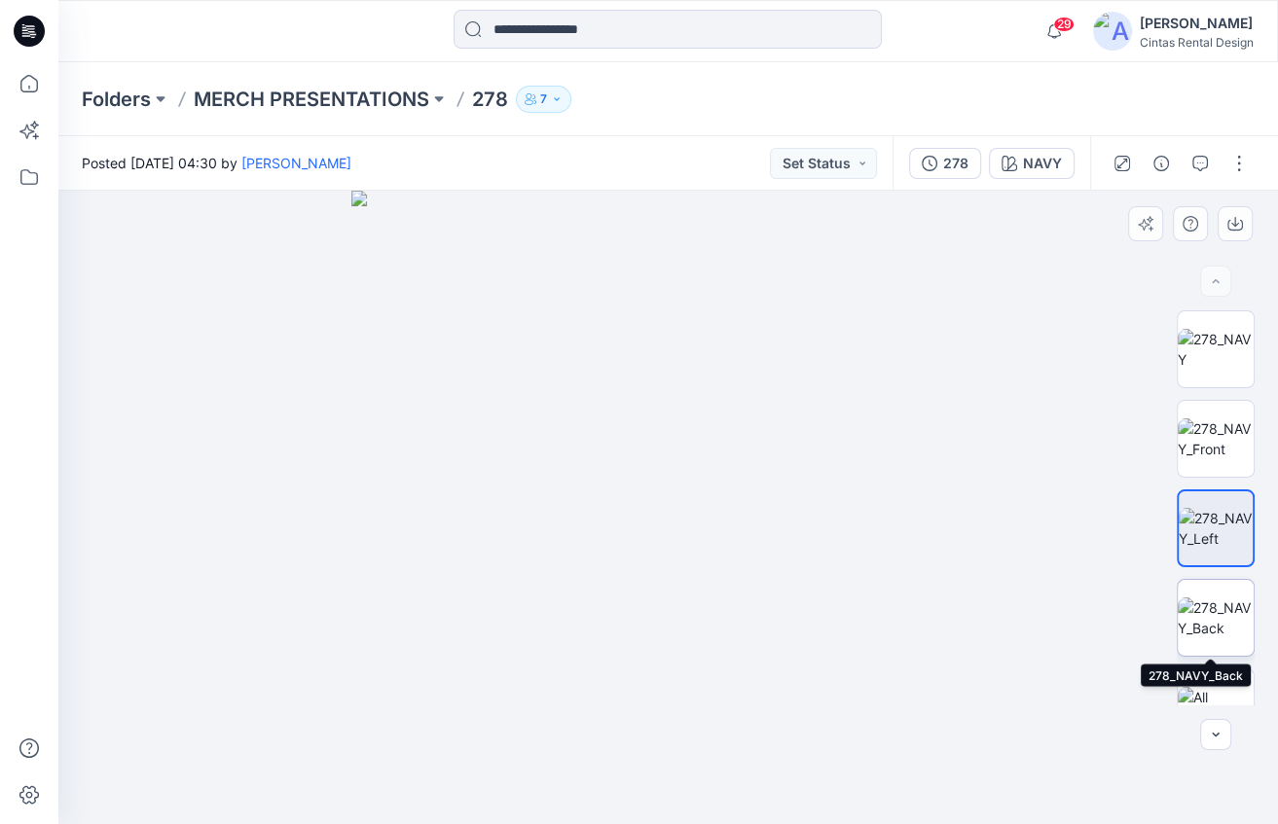
click at [1204, 629] on img at bounding box center [1216, 618] width 76 height 41
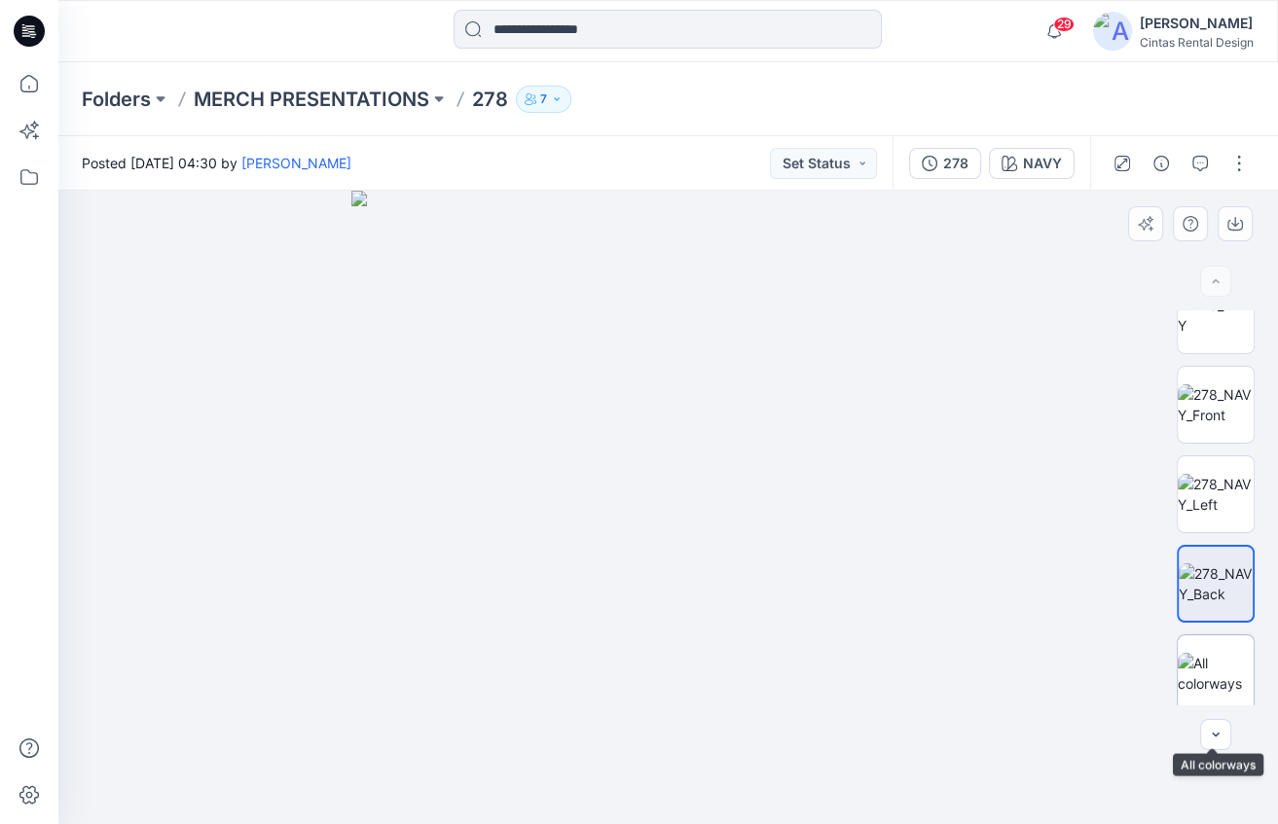
scroll to position [40, 0]
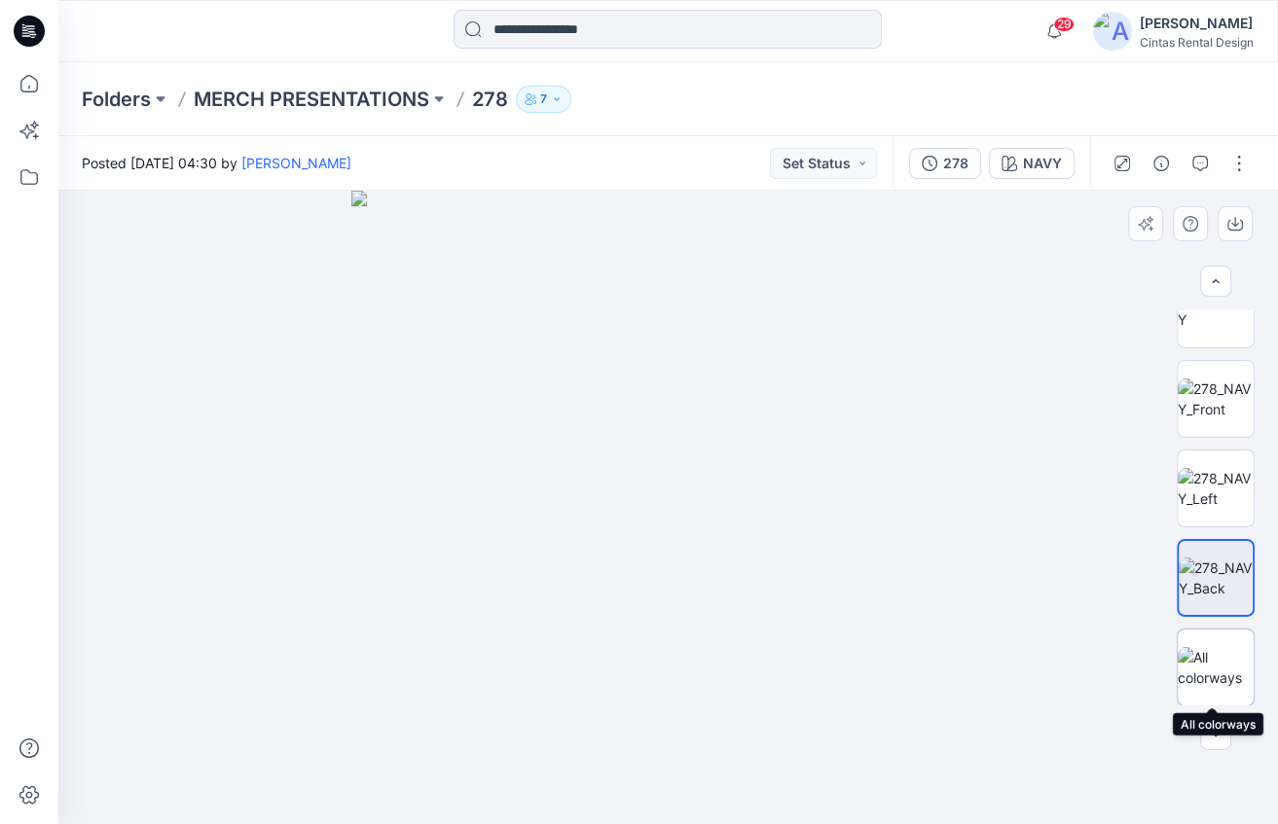
click at [1209, 654] on img at bounding box center [1216, 667] width 76 height 41
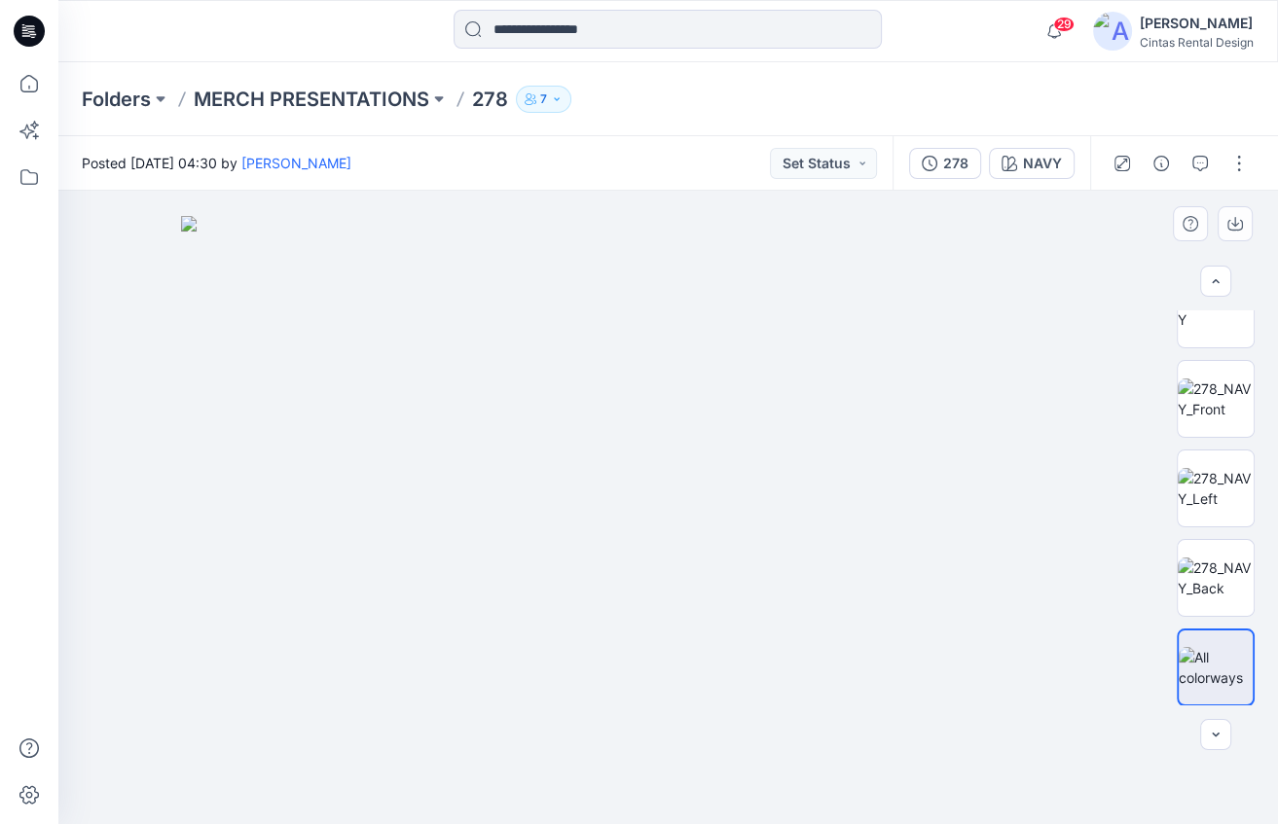
click at [275, 522] on img at bounding box center [667, 520] width 973 height 609
click at [205, 331] on img at bounding box center [667, 520] width 973 height 609
click at [133, 775] on div at bounding box center [667, 508] width 1219 height 634
drag, startPoint x: 212, startPoint y: 564, endPoint x: 216, endPoint y: 582, distance: 17.9
click at [212, 564] on img at bounding box center [667, 520] width 973 height 609
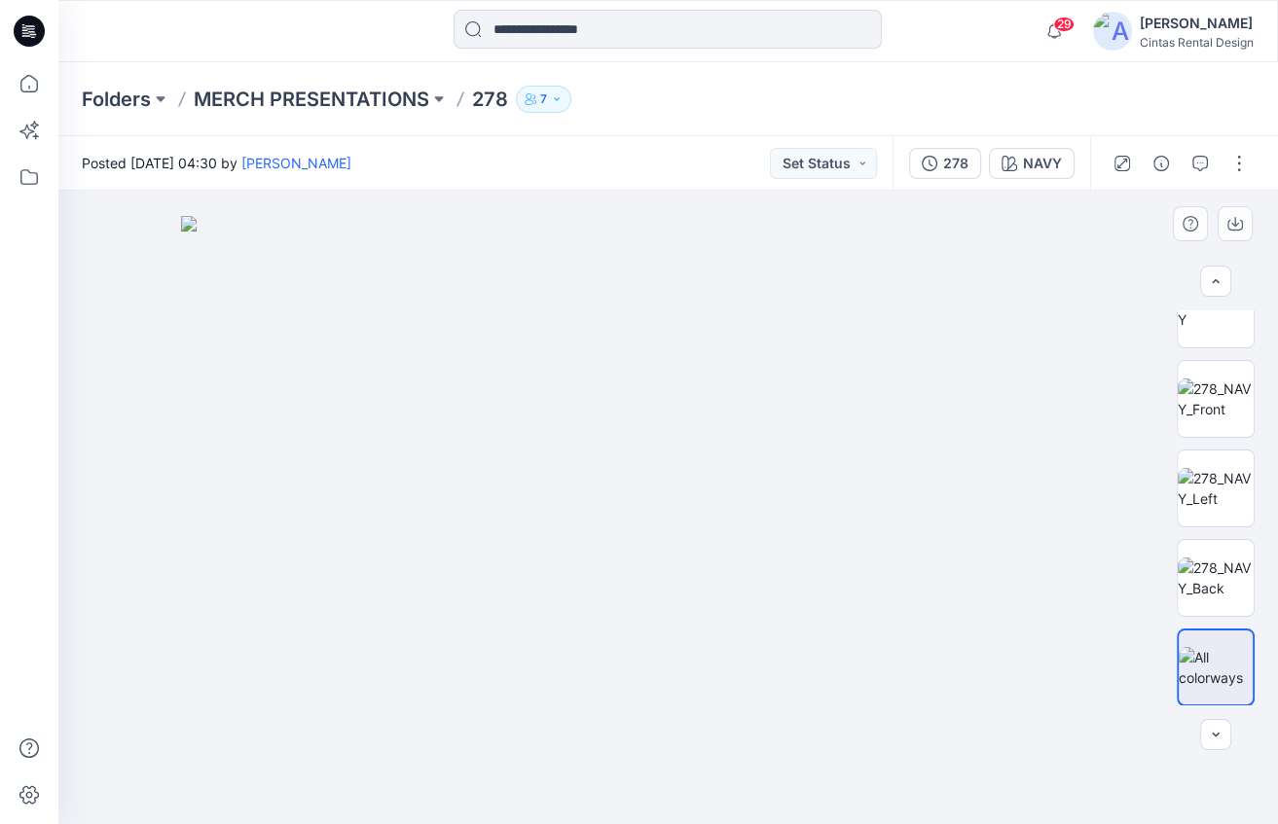
click at [167, 403] on div at bounding box center [667, 508] width 1219 height 634
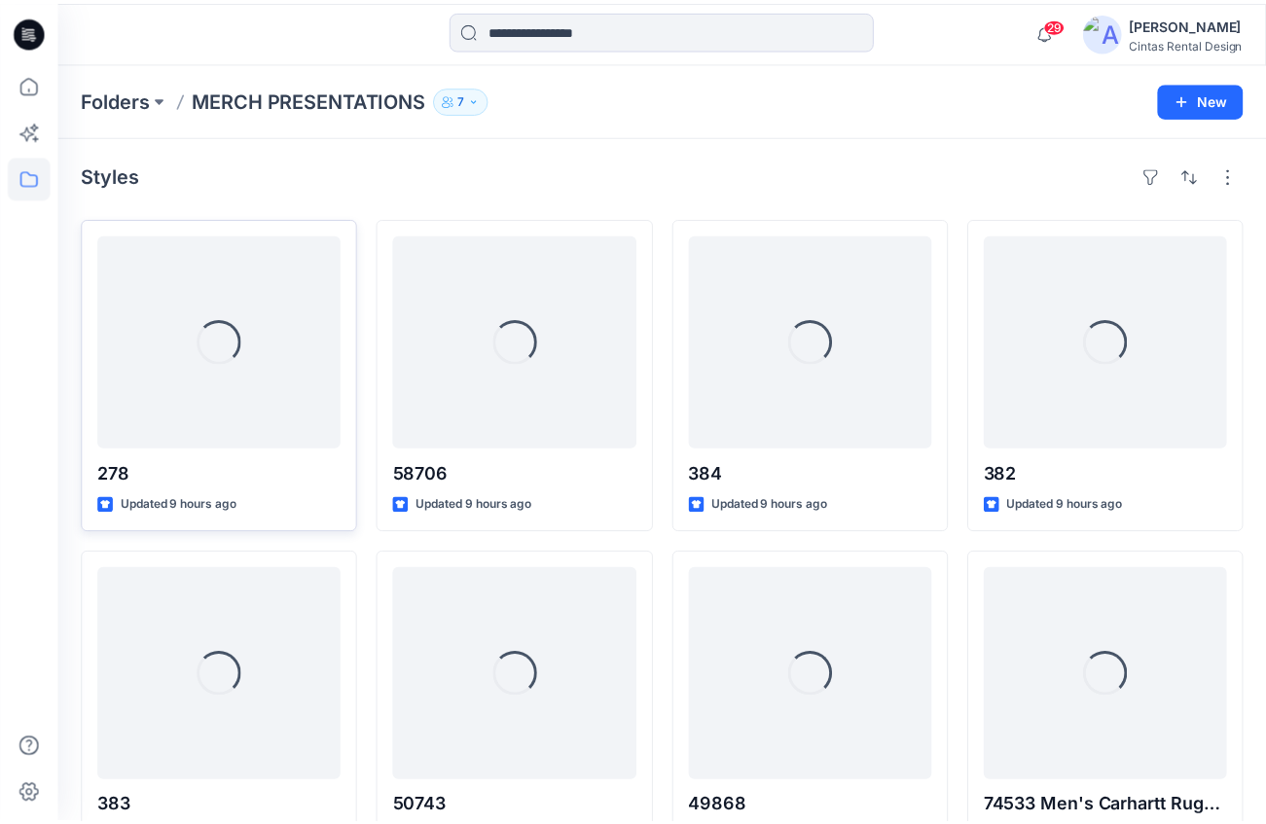
scroll to position [7, 0]
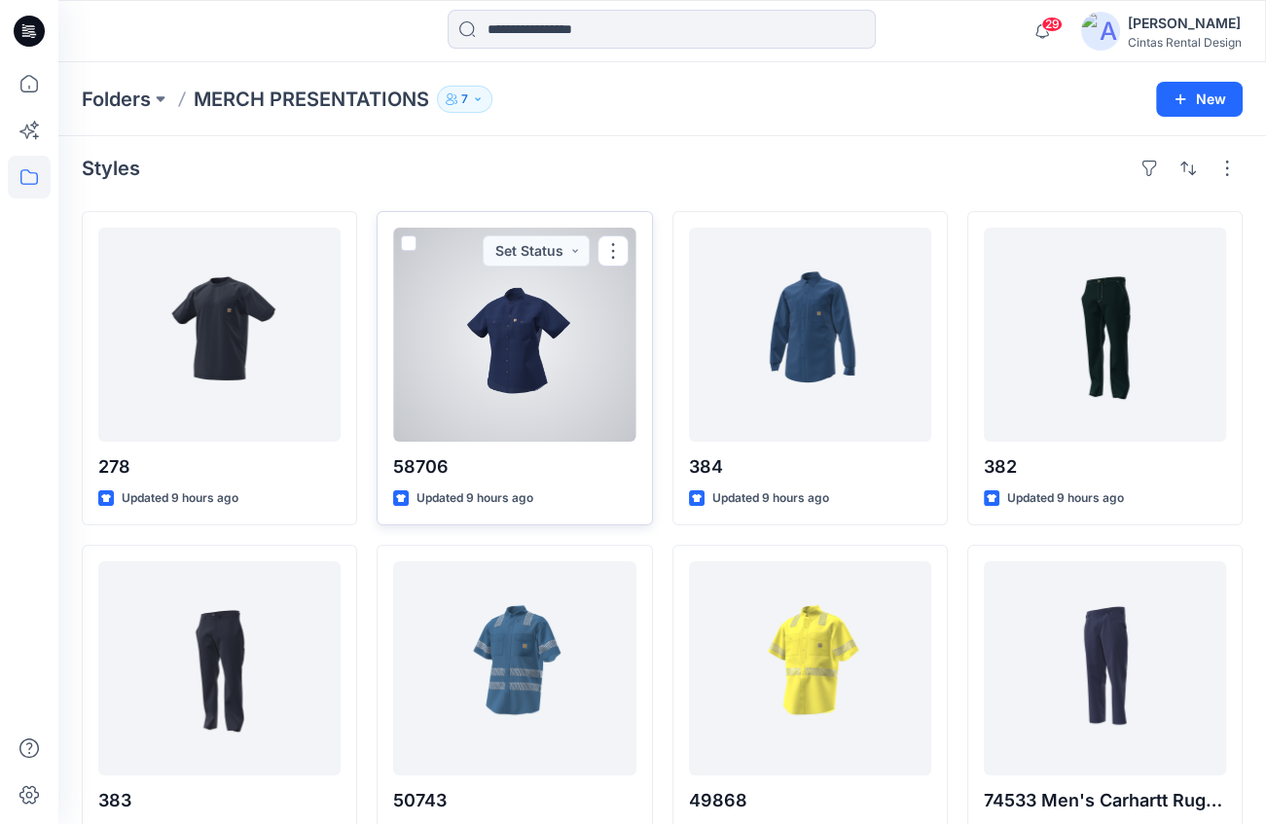
click at [533, 389] on div at bounding box center [514, 335] width 242 height 214
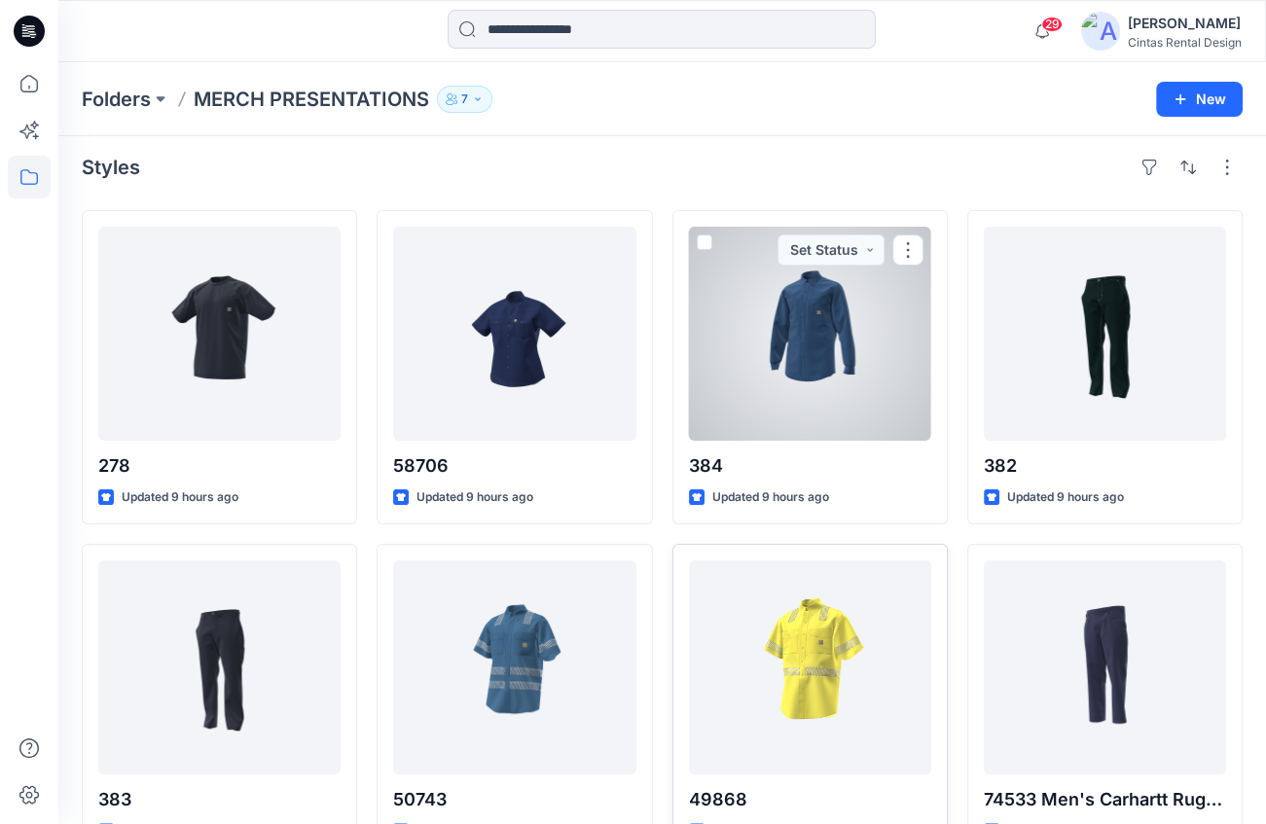
scroll to position [7, 0]
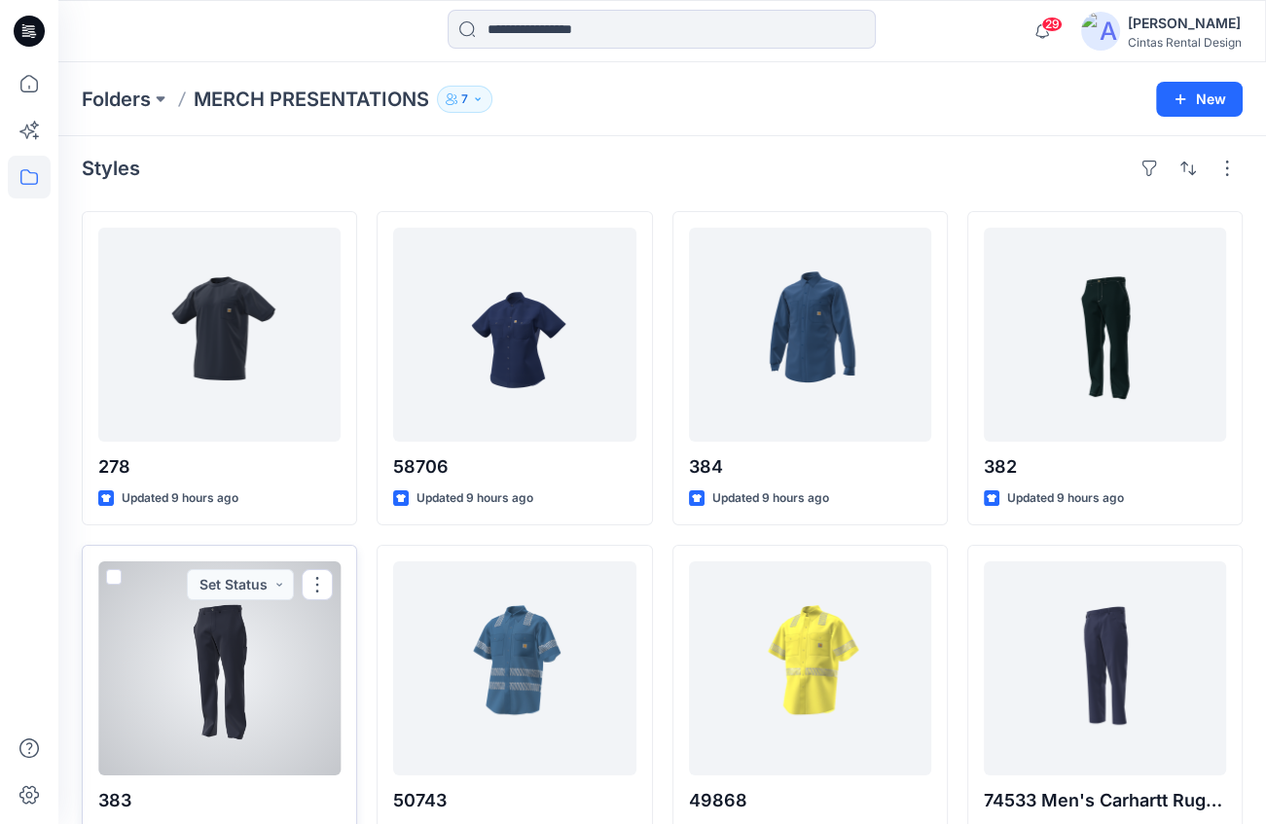
click at [210, 759] on div at bounding box center [219, 669] width 242 height 214
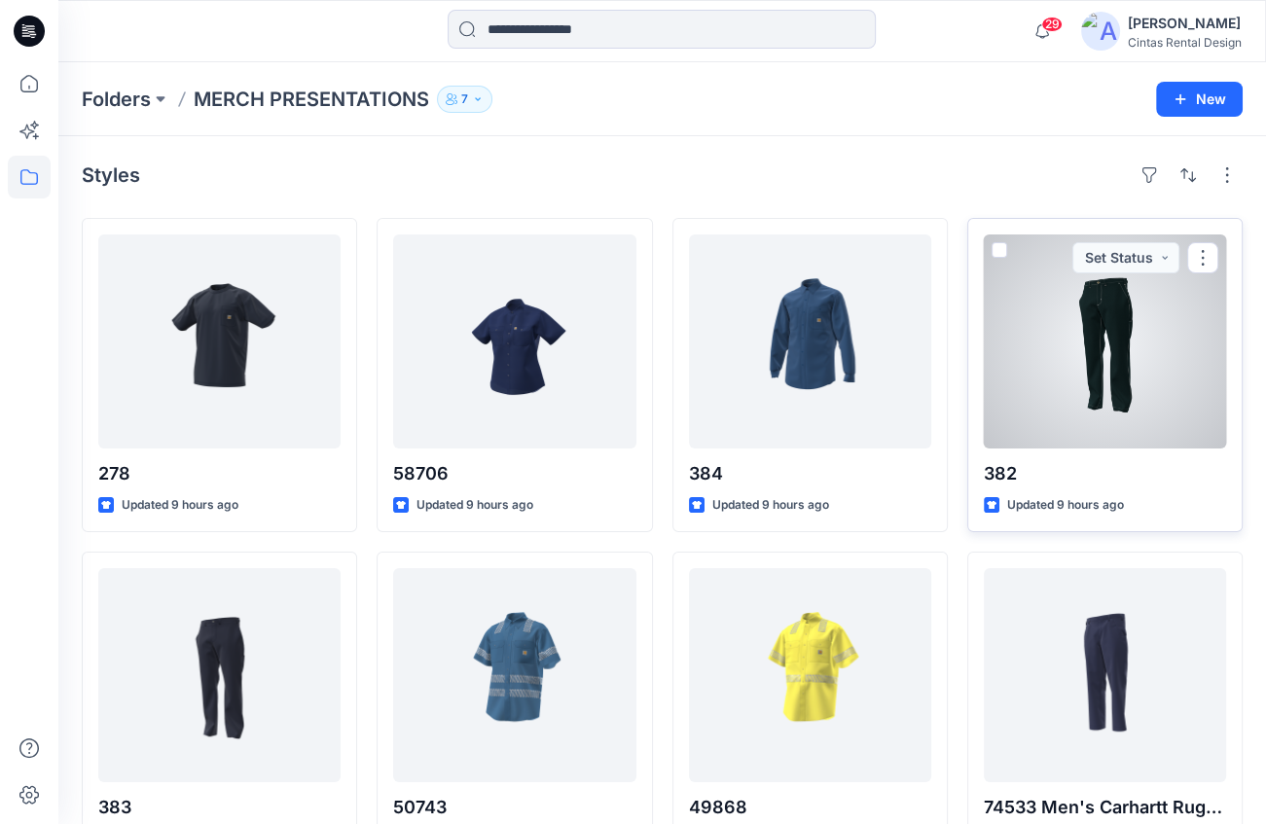
click at [1039, 302] on div at bounding box center [1105, 342] width 242 height 214
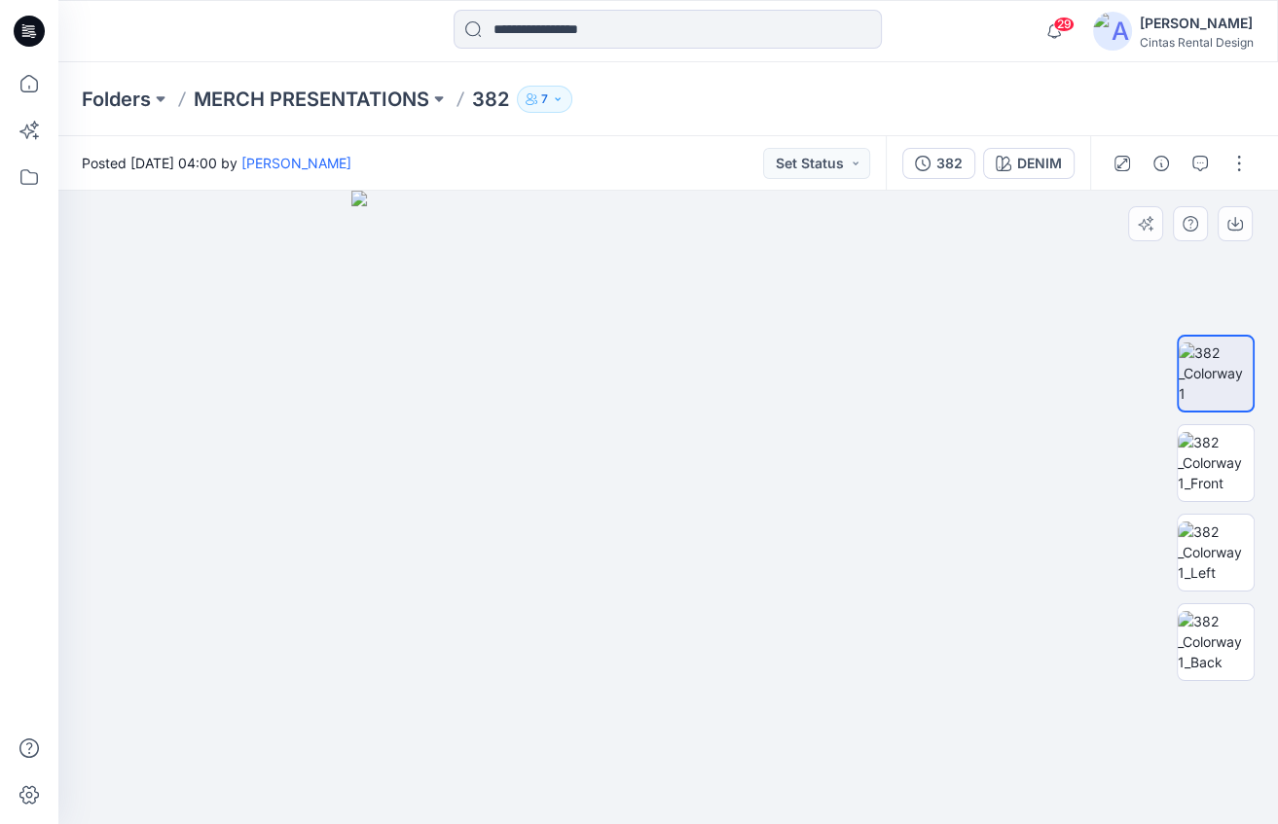
click at [745, 782] on img at bounding box center [668, 508] width 634 height 634
click at [255, 747] on div at bounding box center [667, 508] width 1219 height 634
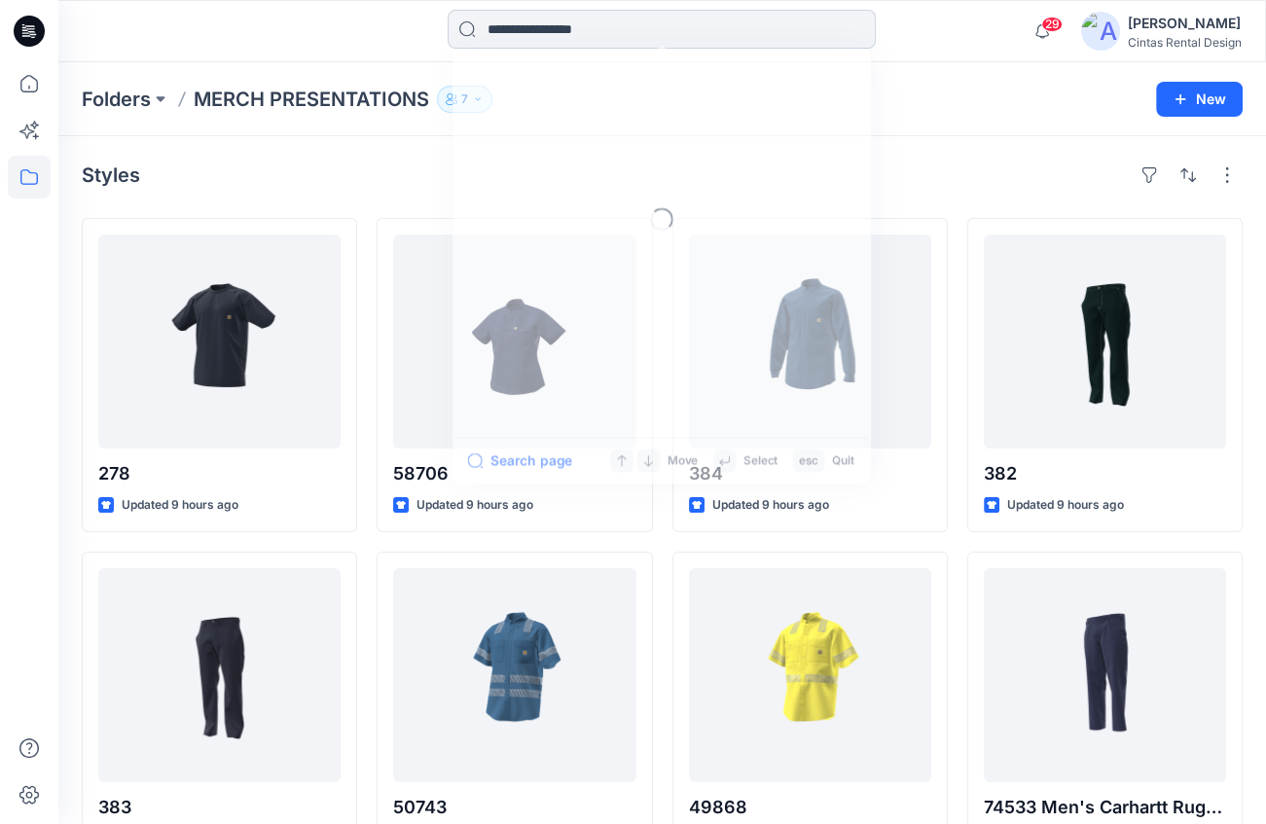
click at [603, 47] on input at bounding box center [662, 29] width 428 height 39
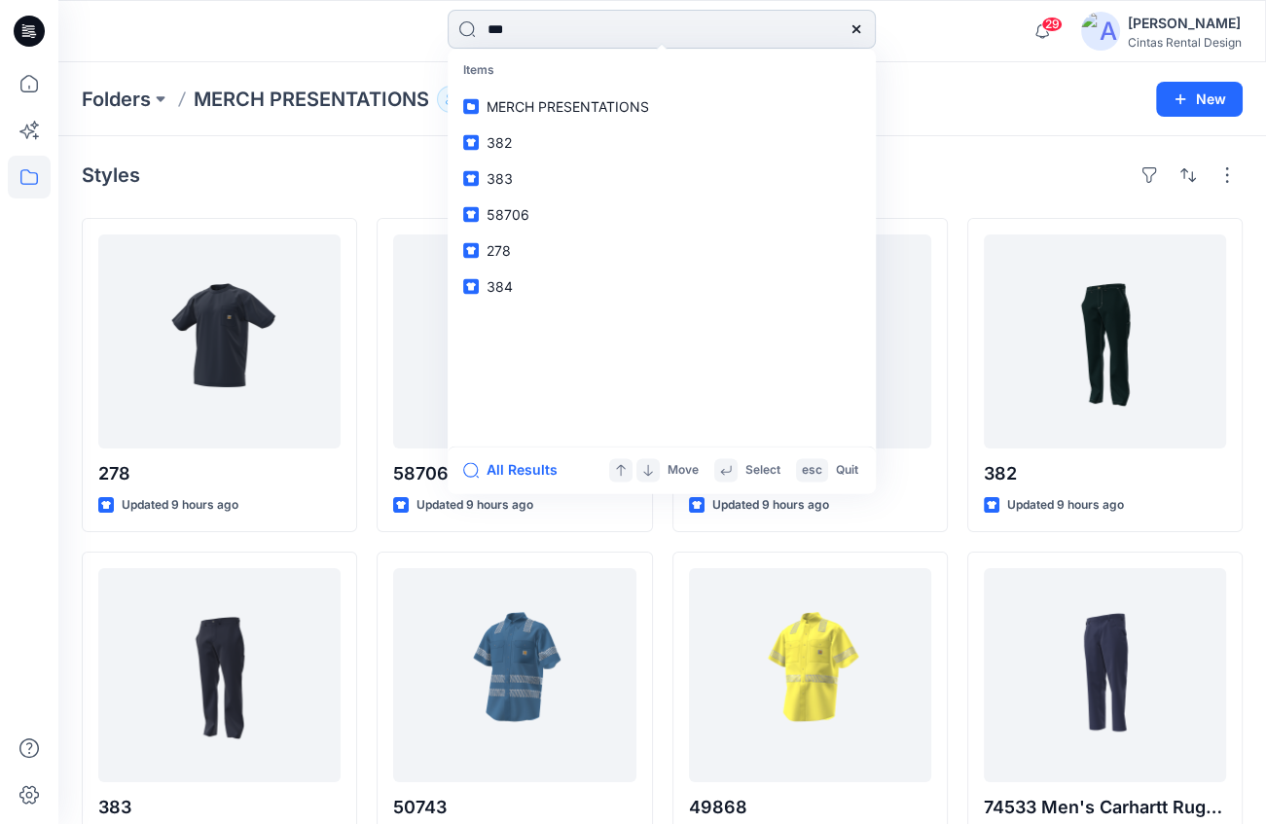
type input "***"
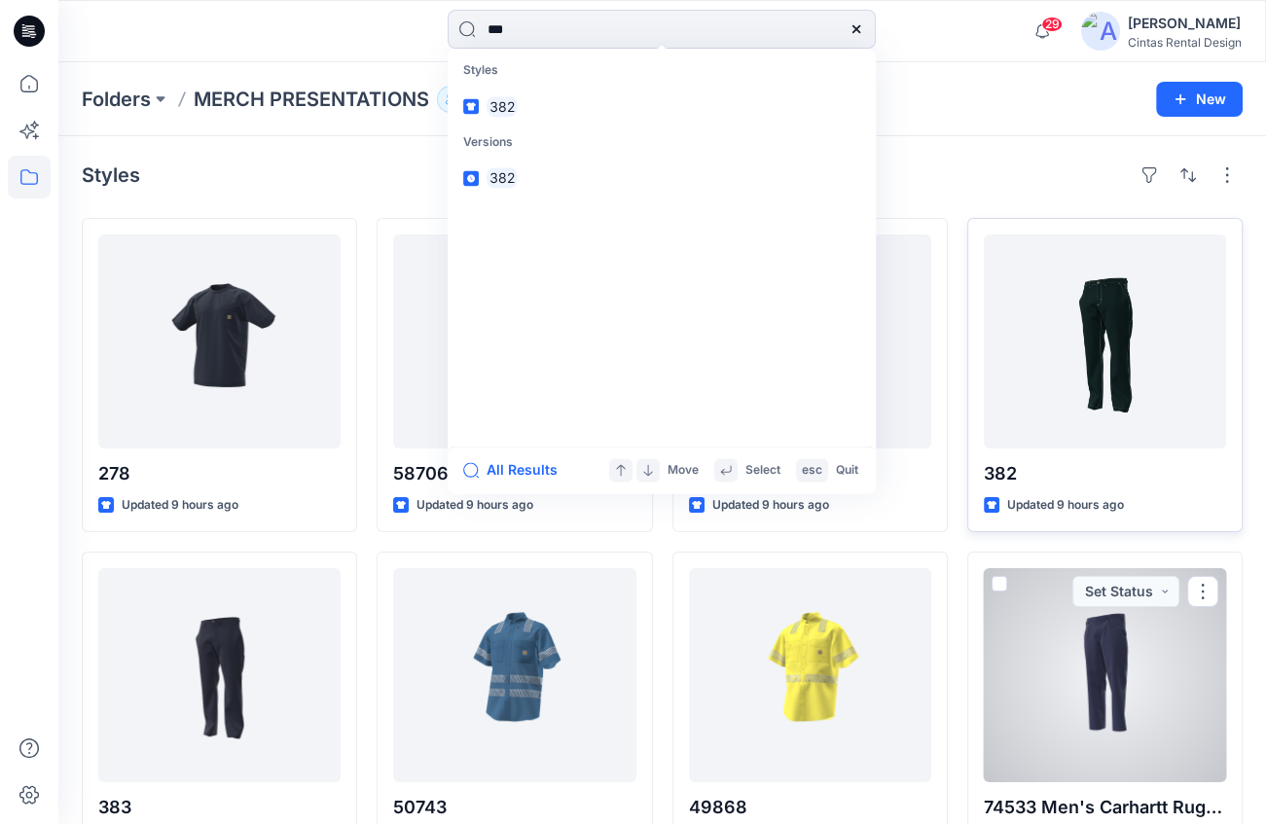
click at [1108, 366] on div at bounding box center [1105, 342] width 242 height 214
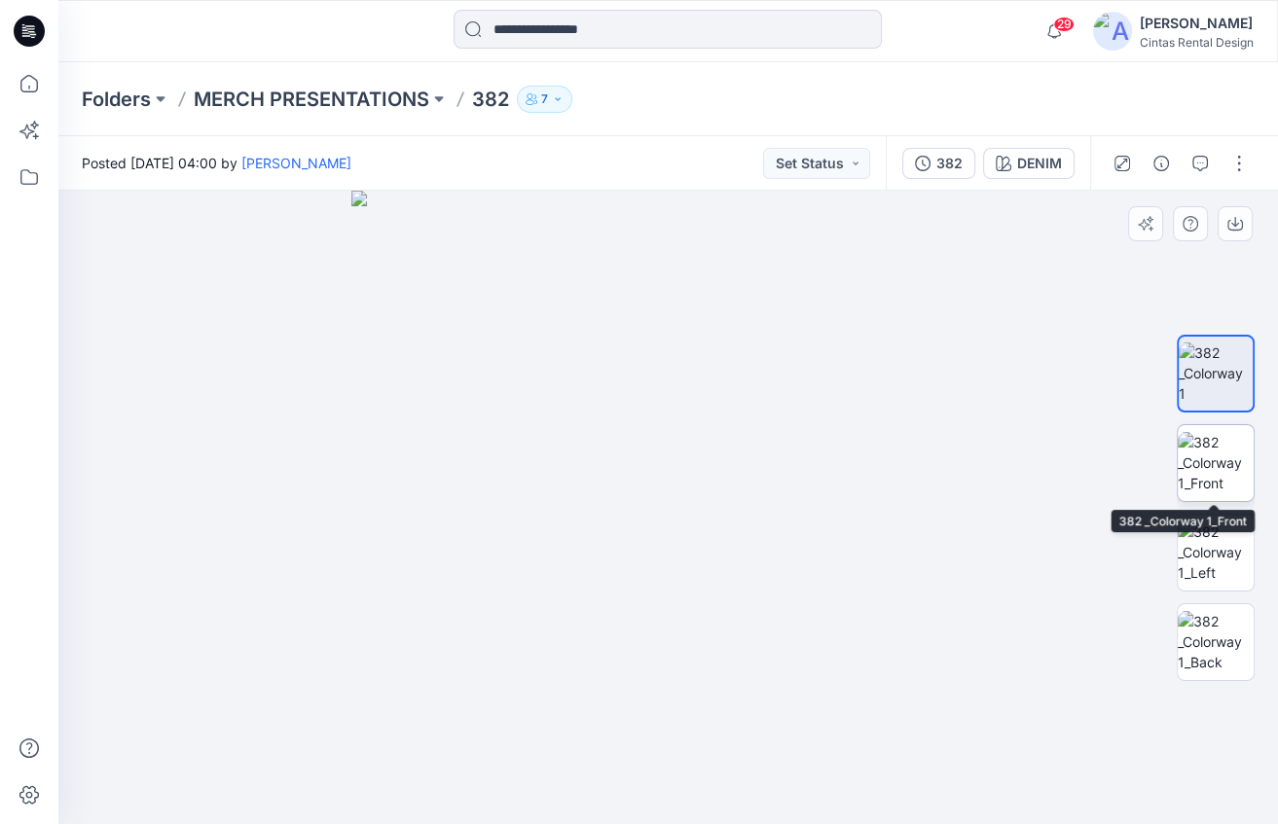
click at [1219, 463] on img at bounding box center [1216, 462] width 76 height 61
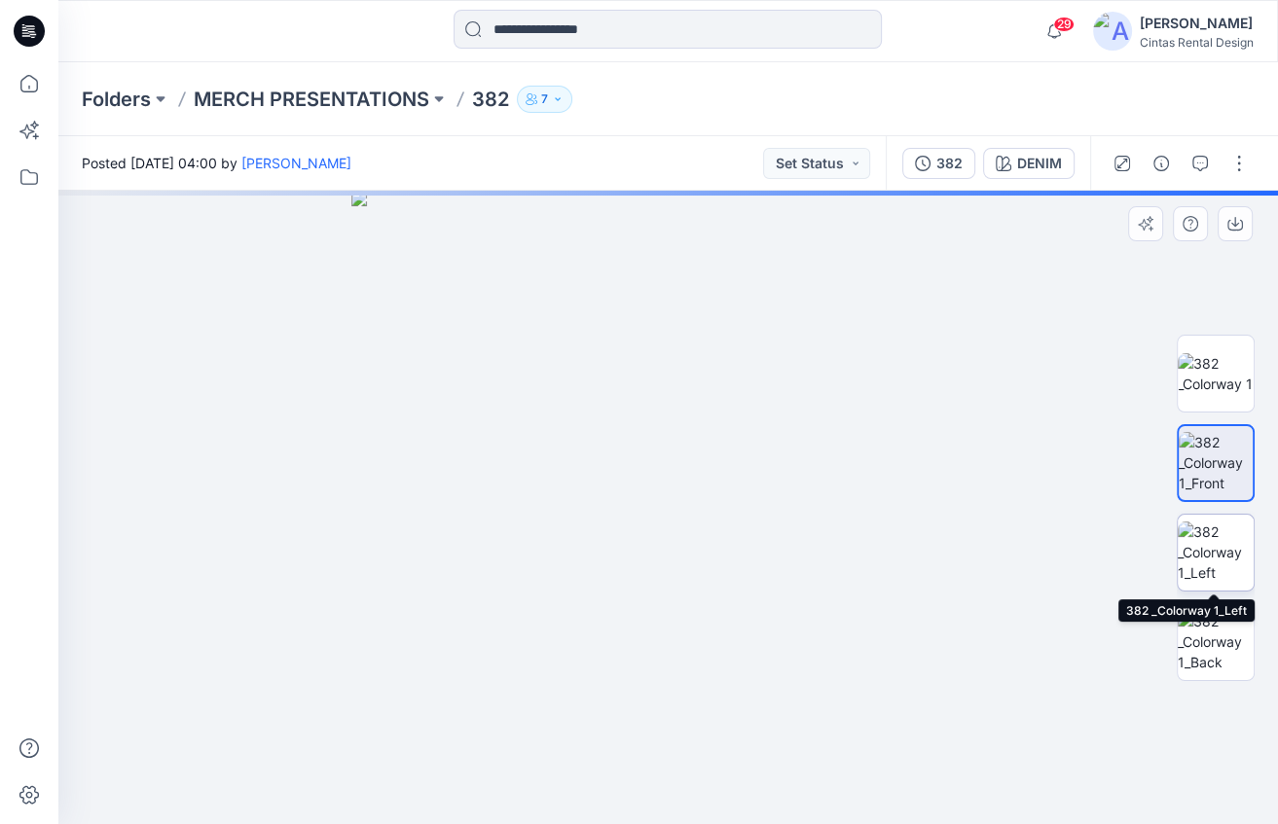
click at [1222, 545] on img at bounding box center [1216, 552] width 76 height 61
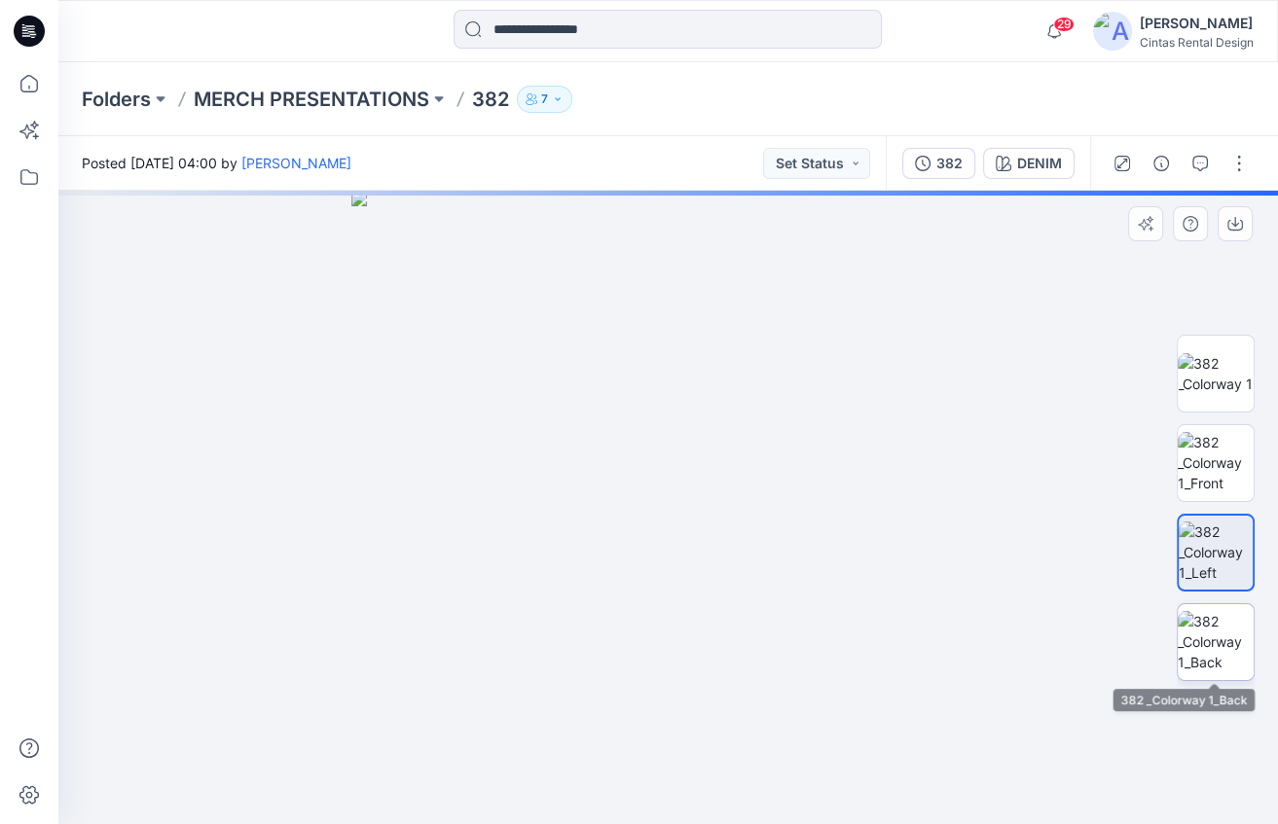
click at [1217, 645] on img at bounding box center [1216, 641] width 76 height 61
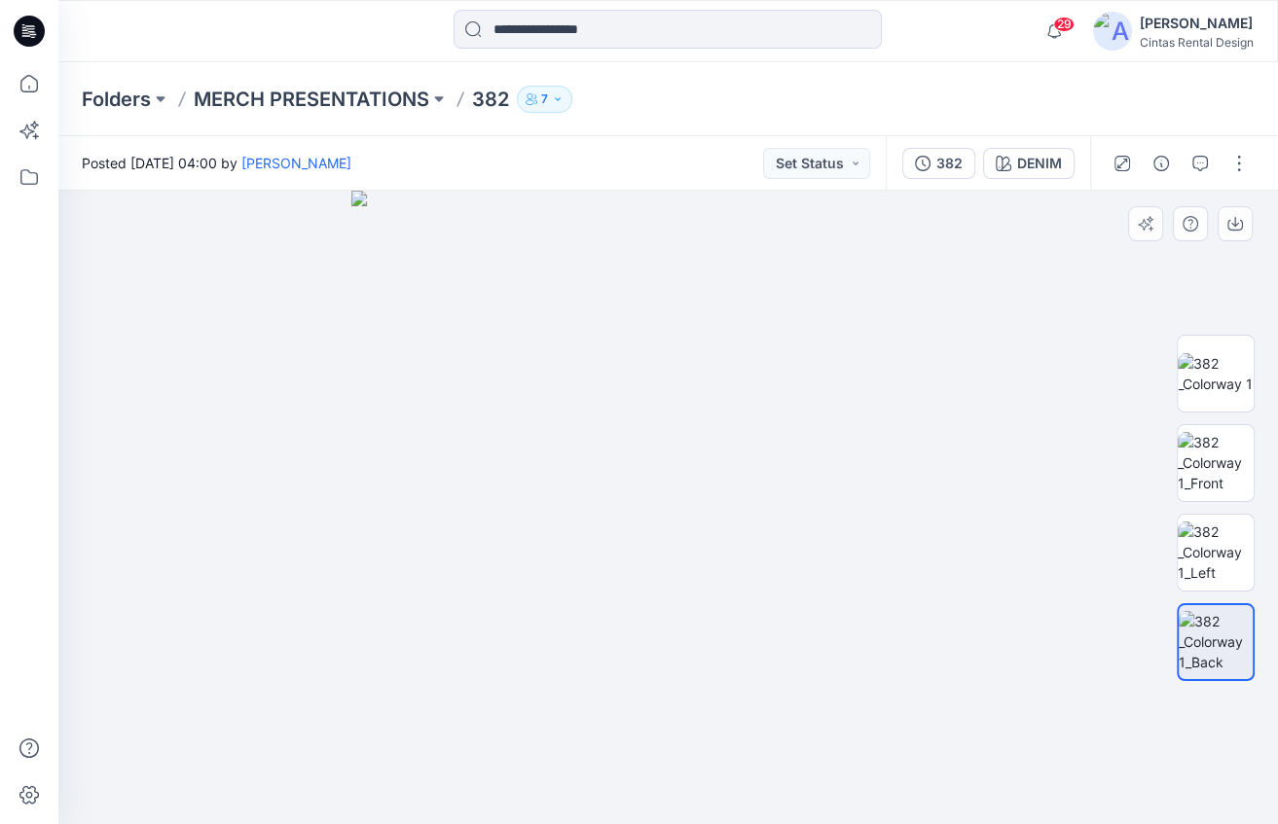
click at [949, 636] on img at bounding box center [668, 508] width 634 height 634
click at [274, 95] on p "MERCH PRESENTATIONS" at bounding box center [312, 99] width 236 height 27
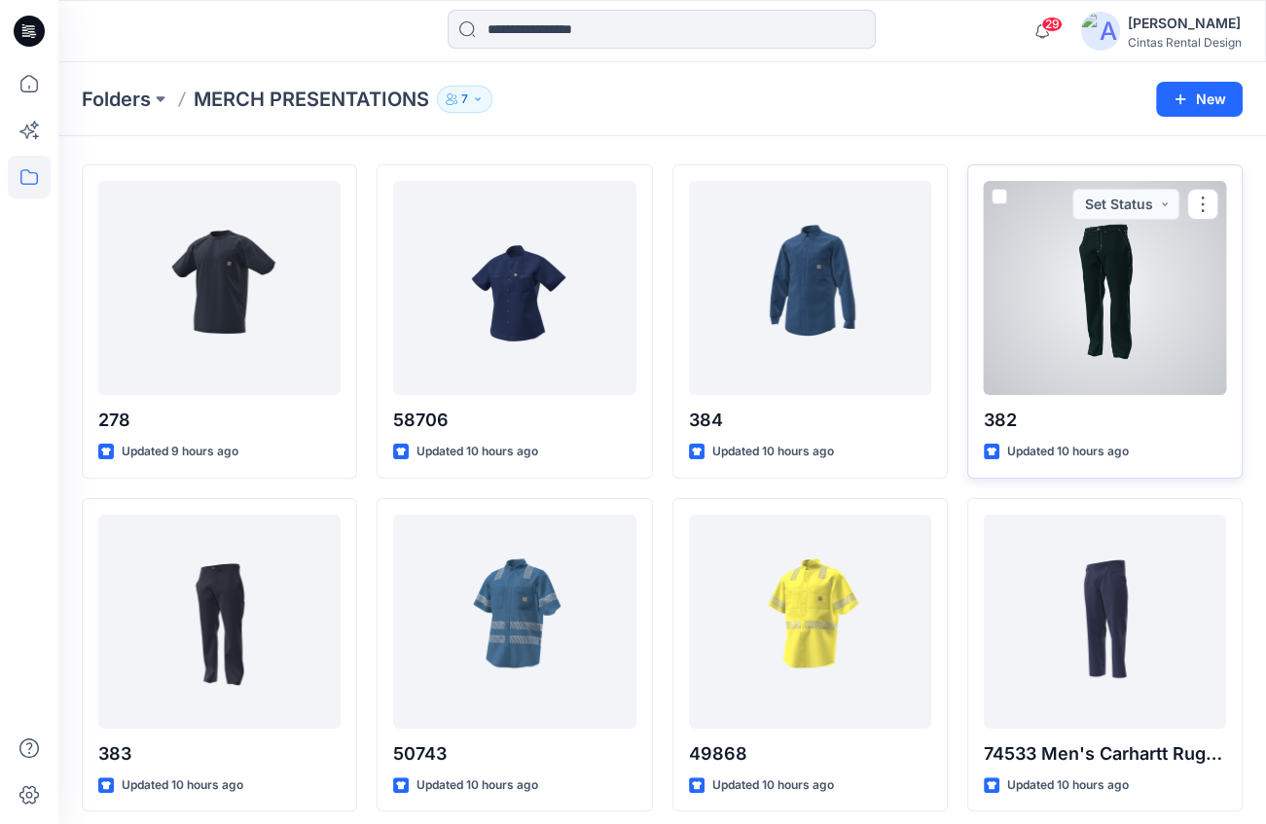
scroll to position [78, 0]
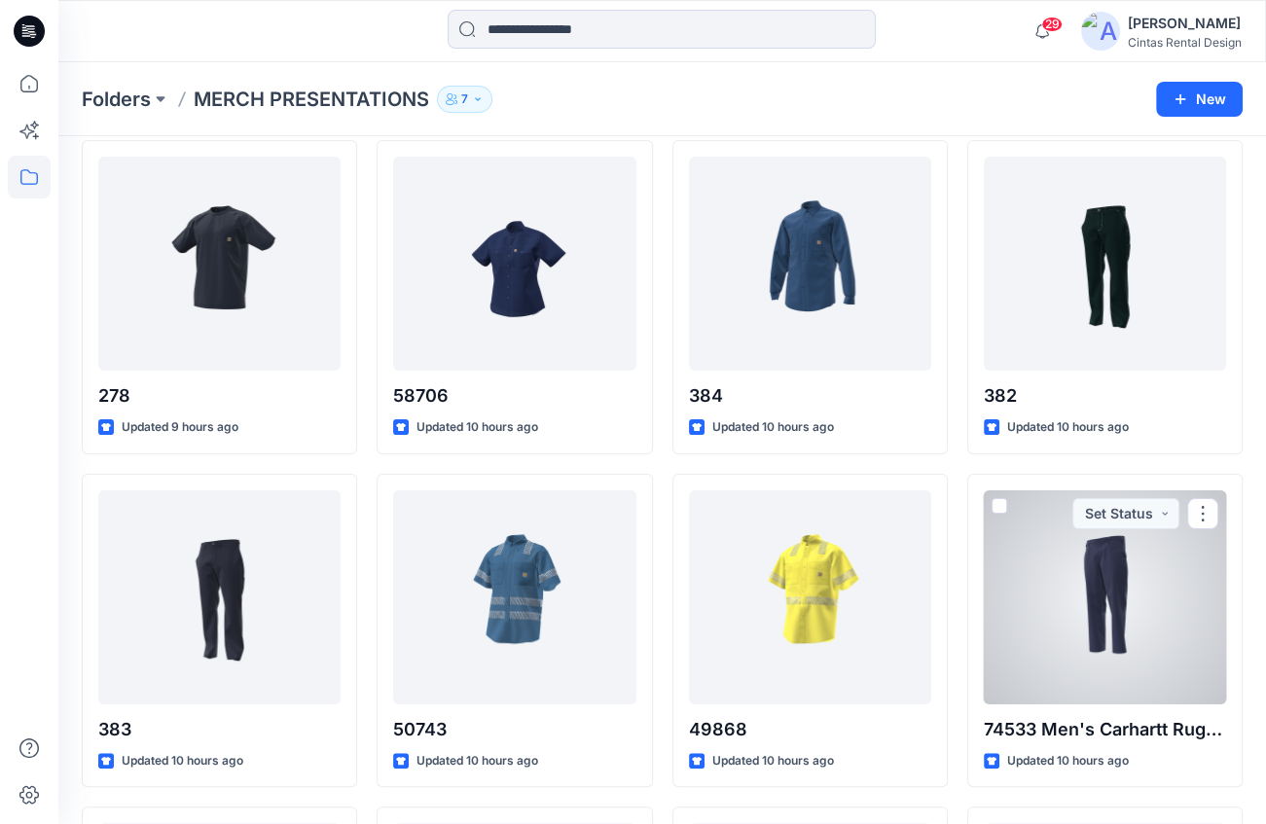
drag, startPoint x: 1035, startPoint y: 608, endPoint x: 1050, endPoint y: 621, distance: 19.3
click at [1036, 607] on div at bounding box center [1105, 597] width 242 height 214
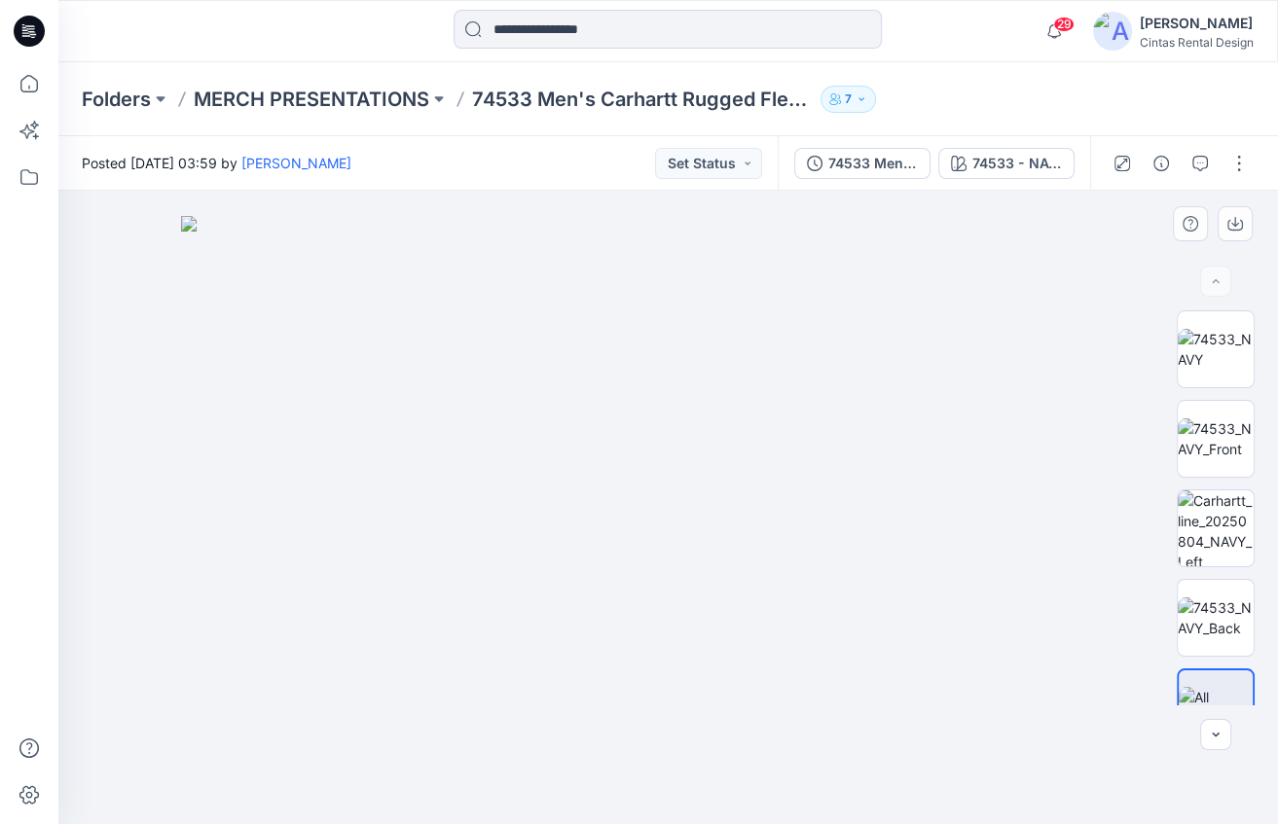
click at [1043, 650] on img at bounding box center [667, 520] width 973 height 609
click at [346, 102] on p "MERCH PRESENTATIONS" at bounding box center [312, 99] width 236 height 27
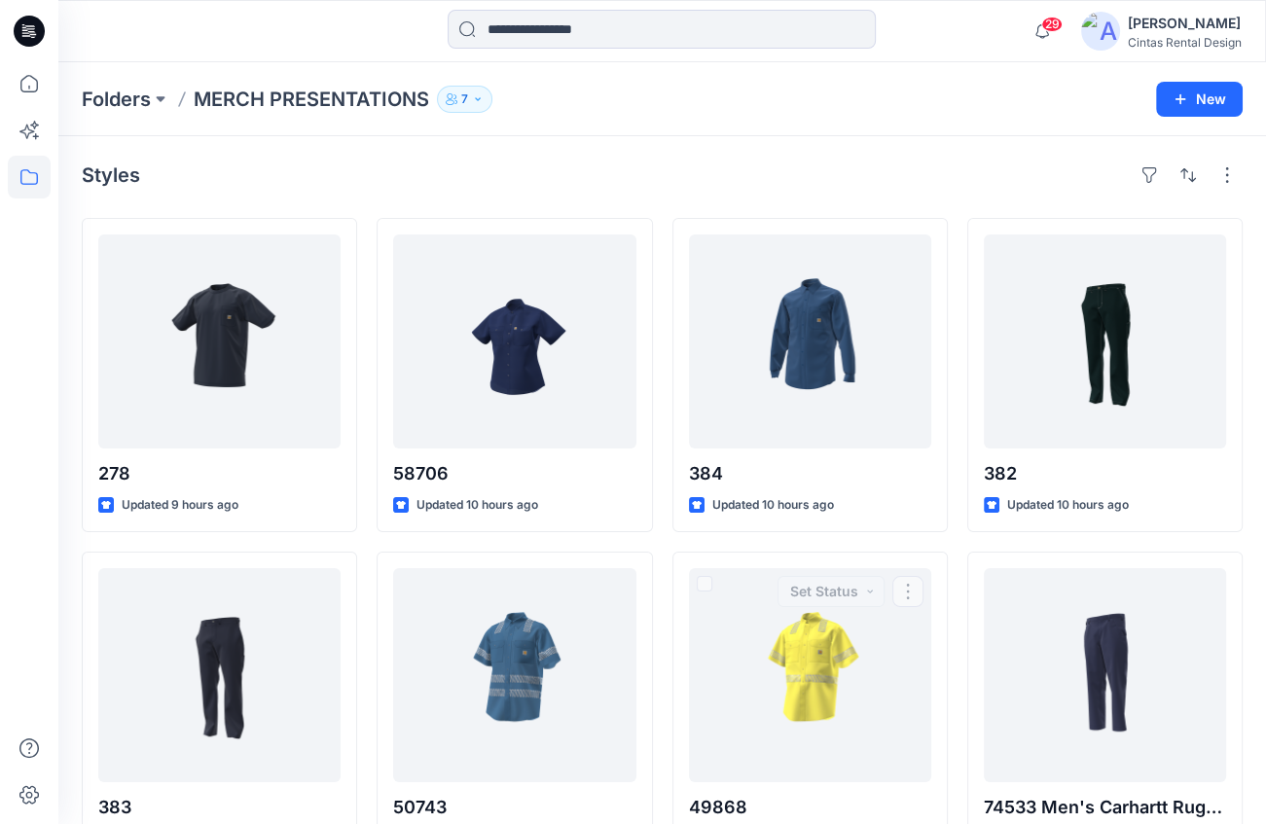
click at [964, 555] on div "278 Updated 9 hours ago 383 Updated 10 hours ago 396 Men's Carhartt Lightweight…" at bounding box center [662, 708] width 1161 height 981
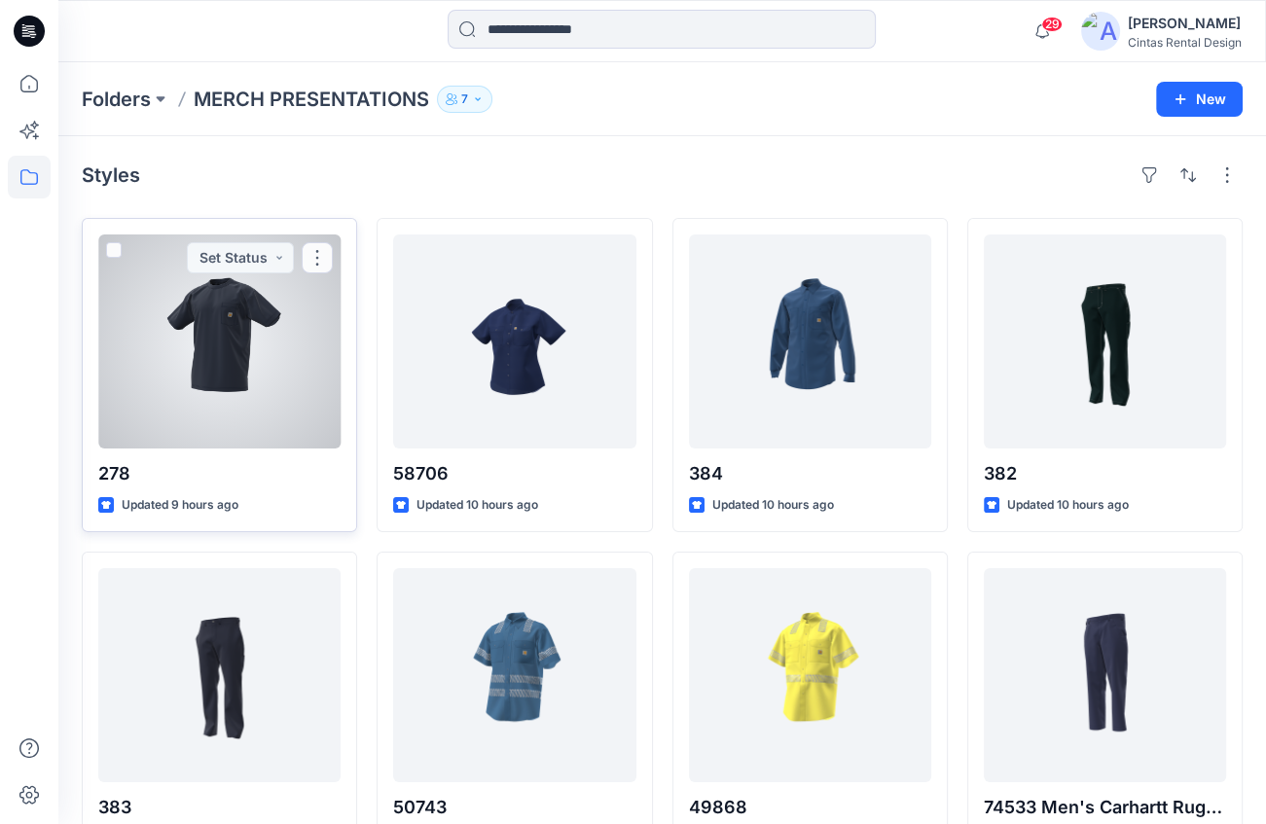
click at [262, 435] on div at bounding box center [219, 342] width 242 height 214
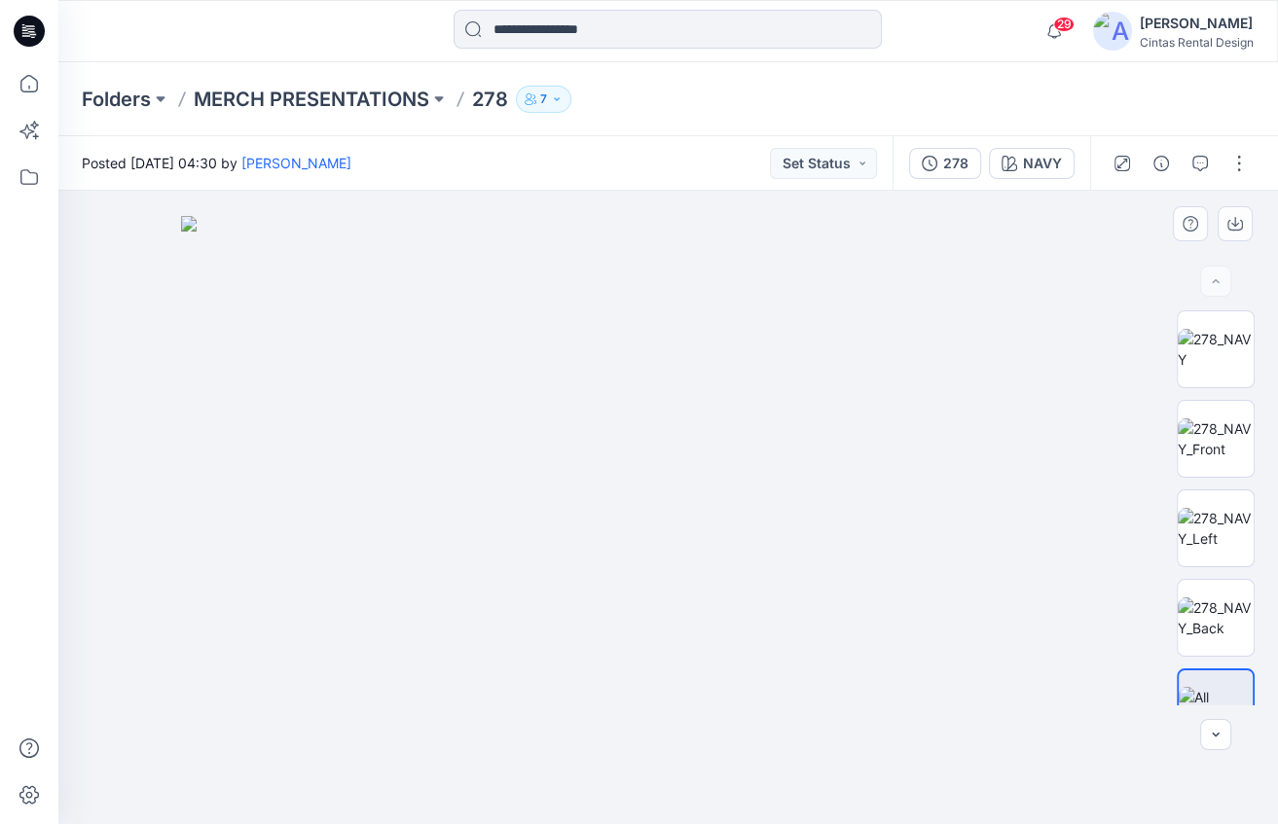
click at [1039, 366] on img at bounding box center [667, 520] width 973 height 609
